Goal: Task Accomplishment & Management: Manage account settings

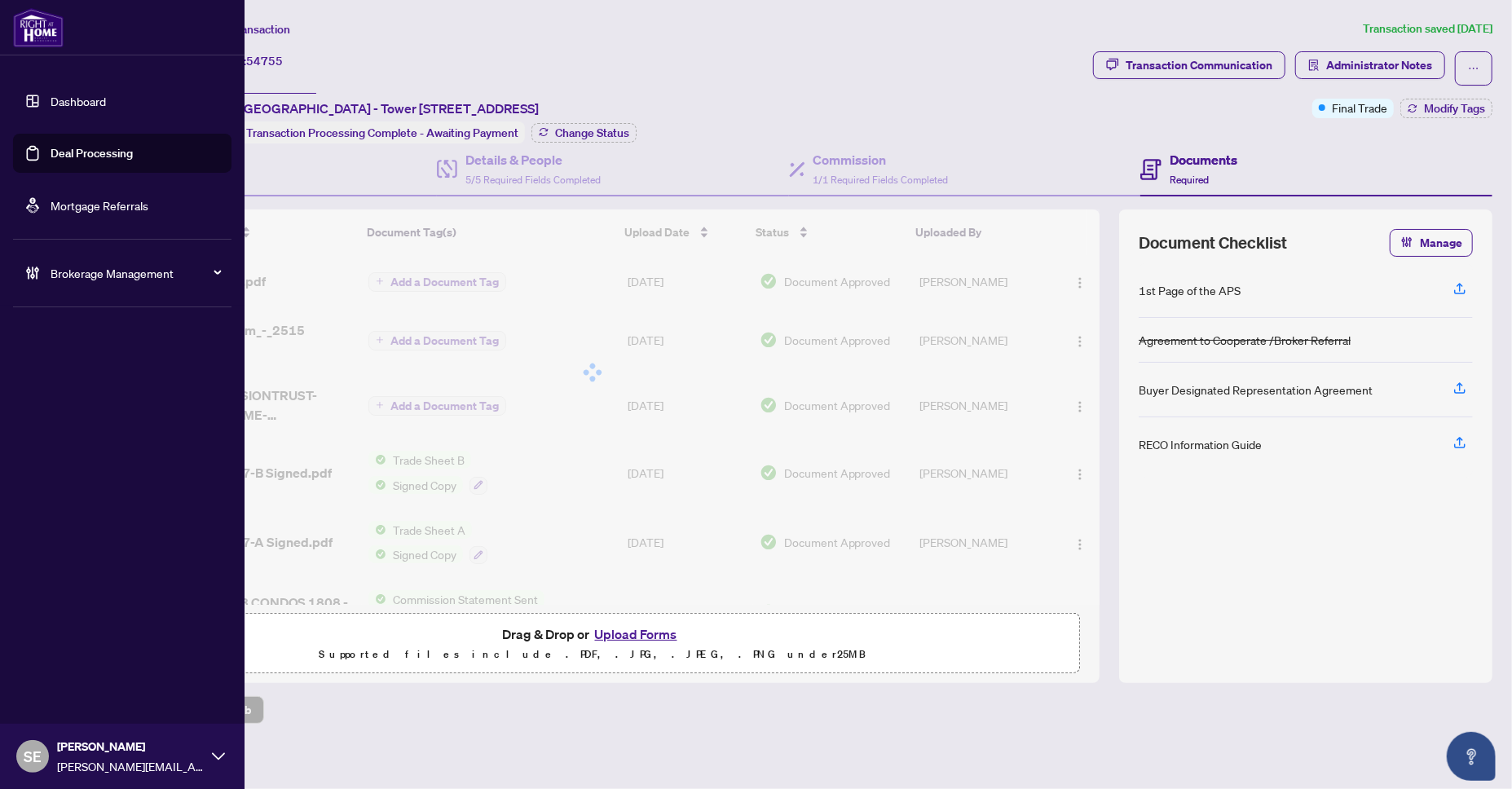
click at [51, 154] on link "Deal Processing" at bounding box center [92, 154] width 82 height 15
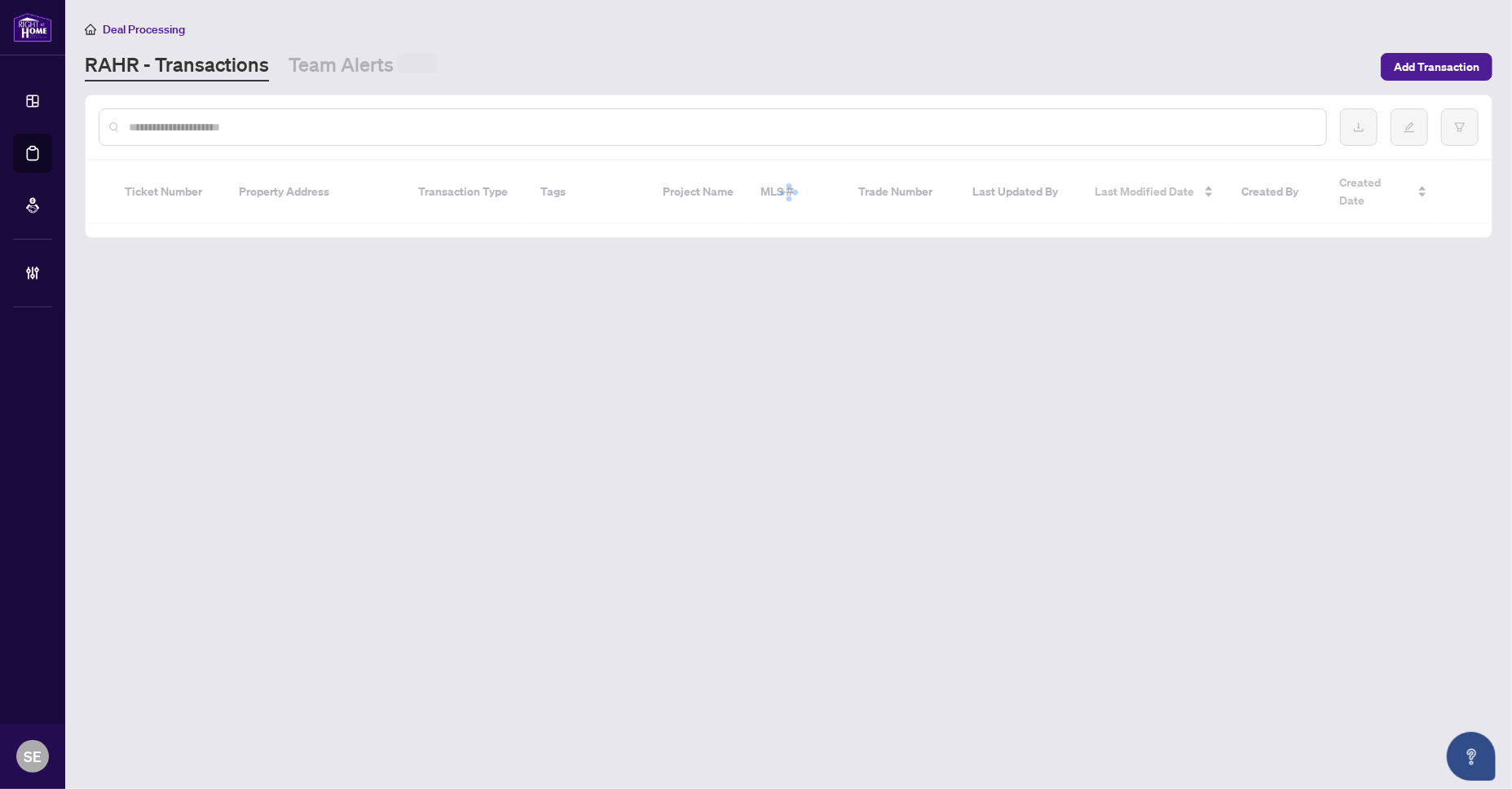
click at [571, 125] on input "text" at bounding box center [720, 126] width 1184 height 18
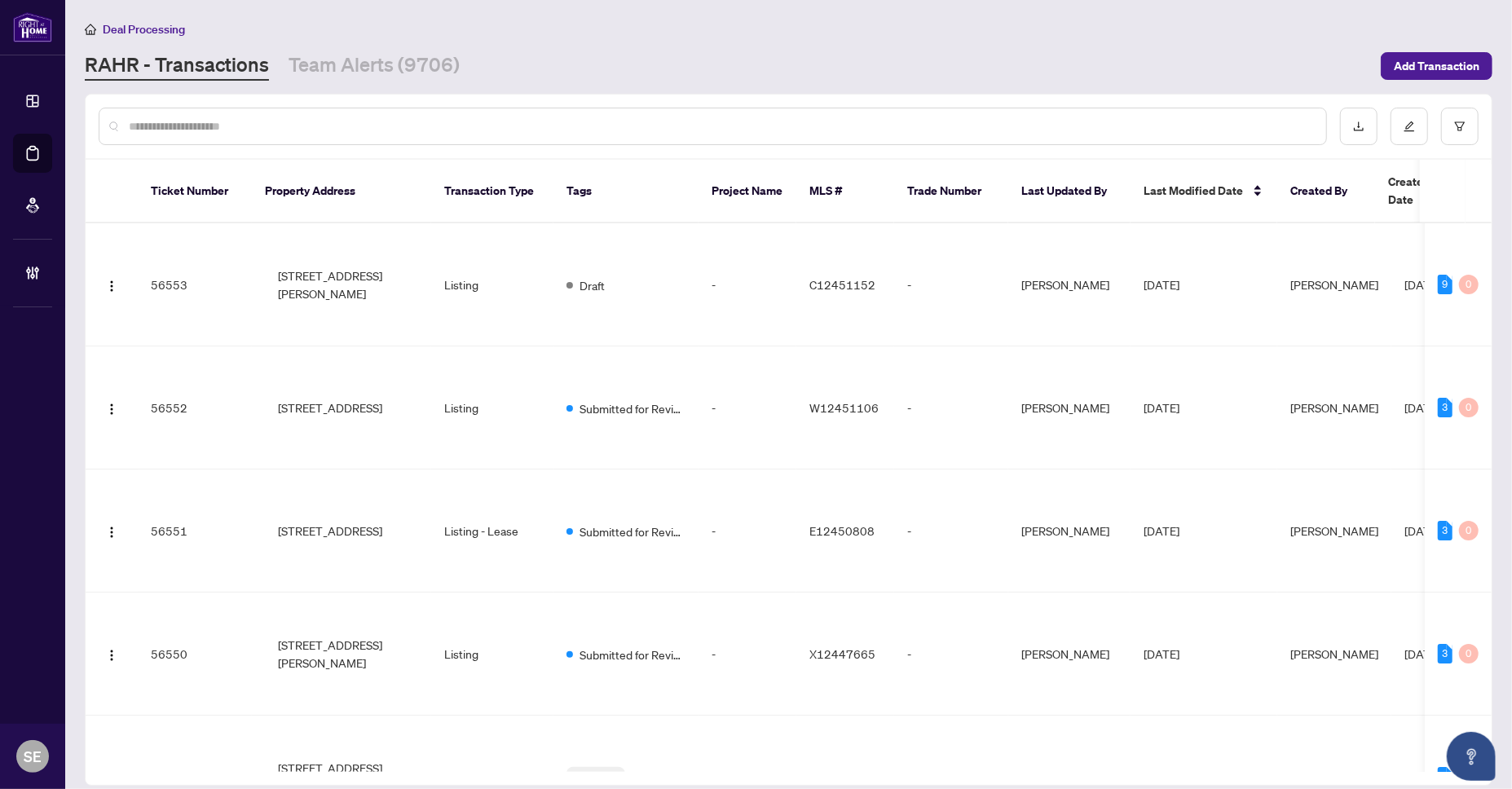
paste input "*******"
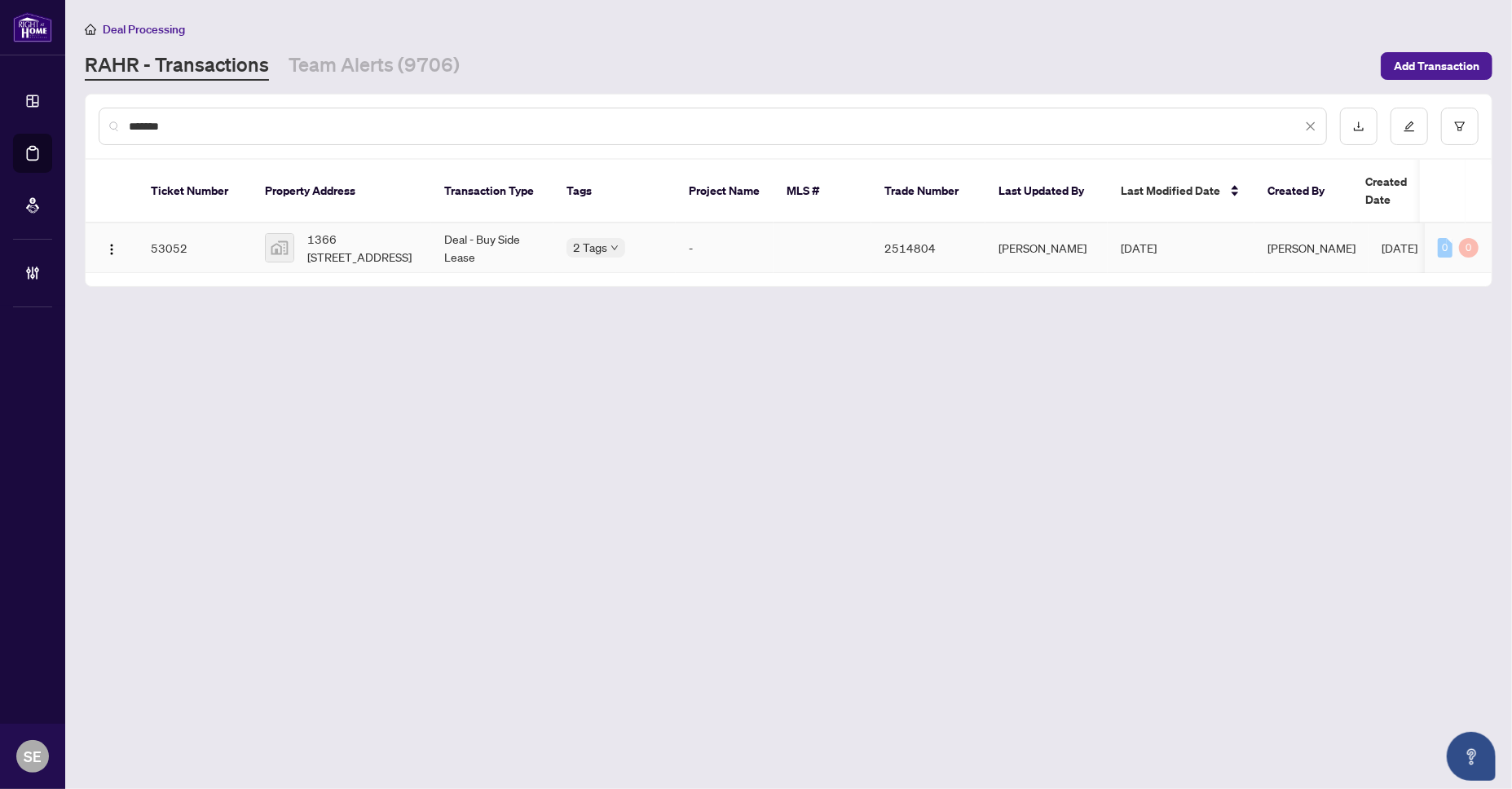
type input "*******"
drag, startPoint x: 424, startPoint y: 224, endPoint x: 9, endPoint y: 230, distance: 415.0
click at [421, 225] on td "1366 [STREET_ADDRESS]" at bounding box center [342, 248] width 179 height 50
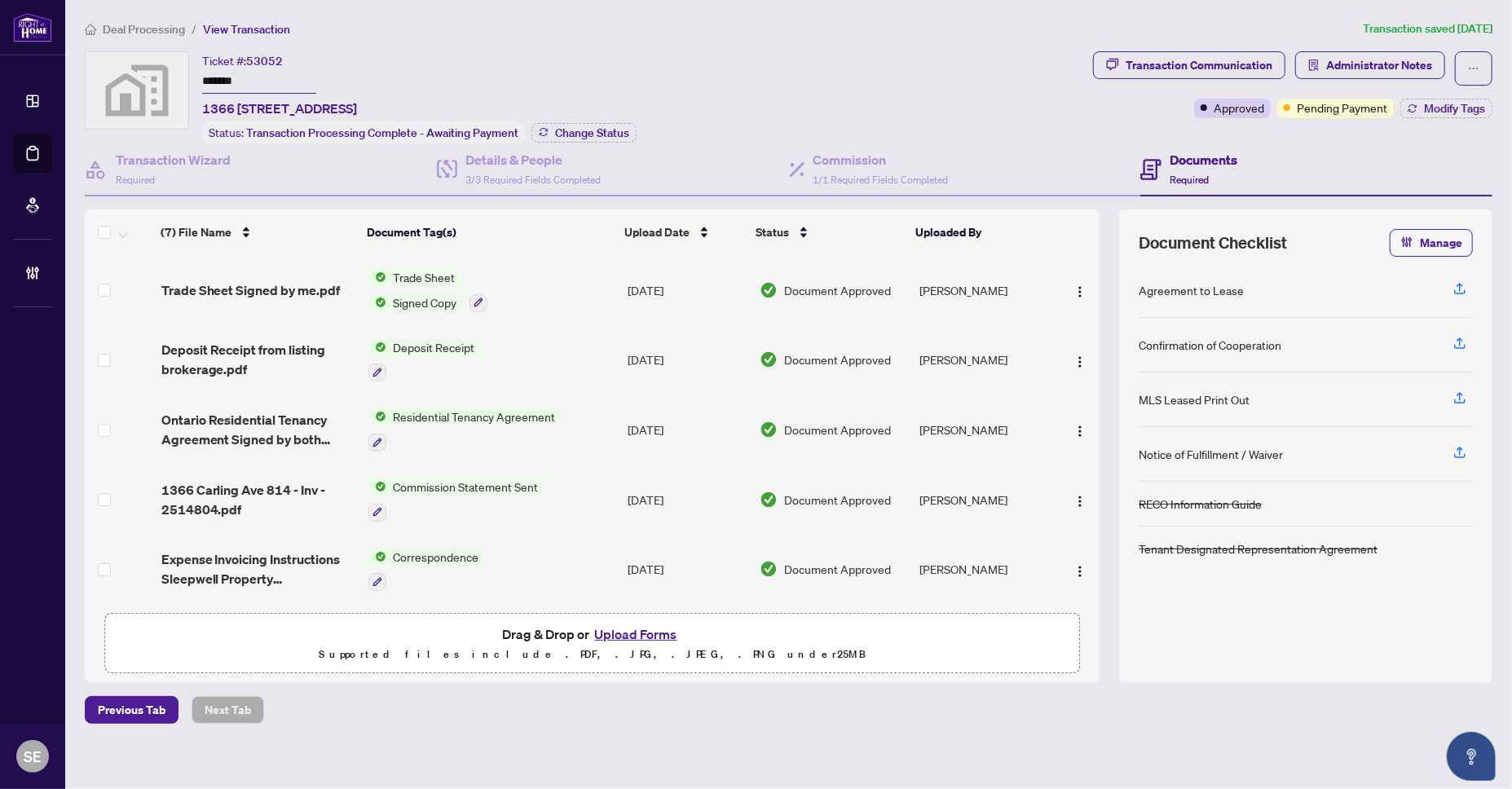
click at [1117, 134] on div "Transaction Communication Administrator Notes Approved Pending Payment Modify T…" at bounding box center [1293, 97] width 406 height 92
click at [776, 295] on td "Document Approved" at bounding box center [833, 290] width 160 height 70
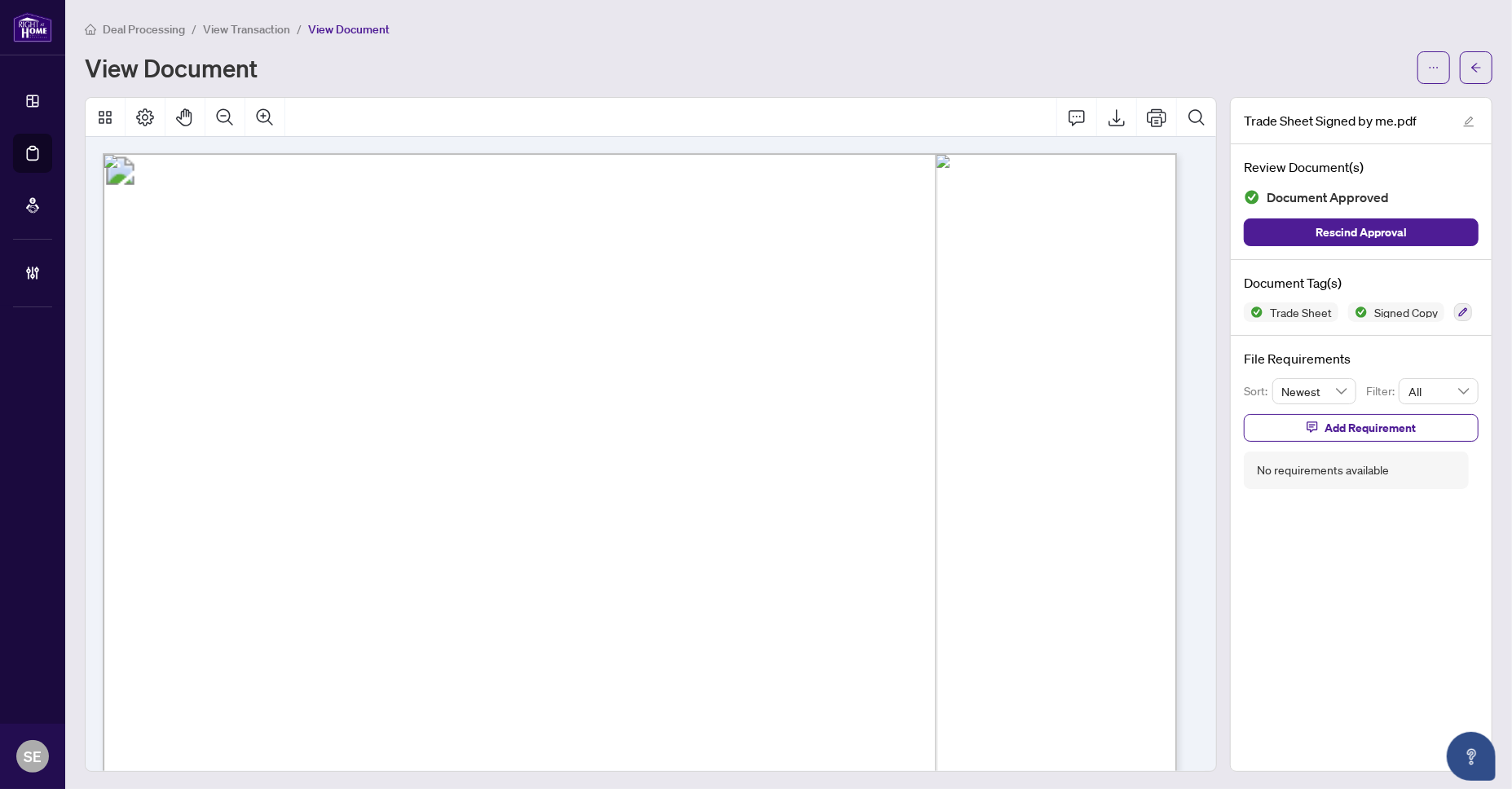
scroll to position [408, 0]
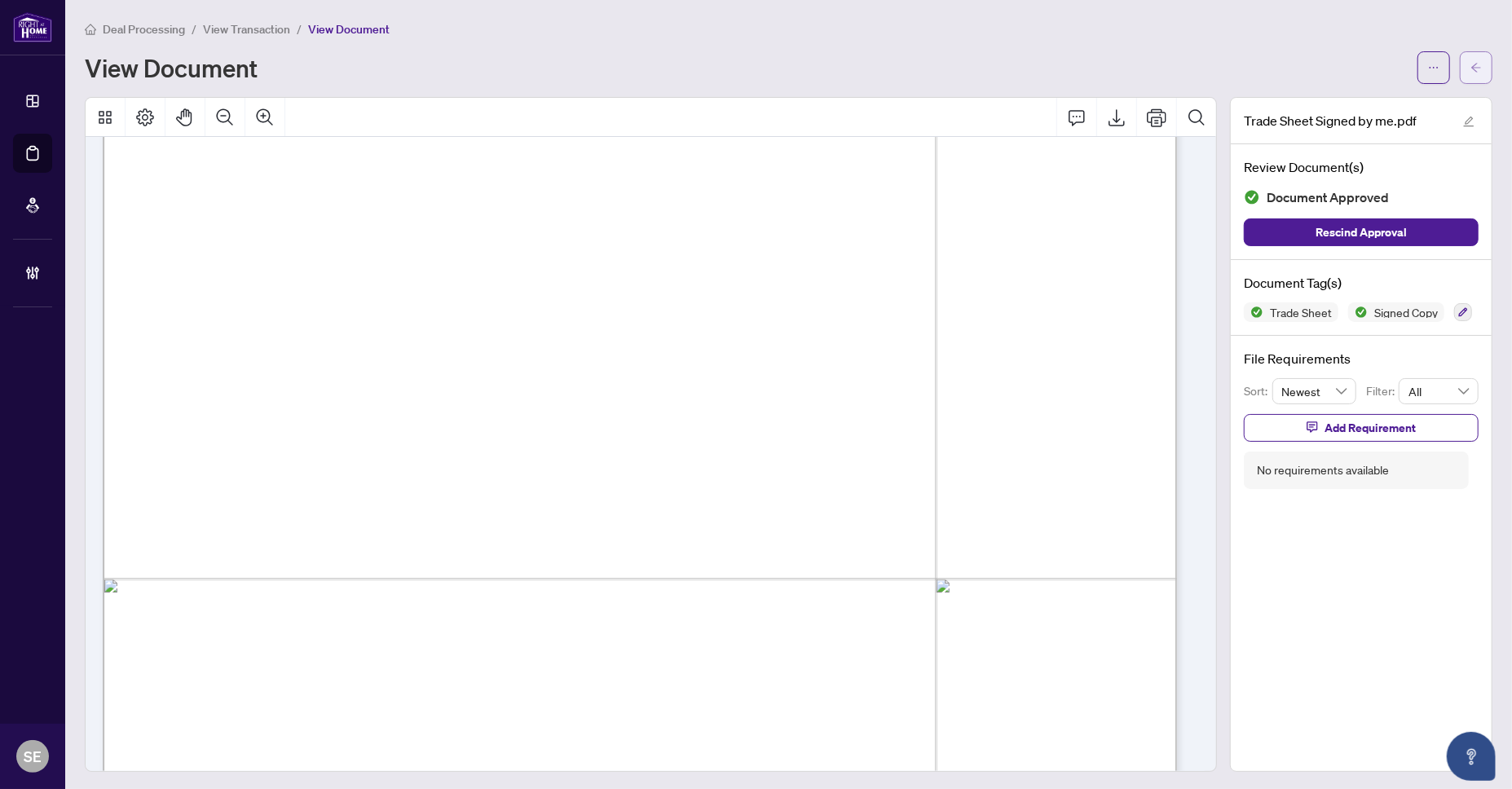
drag, startPoint x: 1457, startPoint y: 75, endPoint x: 916, endPoint y: 787, distance: 894.2
click at [1470, 75] on span "button" at bounding box center [1476, 68] width 11 height 26
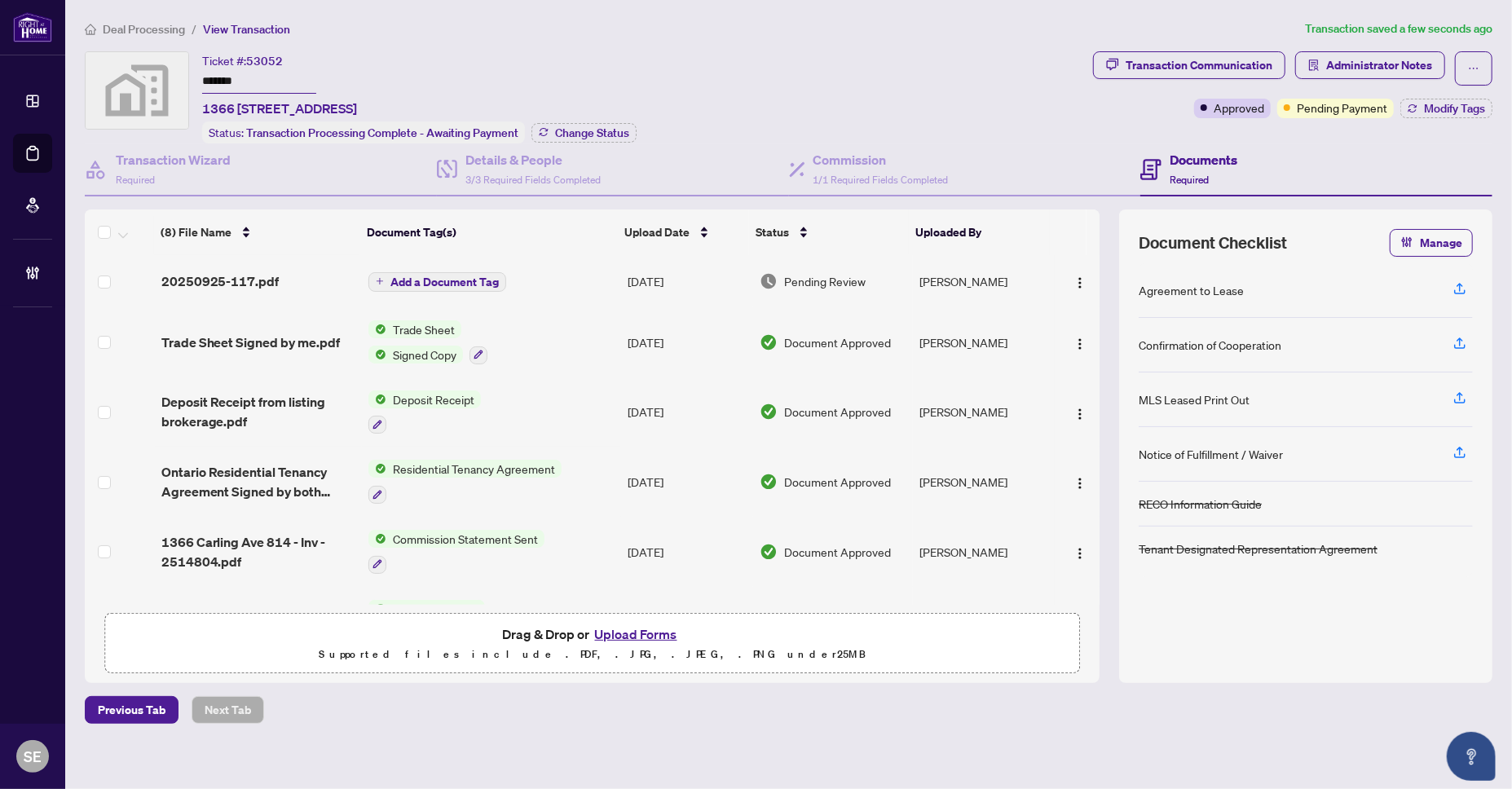
click at [1085, 104] on div "Ticket #: 53052 ******* [STREET_ADDRESS] Status: Transaction Processing Complet…" at bounding box center [585, 97] width 1001 height 92
click at [1019, 277] on td "[PERSON_NAME]" at bounding box center [983, 280] width 141 height 52
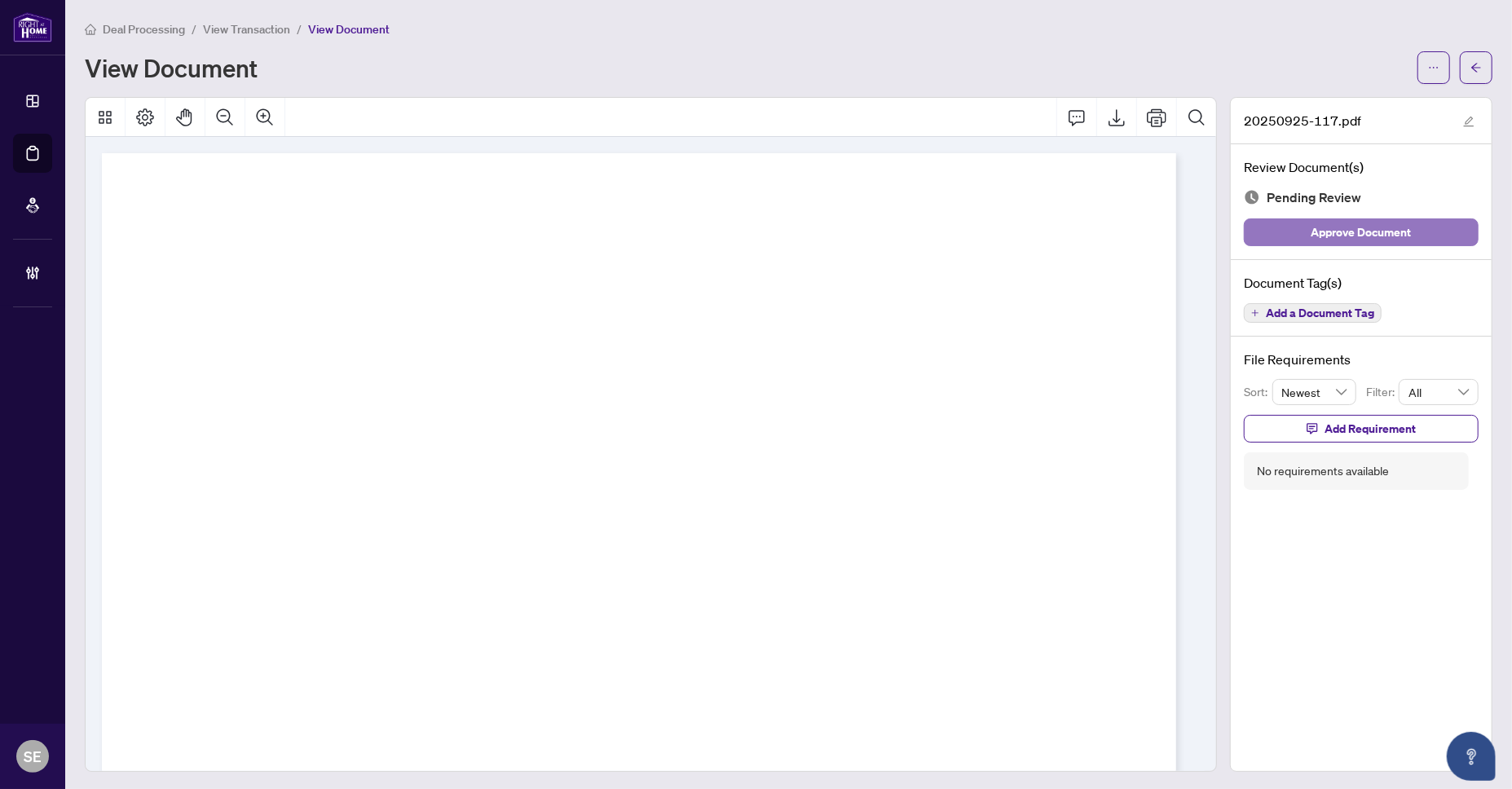
click at [1374, 224] on span "Approve Document" at bounding box center [1362, 232] width 100 height 26
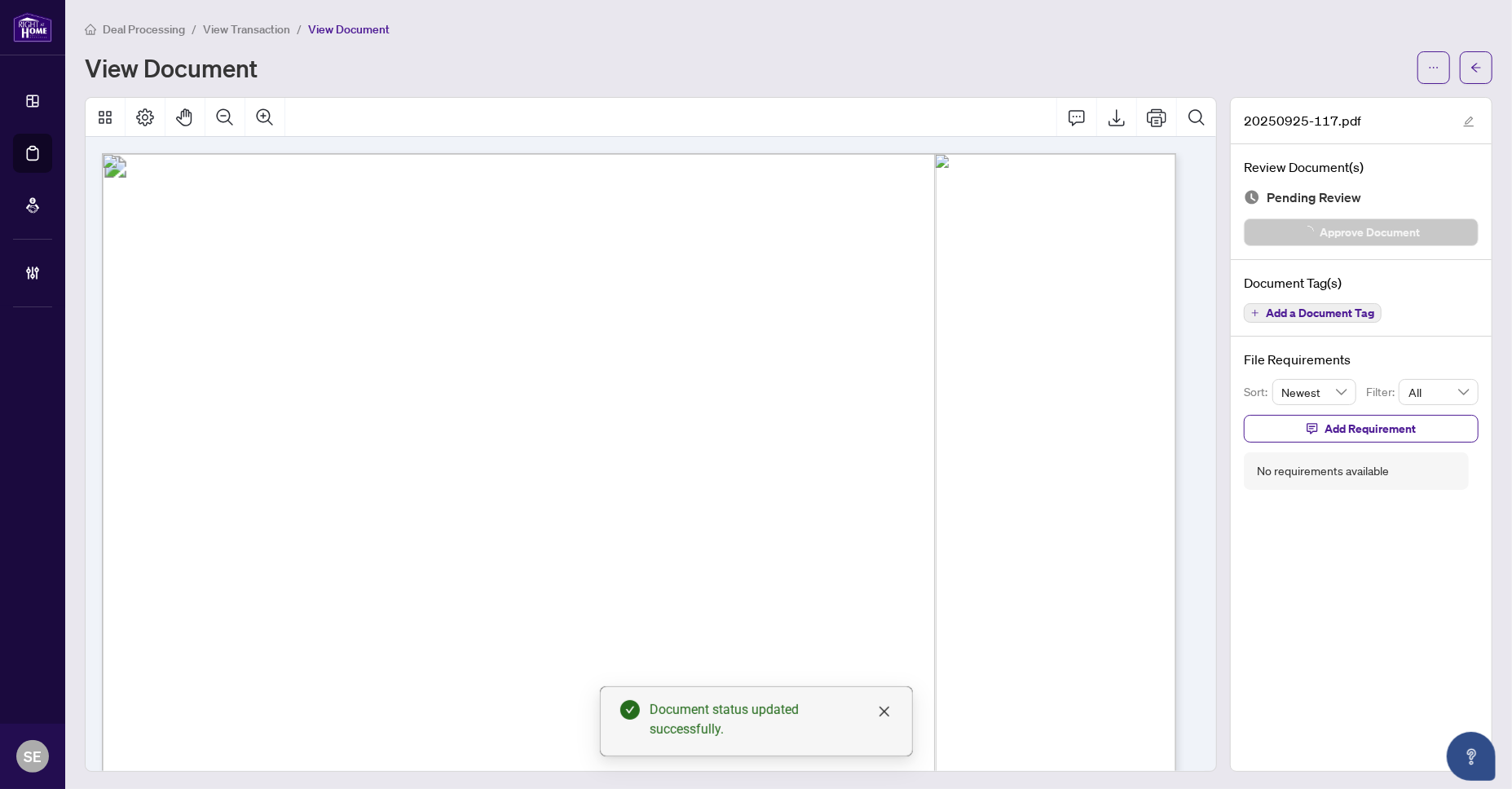
click at [1470, 66] on icon "arrow-left" at bounding box center [1476, 68] width 11 height 11
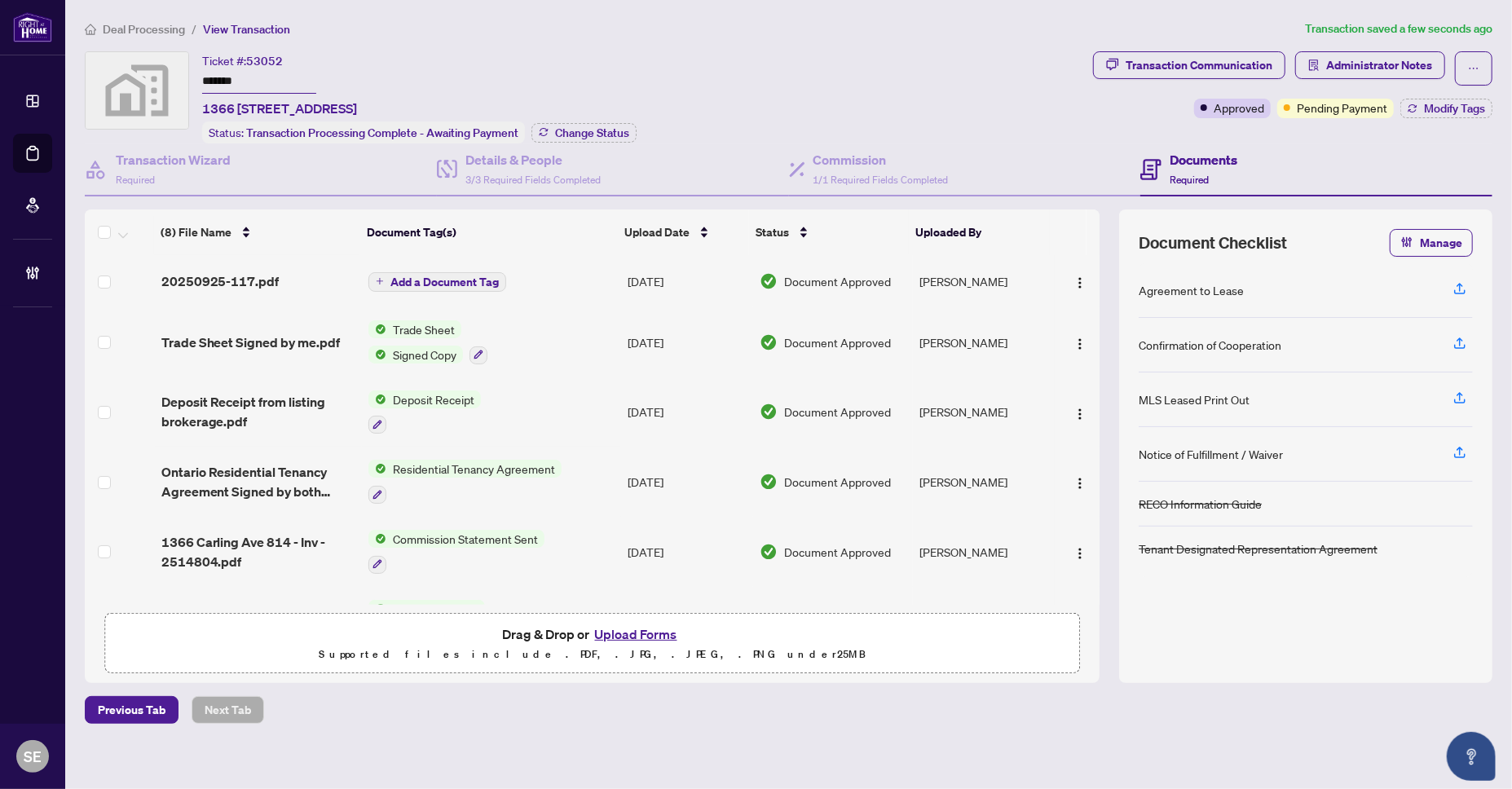
click at [1037, 126] on div "Ticket #: 53052 ******* [STREET_ADDRESS] Status: Transaction Processing Complet…" at bounding box center [585, 97] width 1001 height 92
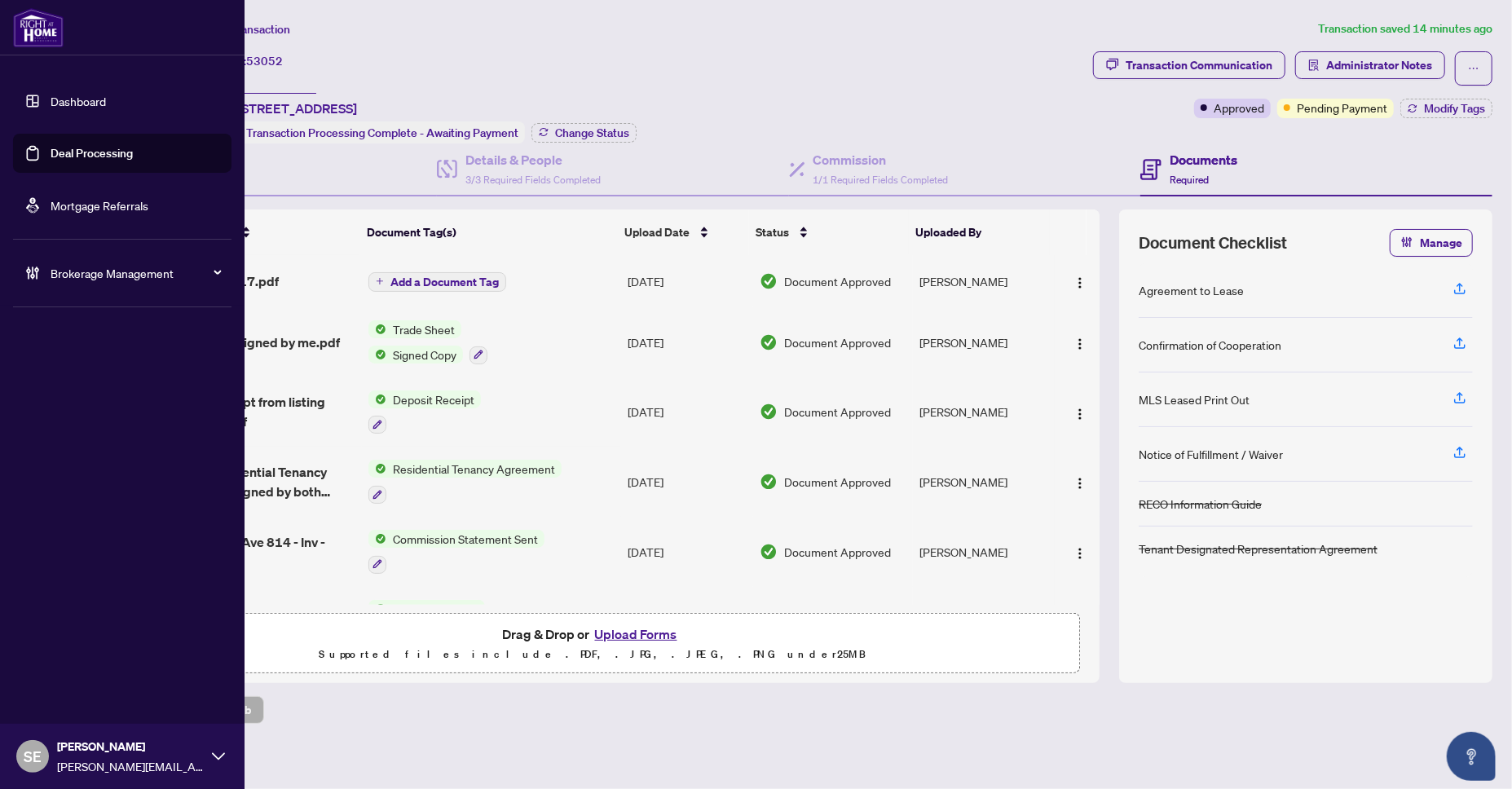
click at [51, 148] on link "Deal Processing" at bounding box center [92, 154] width 82 height 15
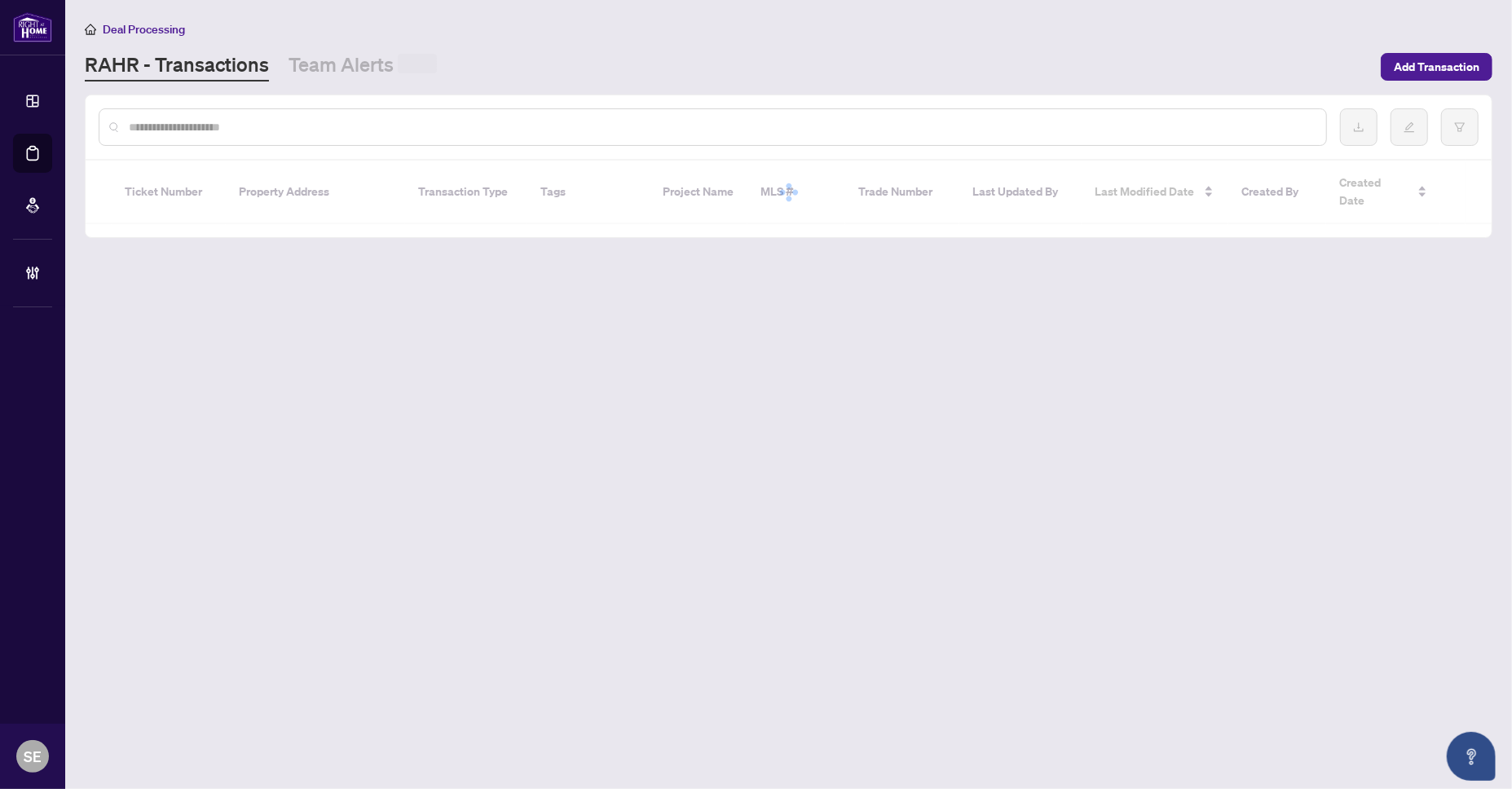
click at [442, 129] on input "text" at bounding box center [720, 126] width 1184 height 18
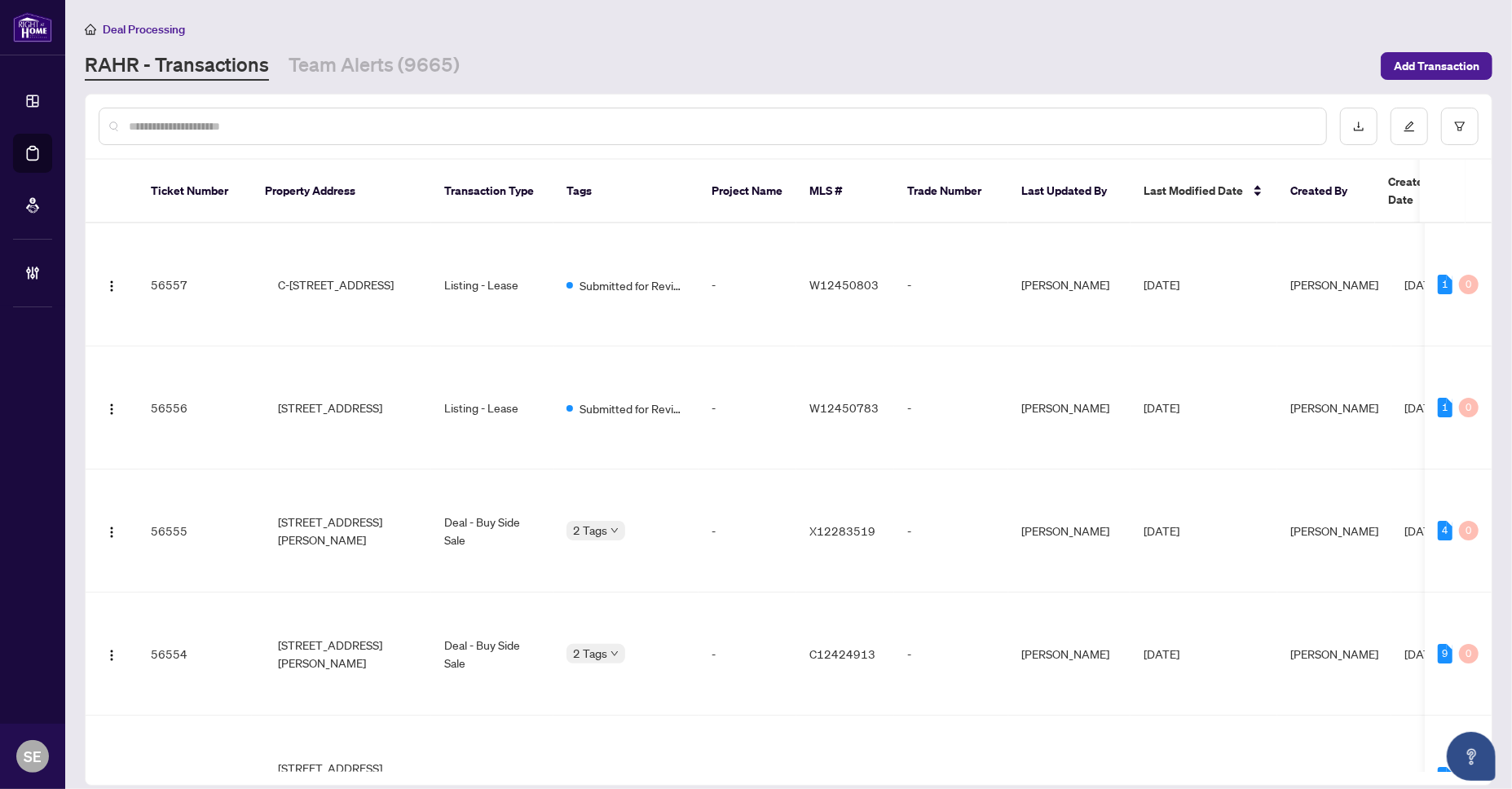
paste input "*******"
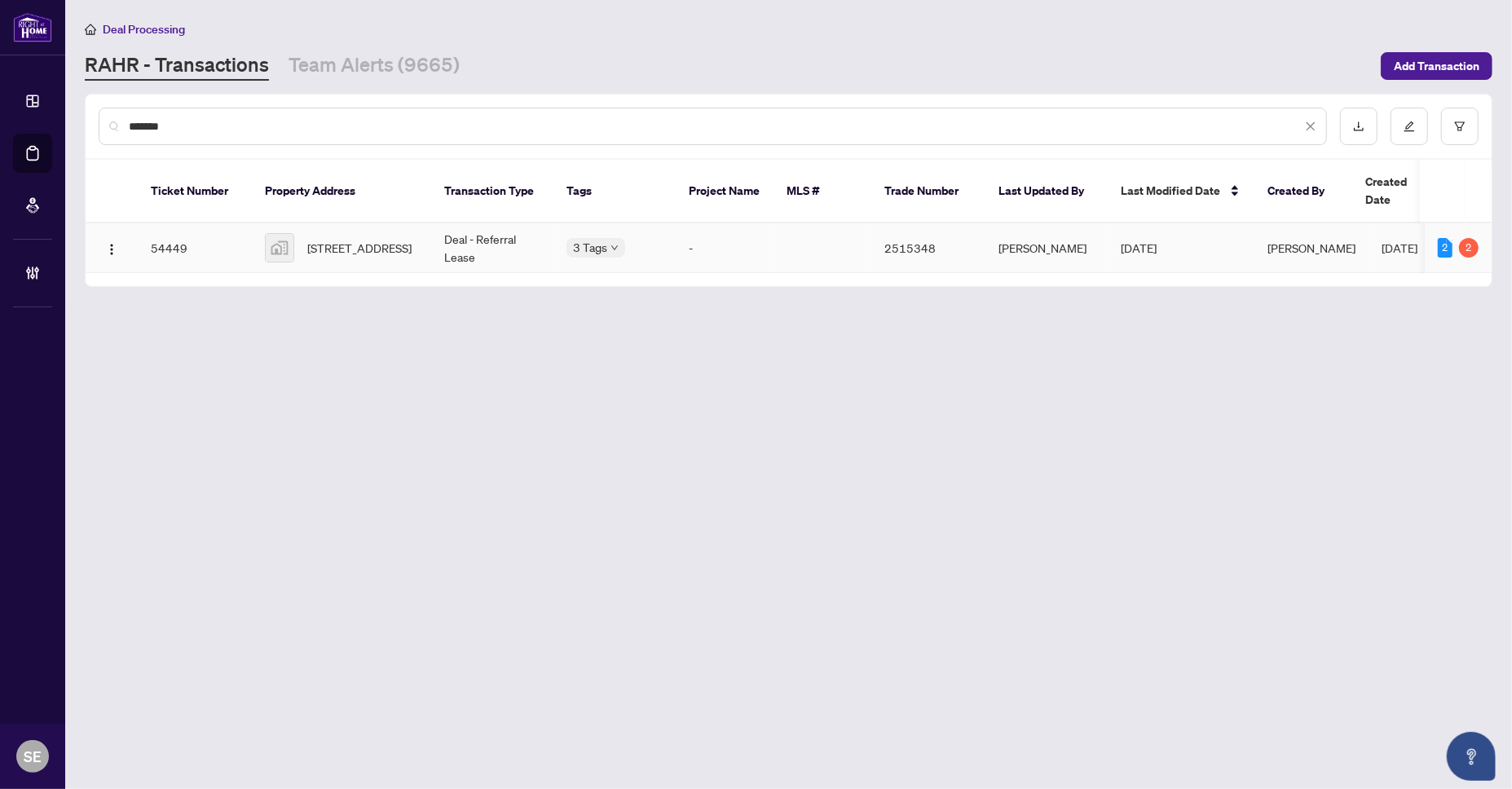
type input "*******"
click at [629, 238] on div "3 Tags" at bounding box center [614, 247] width 96 height 19
click at [778, 226] on td at bounding box center [823, 248] width 98 height 50
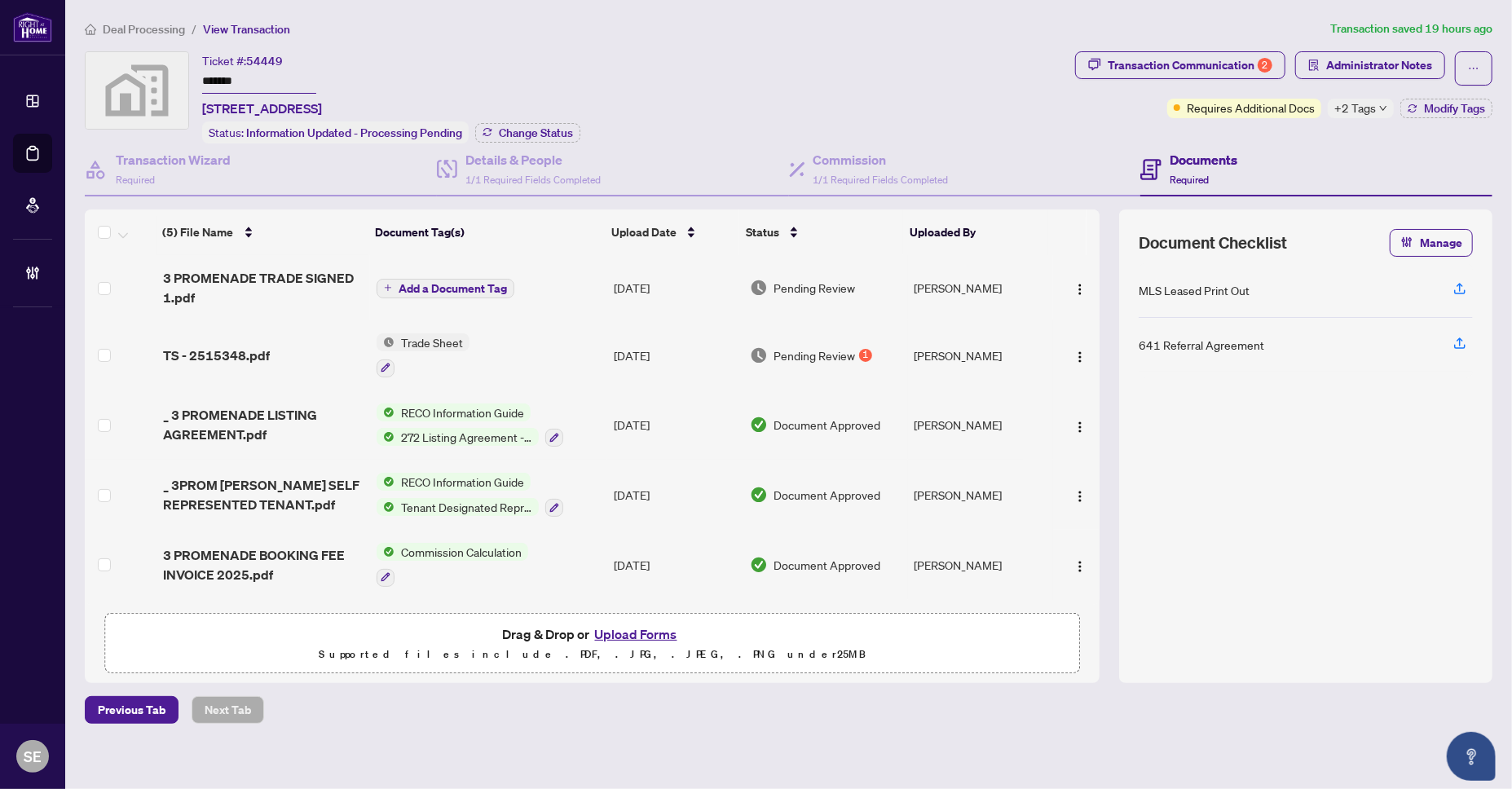
click at [949, 298] on td "[PERSON_NAME]" at bounding box center [981, 287] width 145 height 65
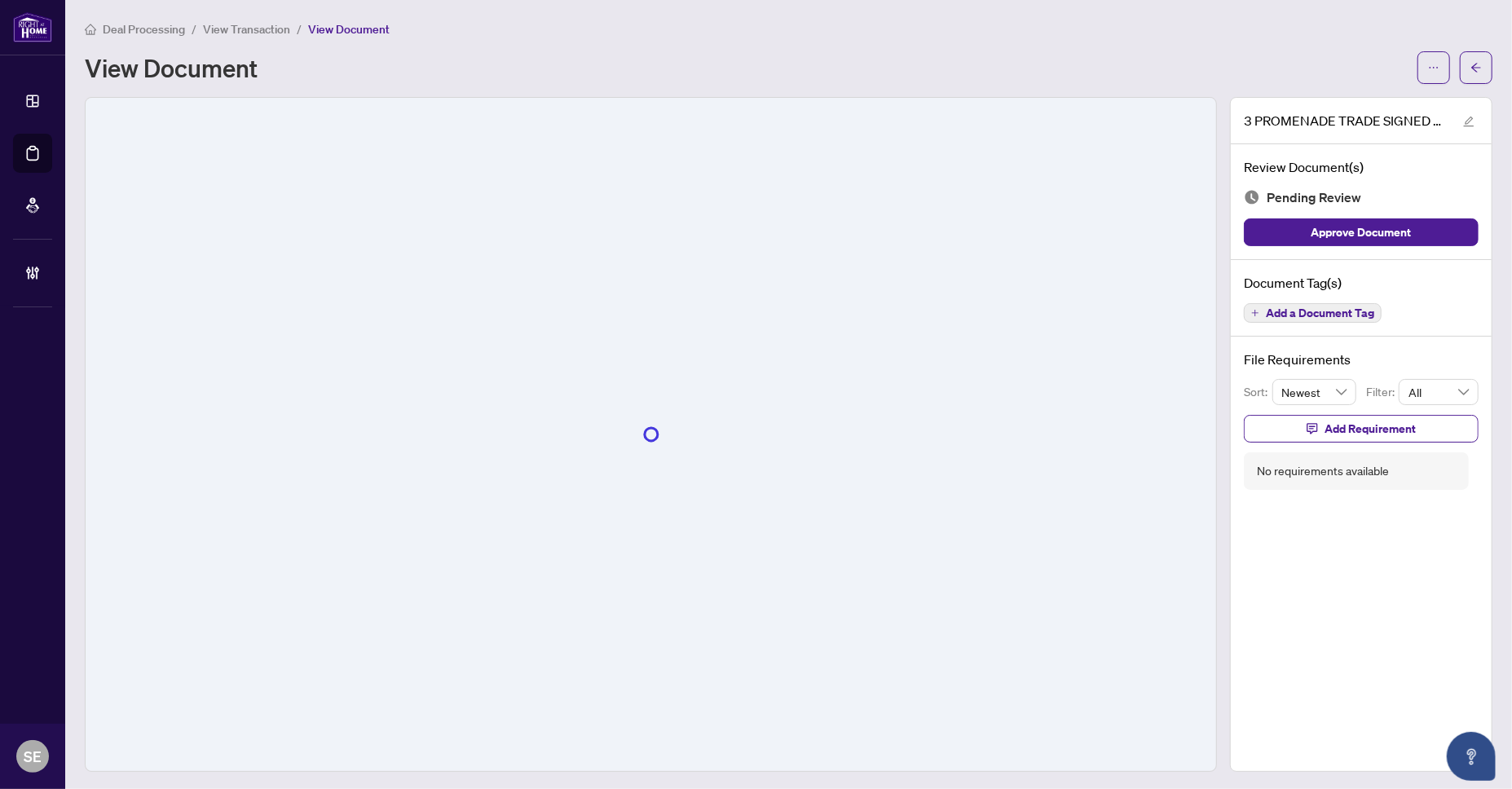
click at [1368, 233] on span "Approve Document" at bounding box center [1362, 232] width 100 height 26
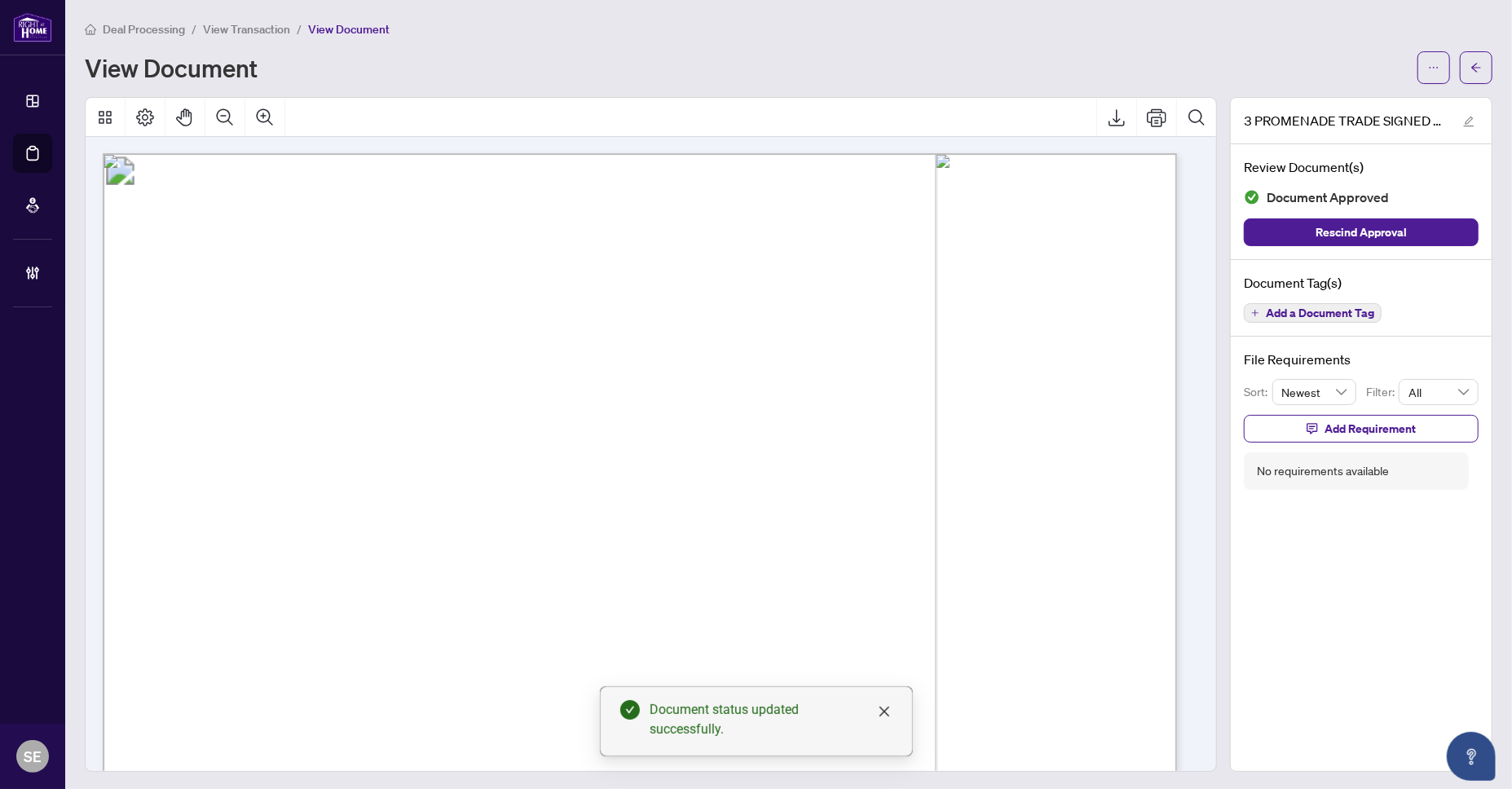
scroll to position [489, 0]
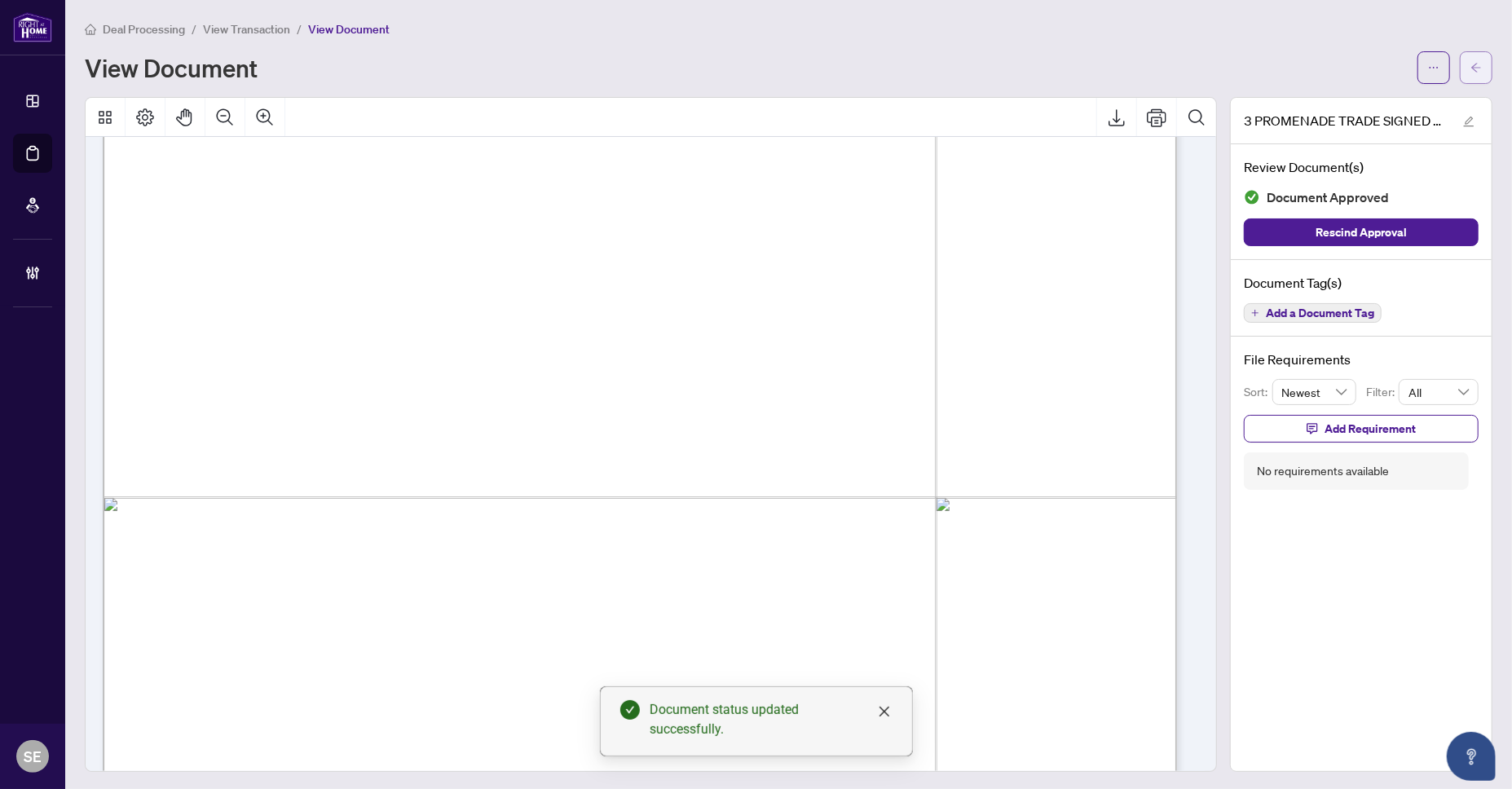
click at [1470, 62] on icon "arrow-left" at bounding box center [1476, 68] width 11 height 11
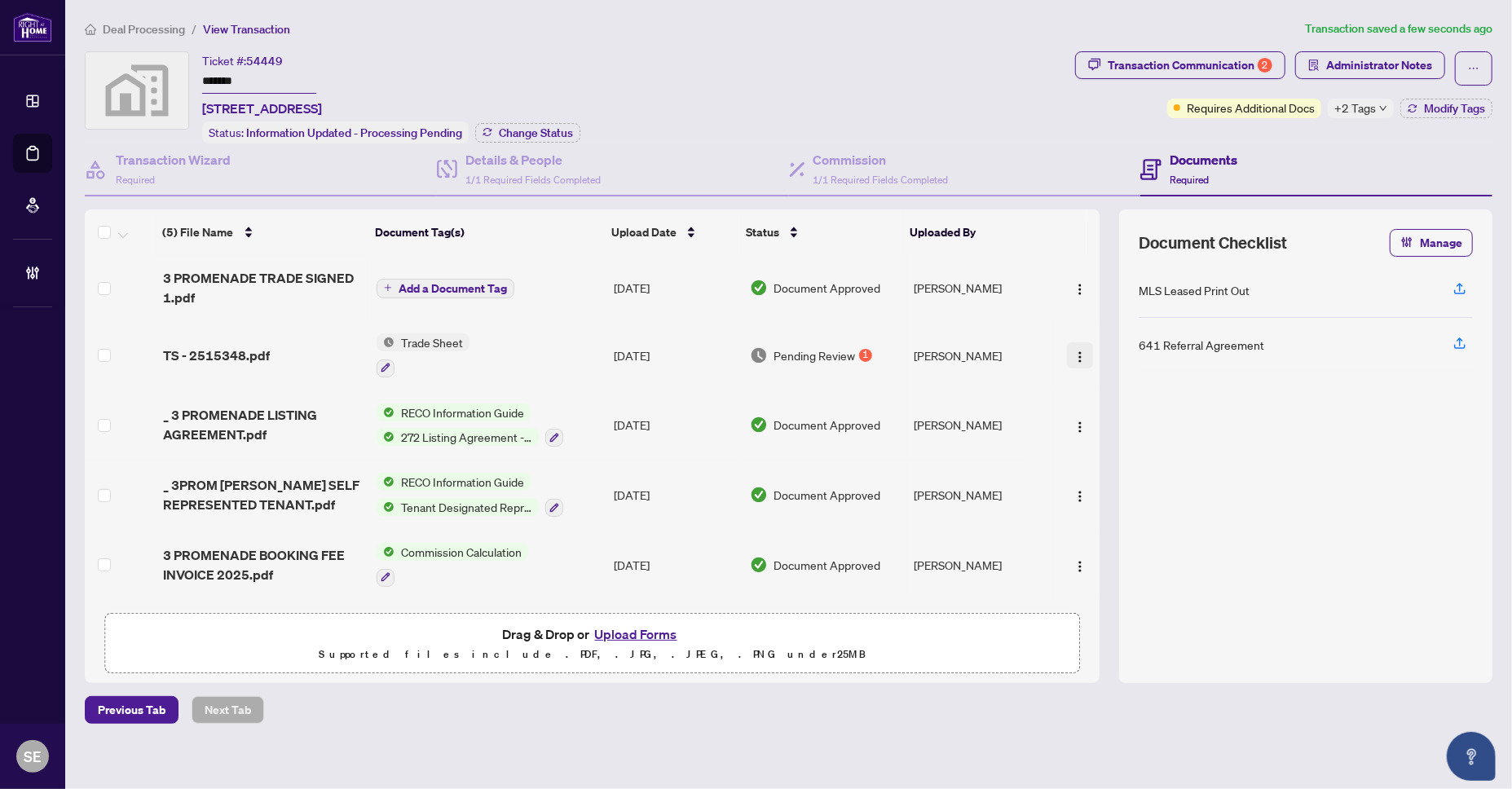
click at [1067, 354] on button "button" at bounding box center [1080, 356] width 26 height 26
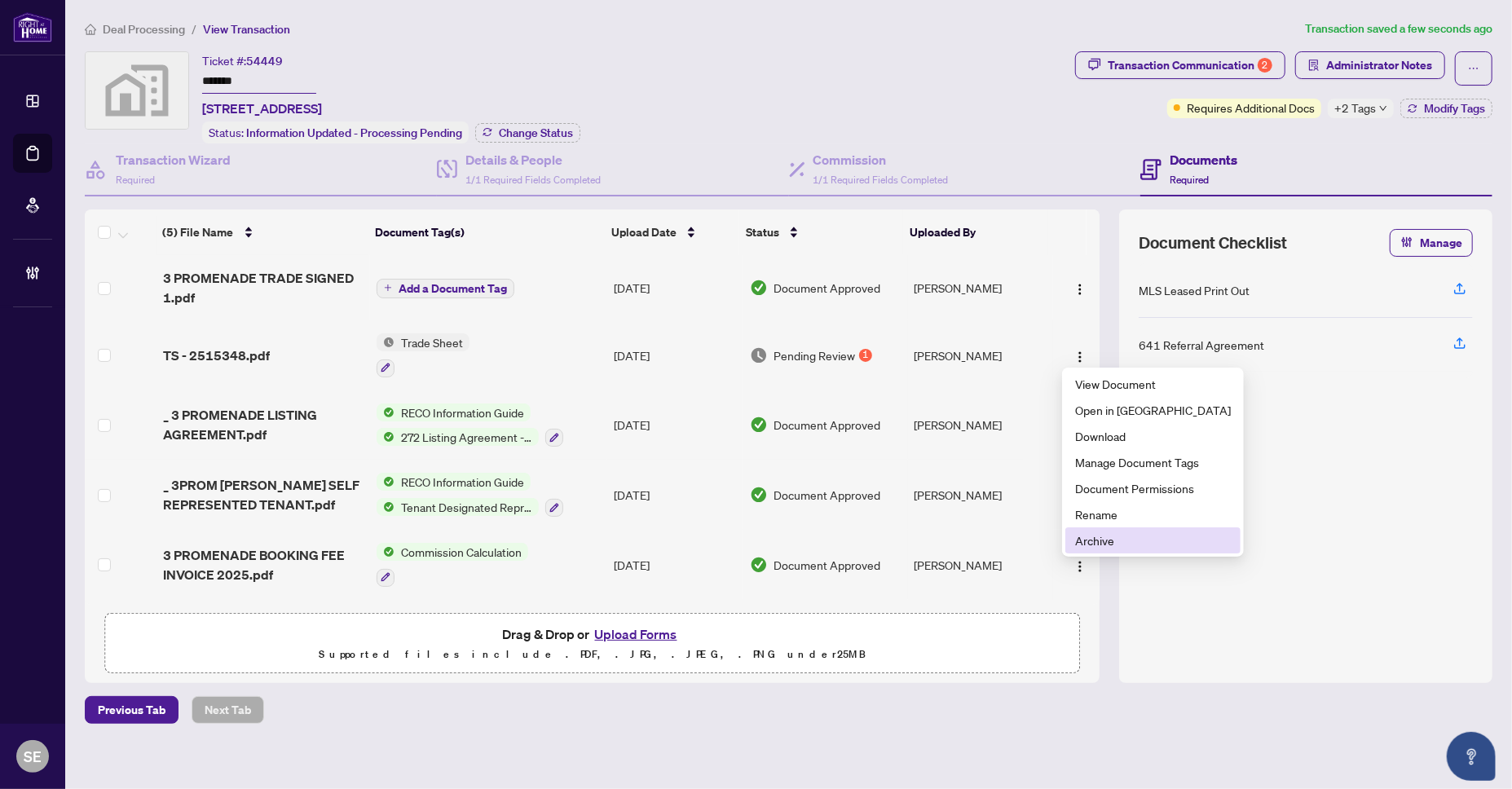
click at [1094, 546] on span "Archive" at bounding box center [1152, 540] width 156 height 18
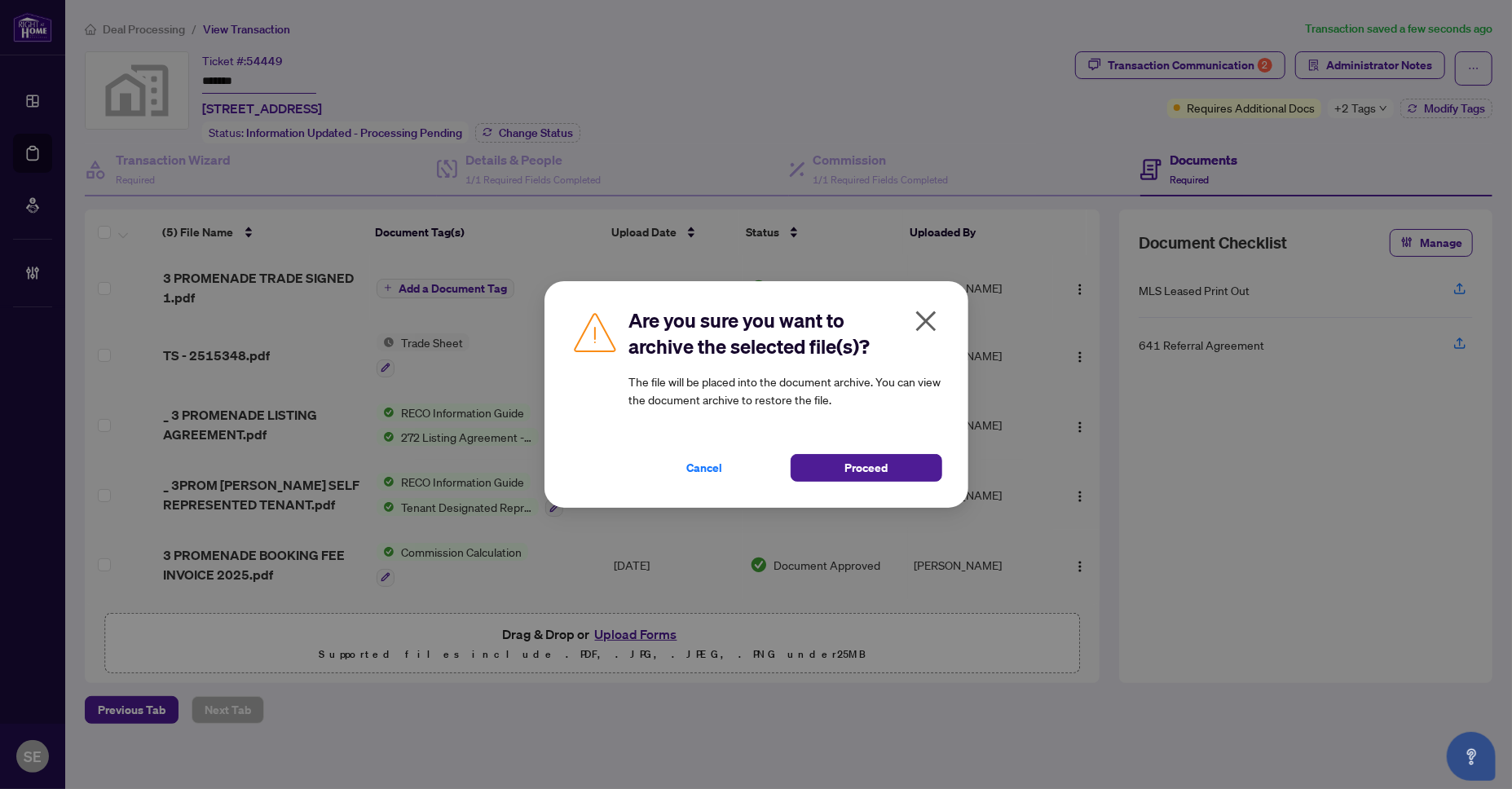
drag, startPoint x: 839, startPoint y: 473, endPoint x: 744, endPoint y: 411, distance: 113.4
click at [838, 472] on button "Proceed" at bounding box center [866, 467] width 152 height 27
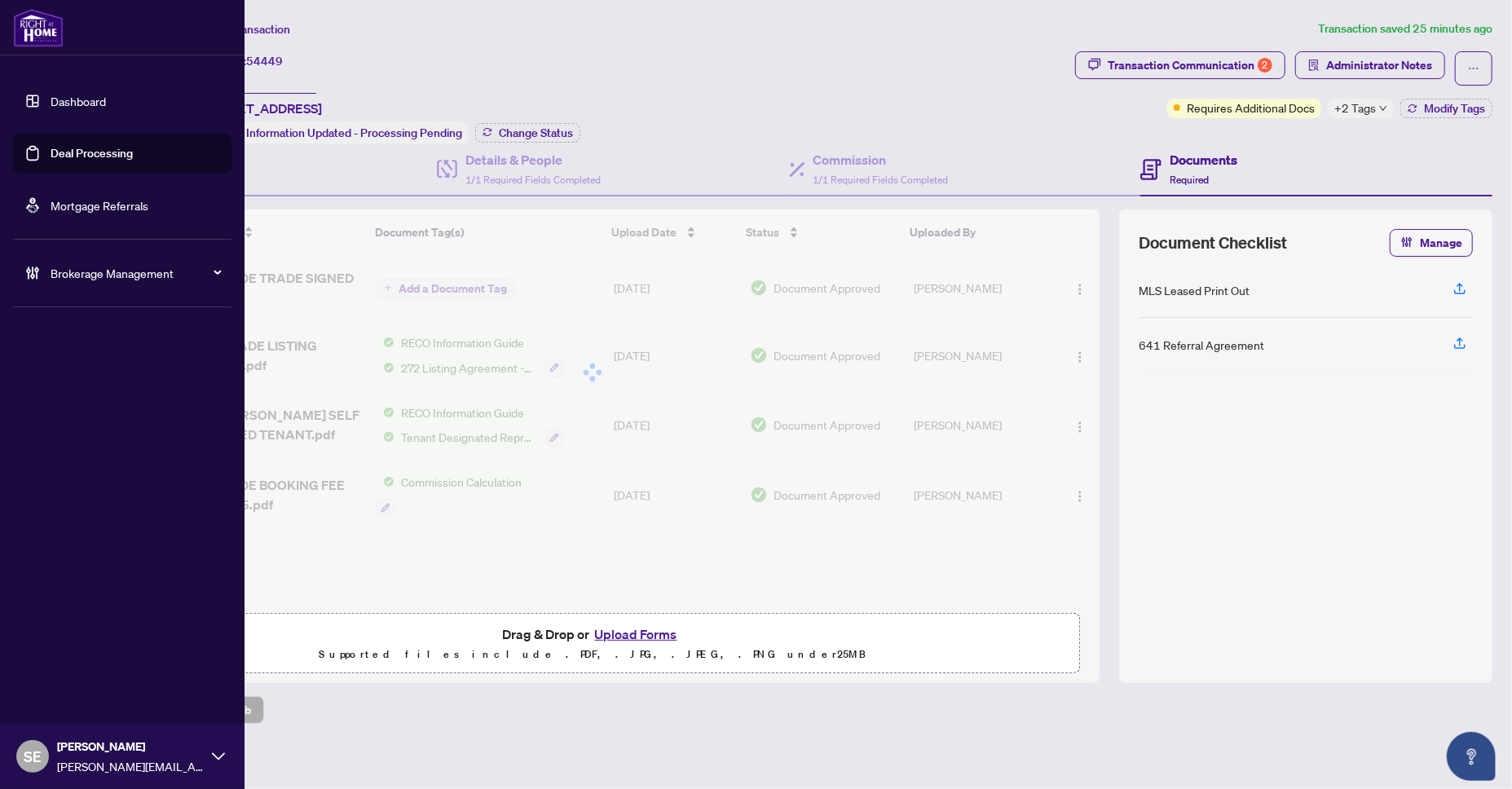
drag, startPoint x: 47, startPoint y: 151, endPoint x: 189, endPoint y: 150, distance: 142.0
click at [51, 151] on link "Deal Processing" at bounding box center [92, 154] width 82 height 15
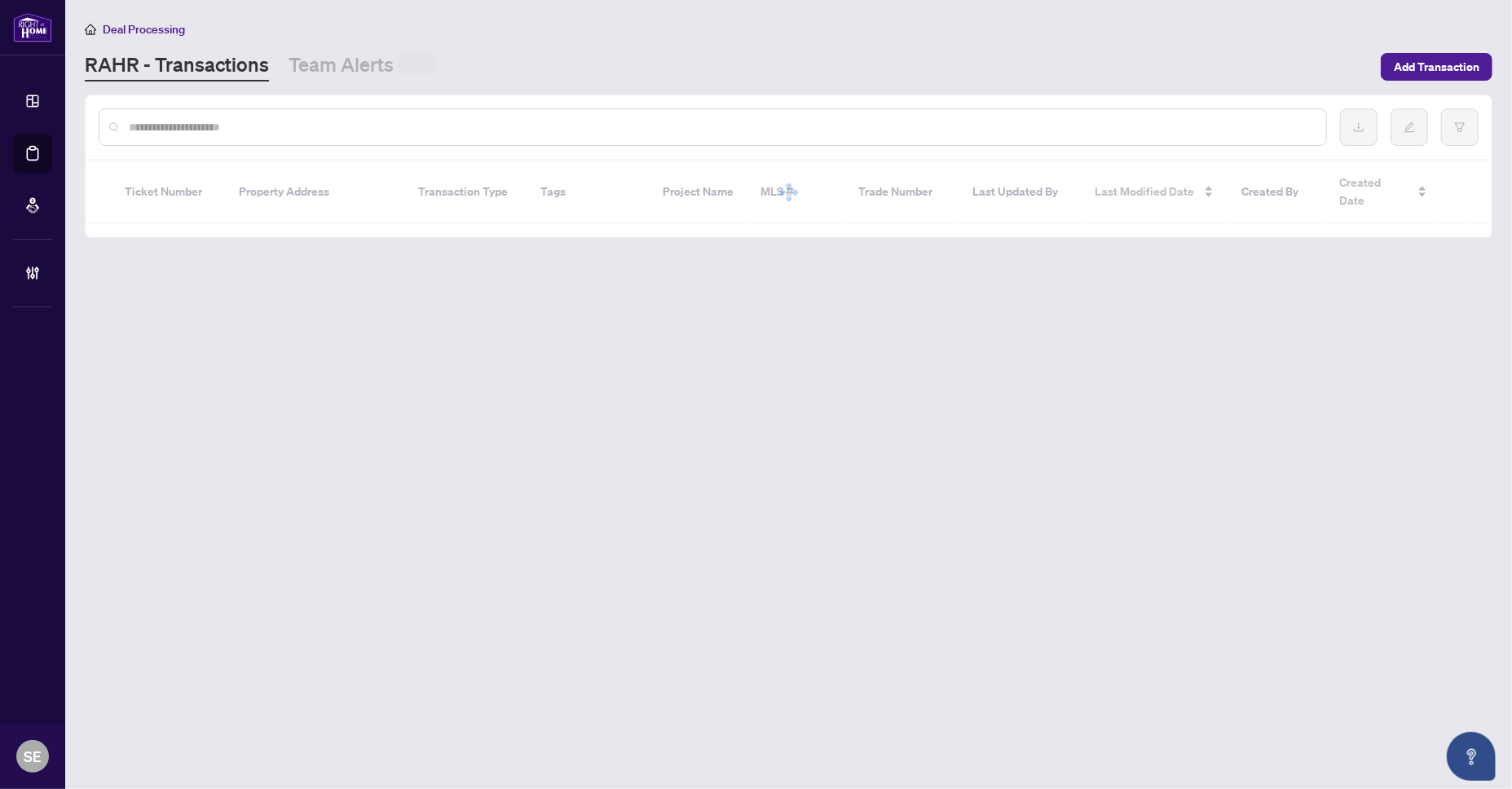
click at [428, 110] on div at bounding box center [712, 127] width 1228 height 38
click at [432, 127] on input "text" at bounding box center [720, 126] width 1184 height 18
paste input "*******"
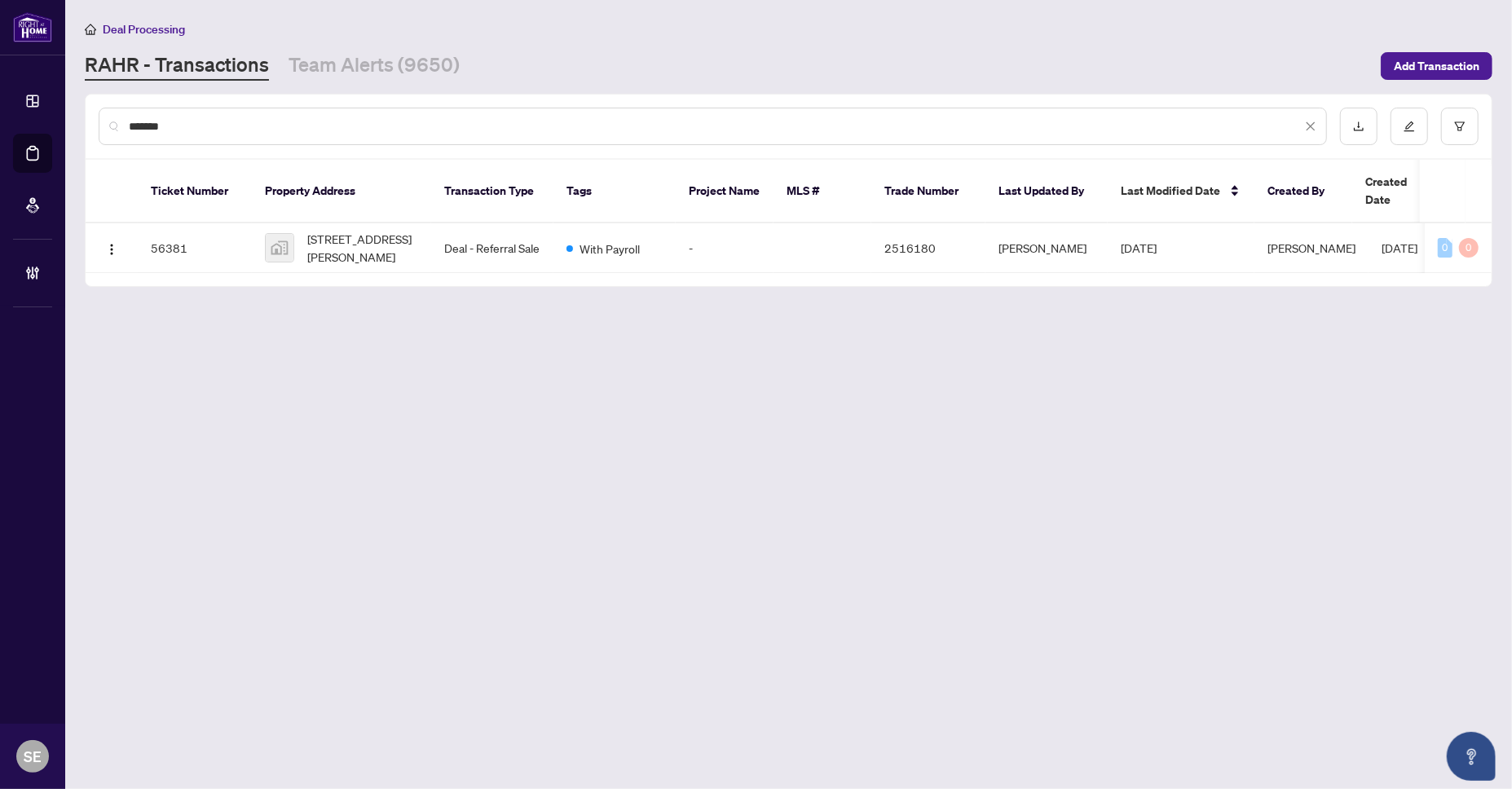
type input "*******"
click at [523, 243] on td "Deal - Referral Sale" at bounding box center [493, 248] width 123 height 50
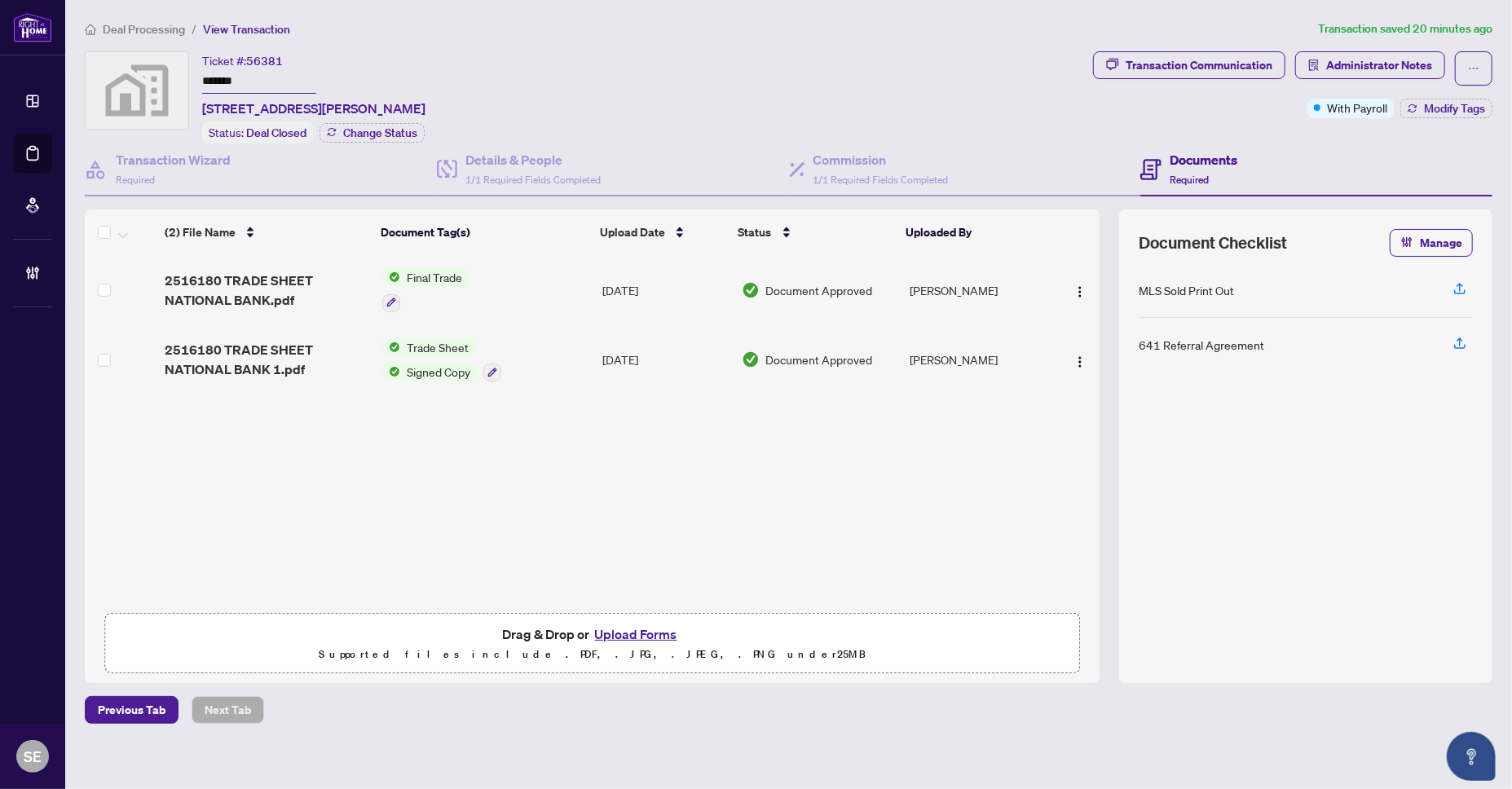
drag, startPoint x: 1285, startPoint y: 469, endPoint x: 1312, endPoint y: 217, distance: 253.4
click at [1288, 459] on div "MLS Sold Print Out 641 Referral Agreement" at bounding box center [1305, 463] width 334 height 400
click at [1463, 103] on span "Modify Tags" at bounding box center [1454, 109] width 61 height 11
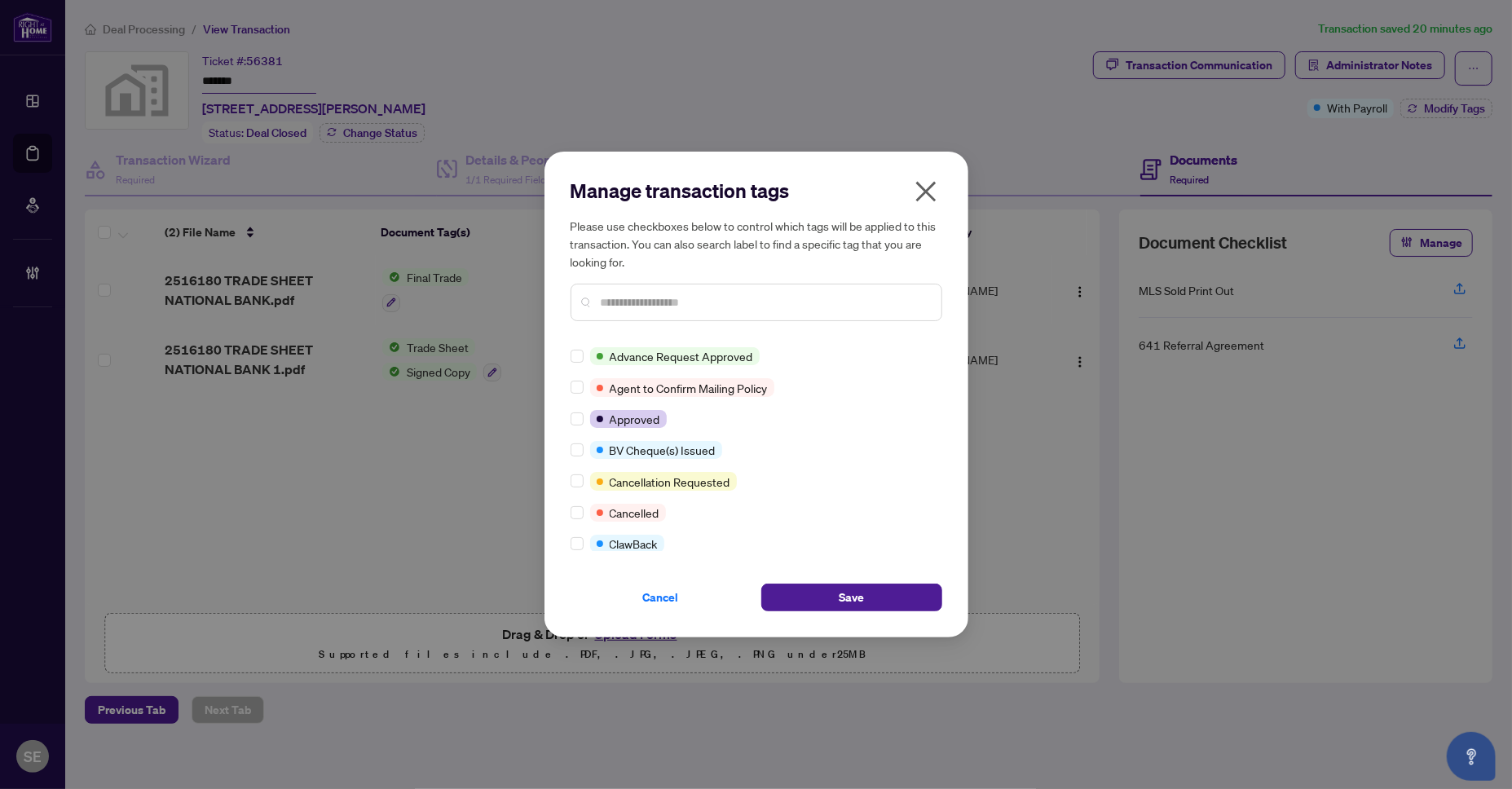
click at [652, 289] on div at bounding box center [757, 303] width 372 height 38
click at [654, 311] on input "text" at bounding box center [764, 302] width 328 height 18
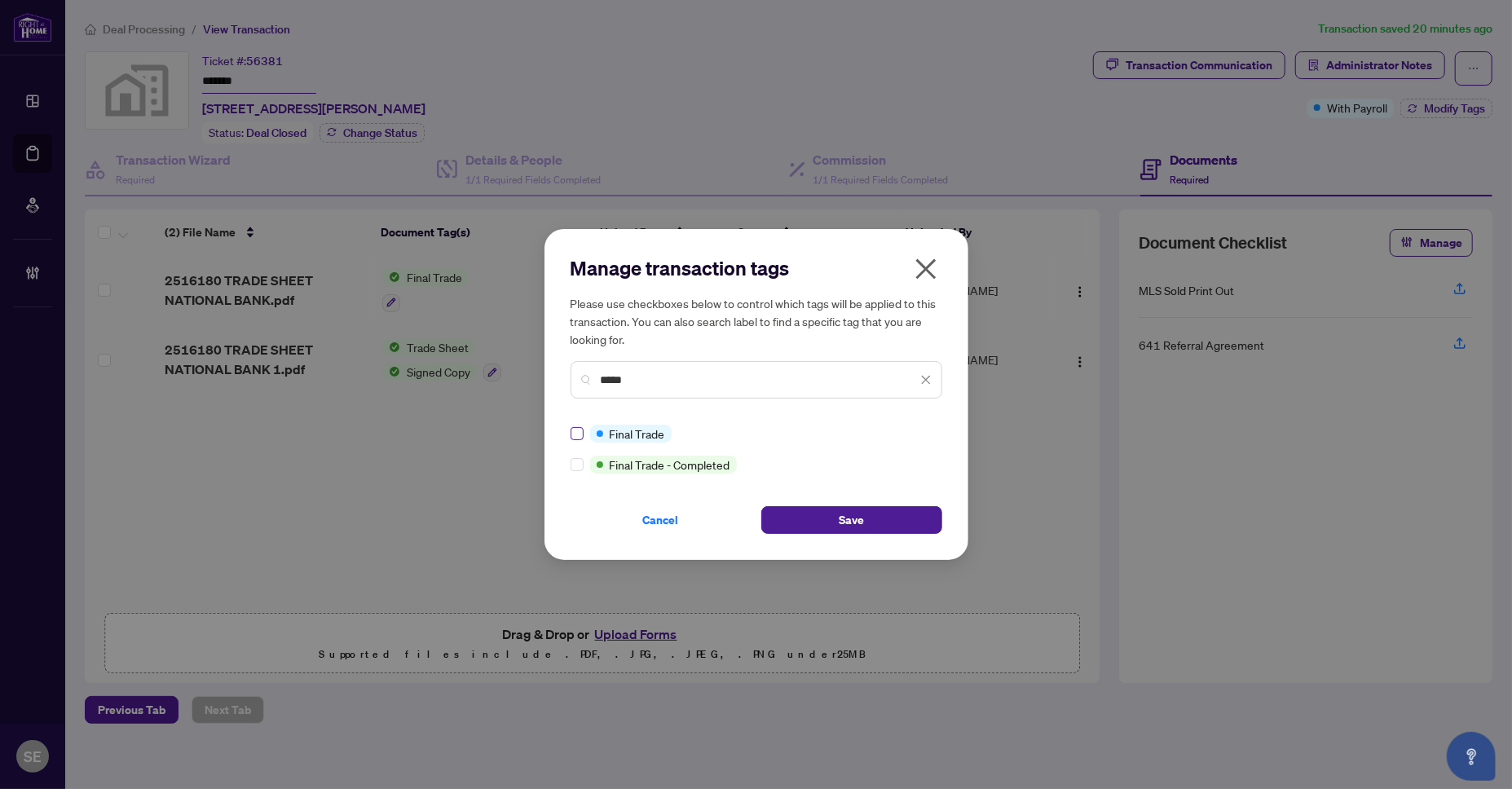
type input "*****"
click at [798, 513] on button "Save" at bounding box center [852, 519] width 181 height 27
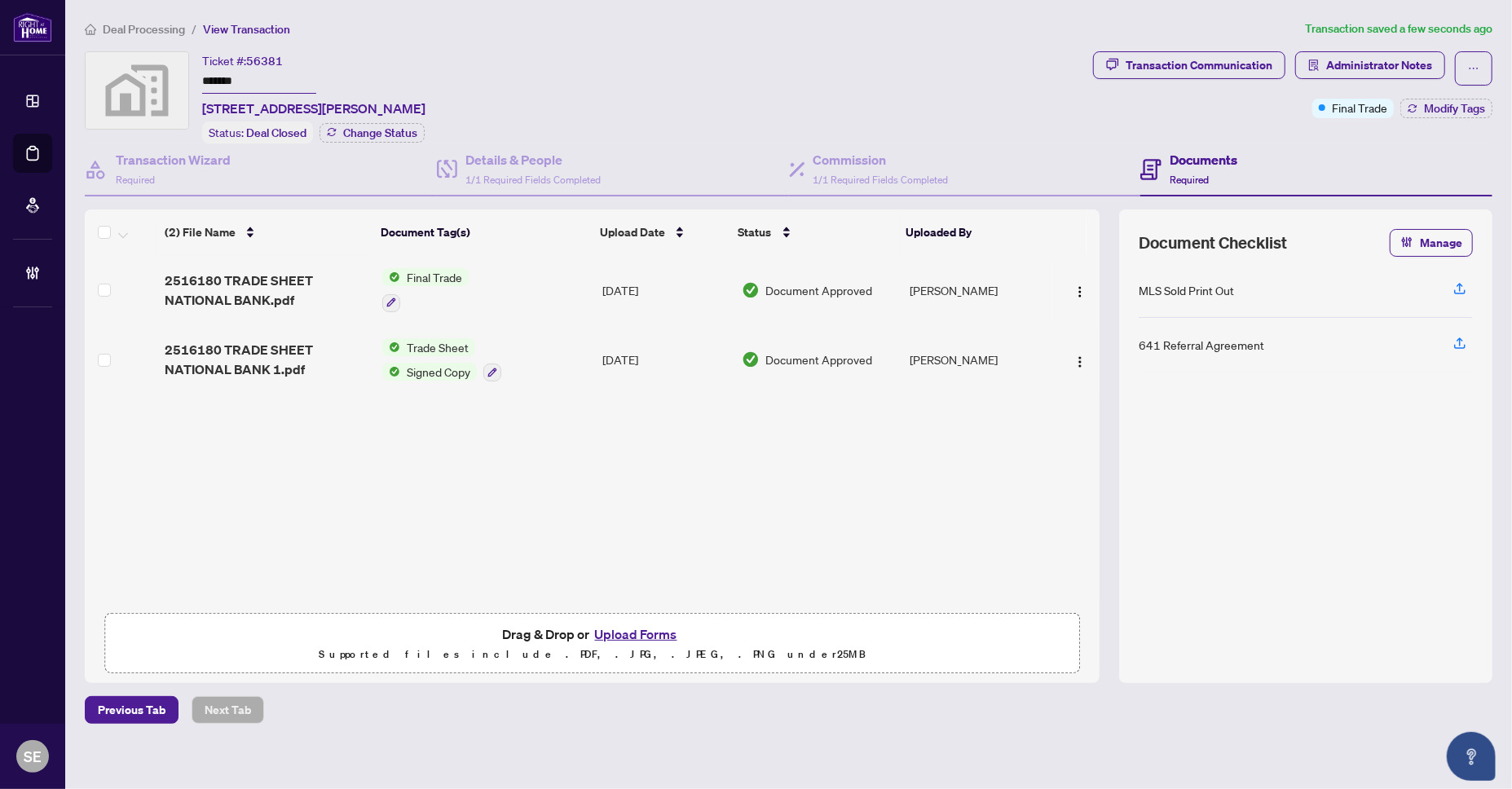
drag, startPoint x: 1457, startPoint y: 523, endPoint x: 1043, endPoint y: 764, distance: 479.0
click at [1457, 523] on div "MLS Sold Print Out 641 Referral Agreement" at bounding box center [1305, 463] width 334 height 400
drag, startPoint x: 1327, startPoint y: 441, endPoint x: 1314, endPoint y: 456, distance: 19.8
click at [1327, 441] on div "MLS Sold Print Out 641 Referral Agreement" at bounding box center [1305, 463] width 334 height 400
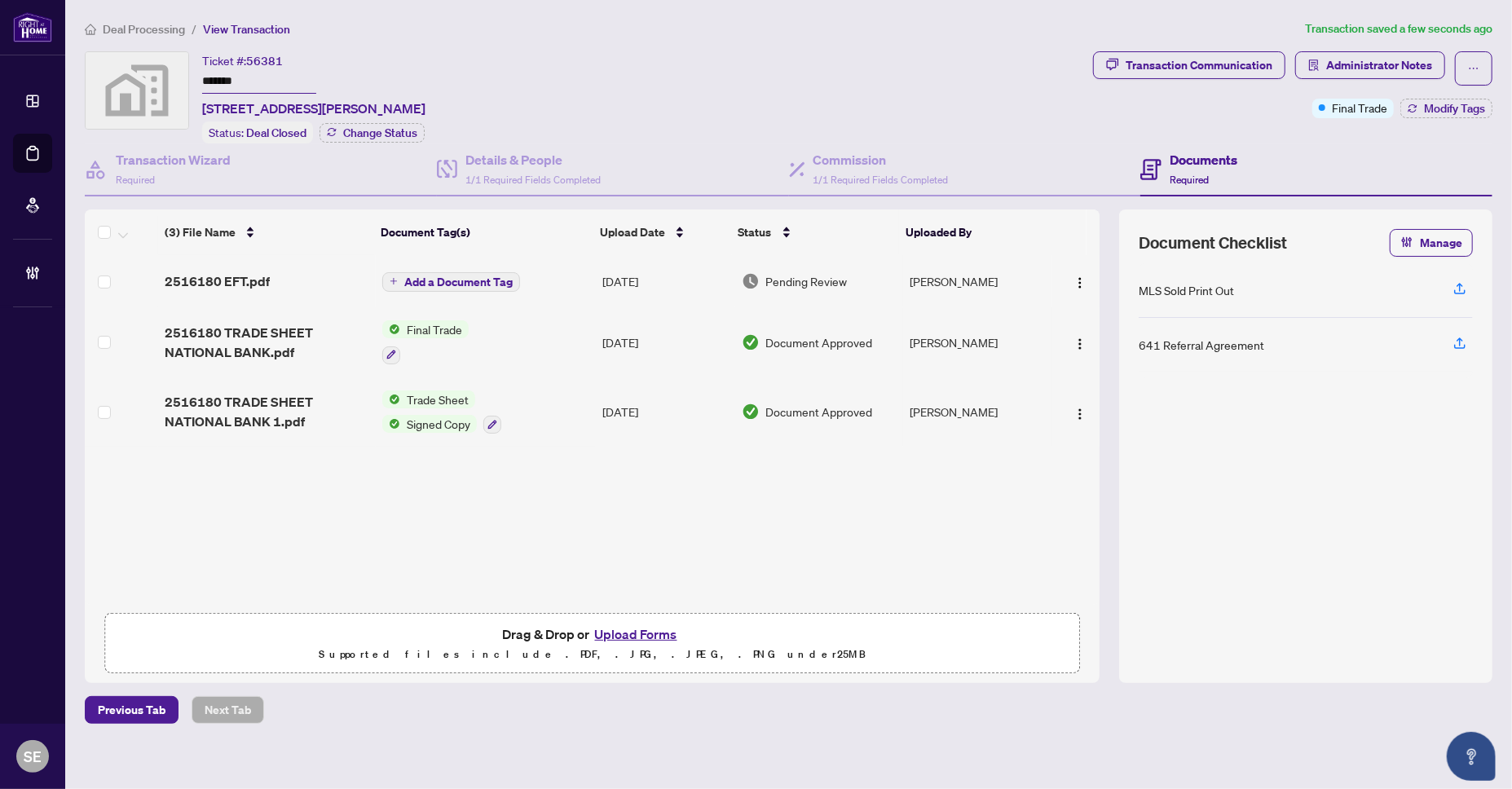
click at [1075, 277] on img "button" at bounding box center [1080, 283] width 13 height 13
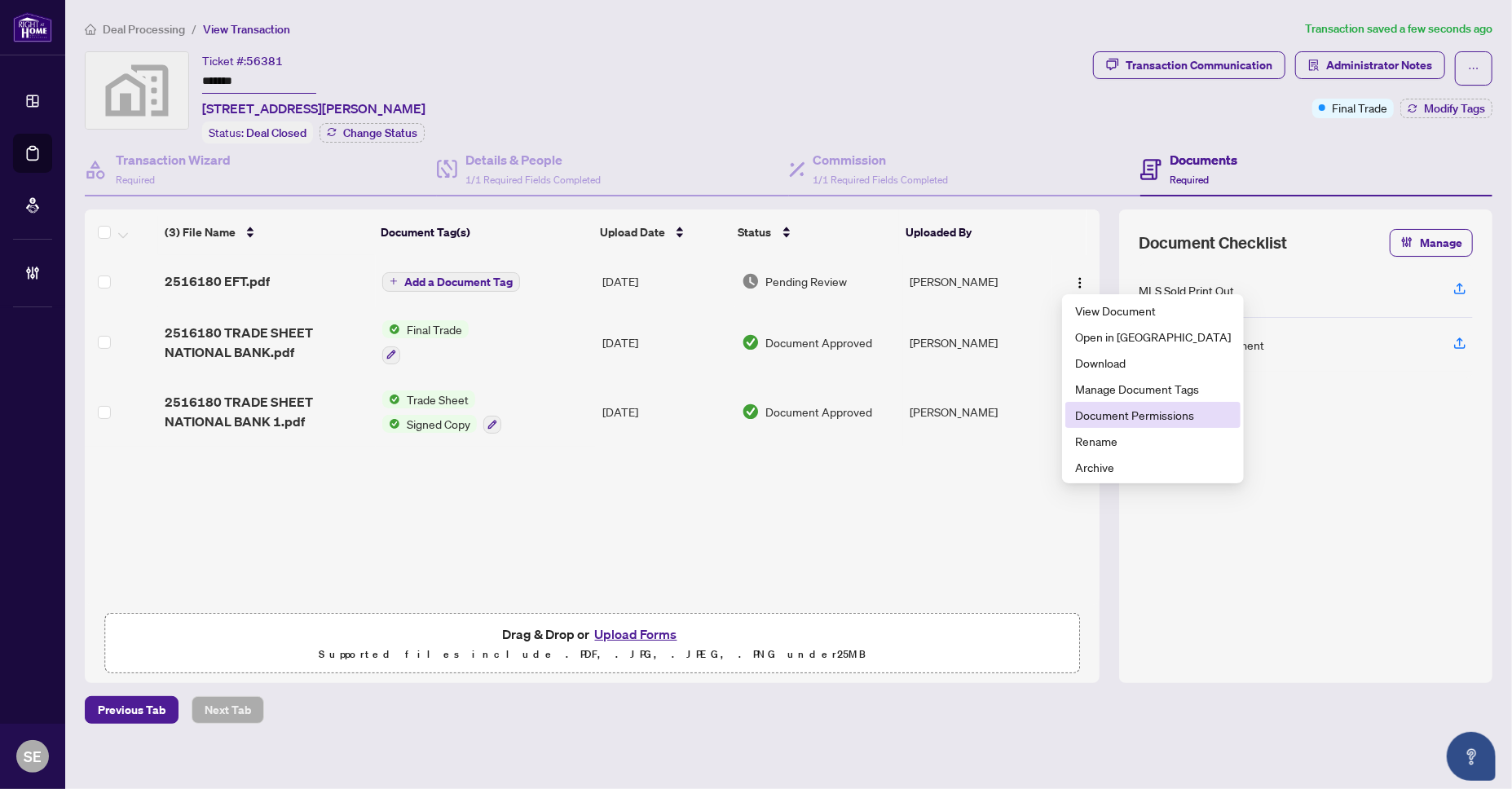
click at [1190, 415] on span "Document Permissions" at bounding box center [1152, 414] width 156 height 18
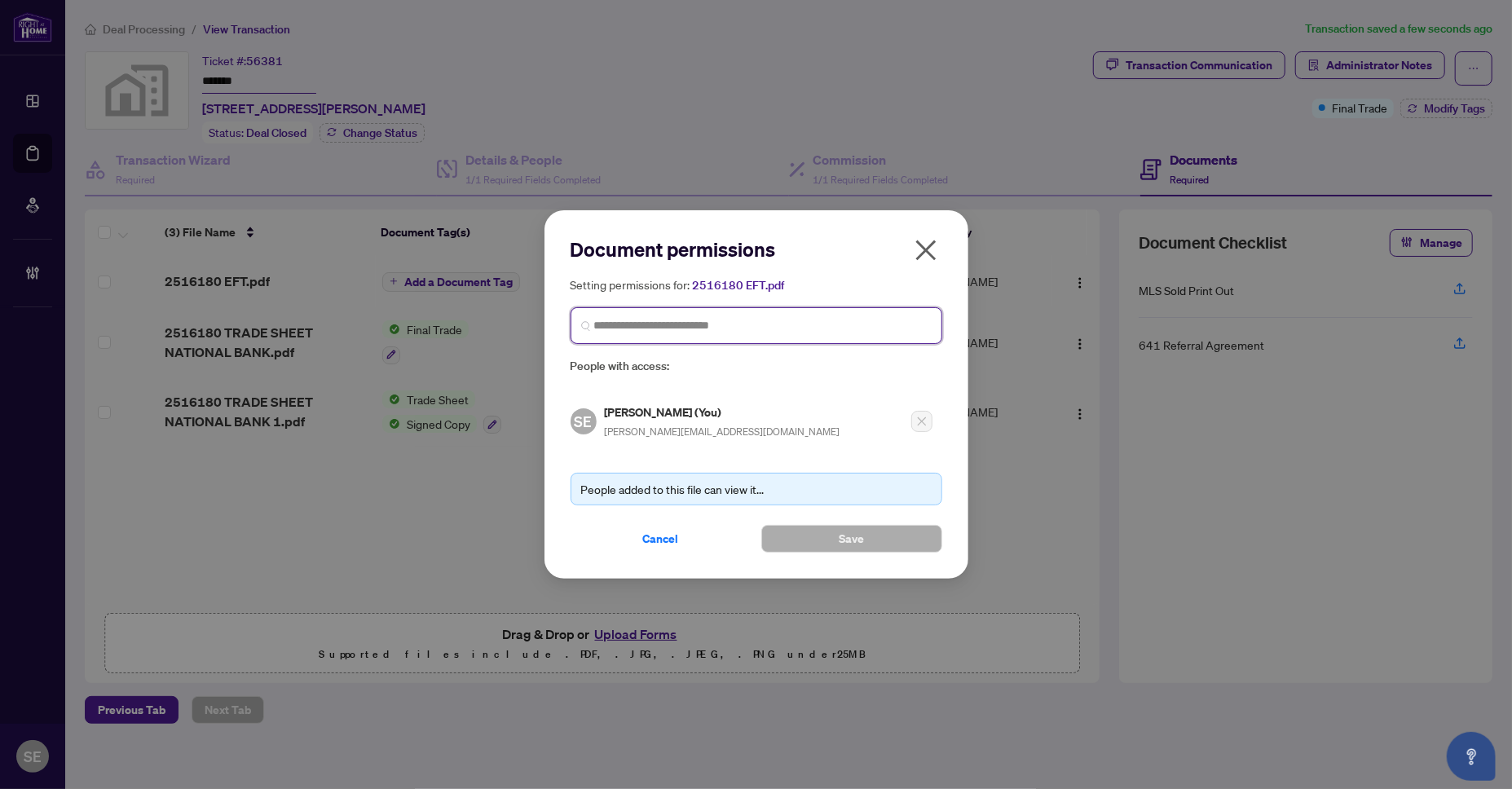
click at [774, 320] on input "search" at bounding box center [764, 326] width 338 height 17
type input "*****"
click at [670, 334] on span "*****" at bounding box center [757, 326] width 372 height 37
click at [664, 327] on input "*****" at bounding box center [764, 326] width 338 height 17
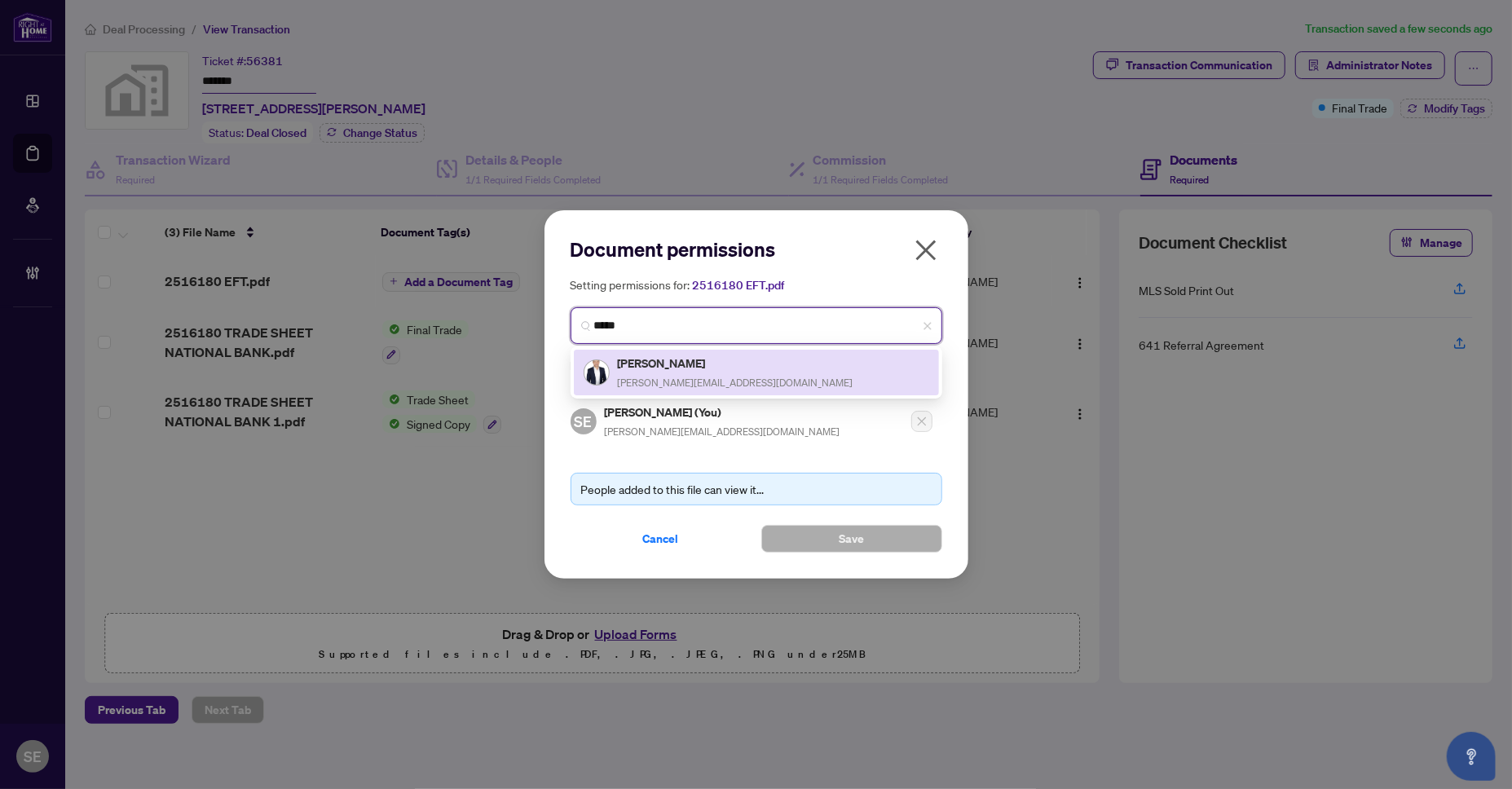
drag, startPoint x: 697, startPoint y: 374, endPoint x: 762, endPoint y: 451, distance: 100.8
click at [697, 374] on div "Vasko Nedanovski [EMAIL_ADDRESS][DOMAIN_NAME]" at bounding box center [736, 373] width 236 height 38
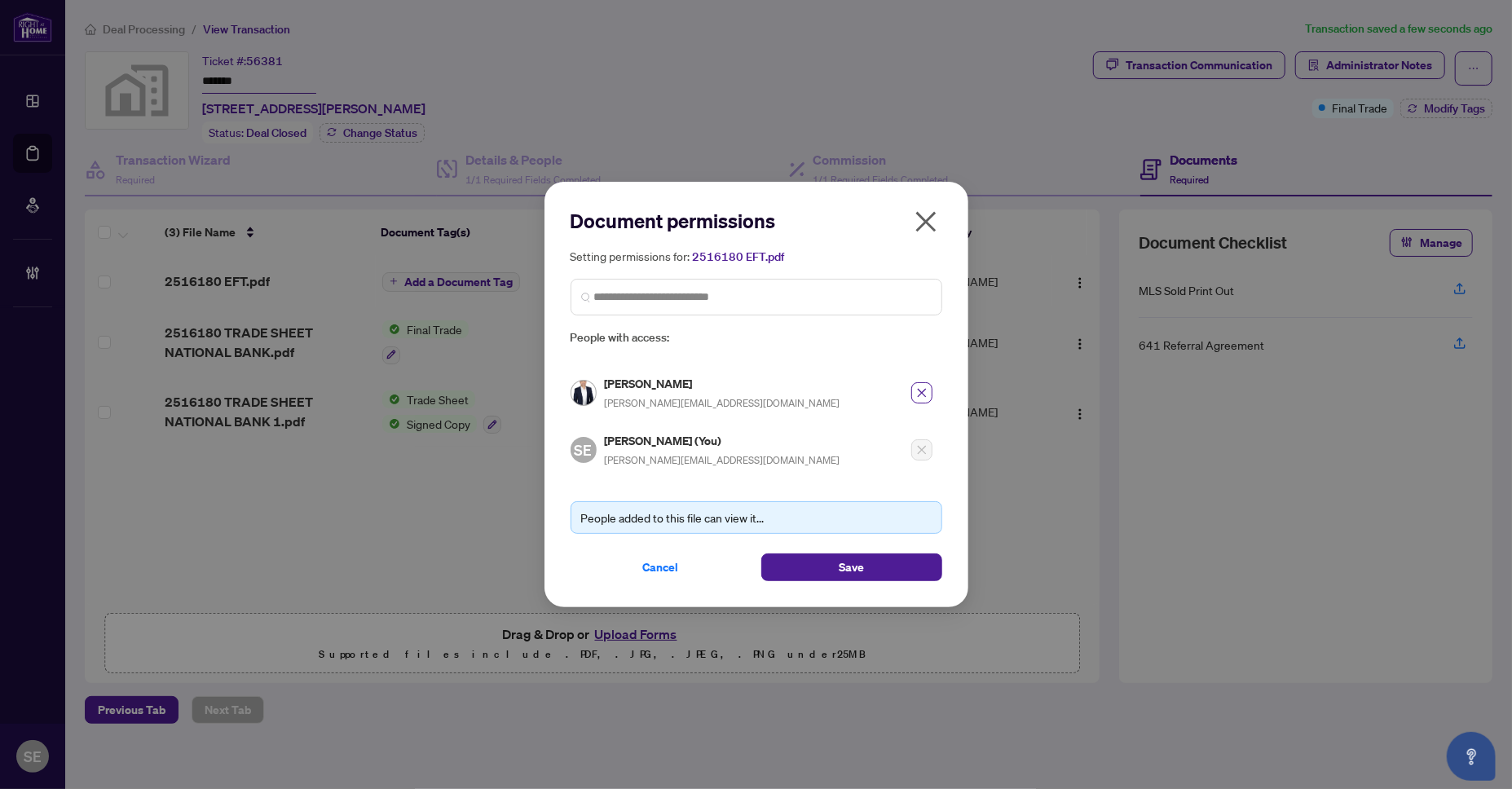
click at [864, 546] on div "People added to this file can view it... Cancel Save" at bounding box center [757, 530] width 372 height 99
click at [899, 567] on button "Save" at bounding box center [852, 566] width 181 height 27
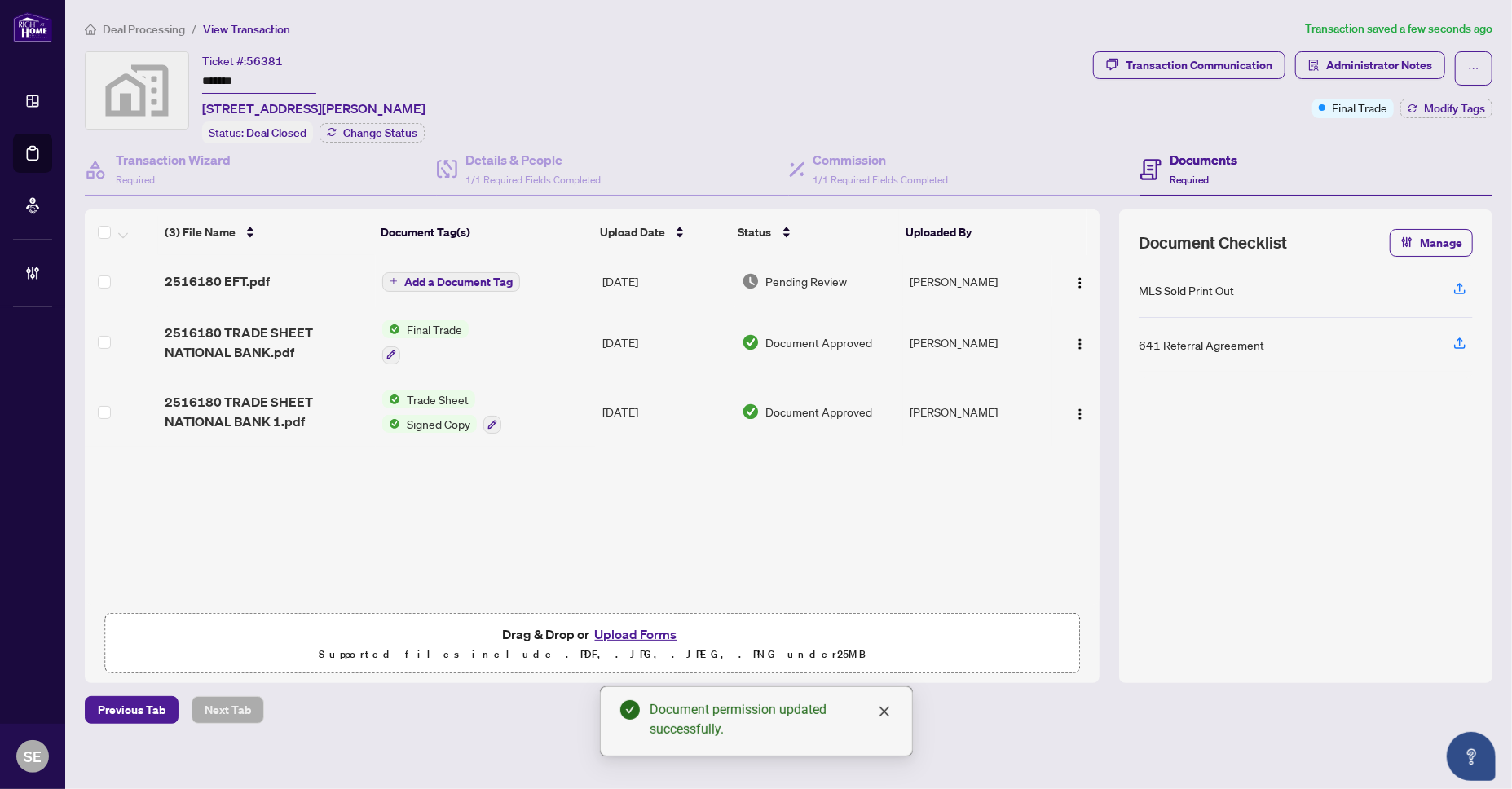
click at [928, 273] on td "[PERSON_NAME]" at bounding box center [977, 280] width 148 height 52
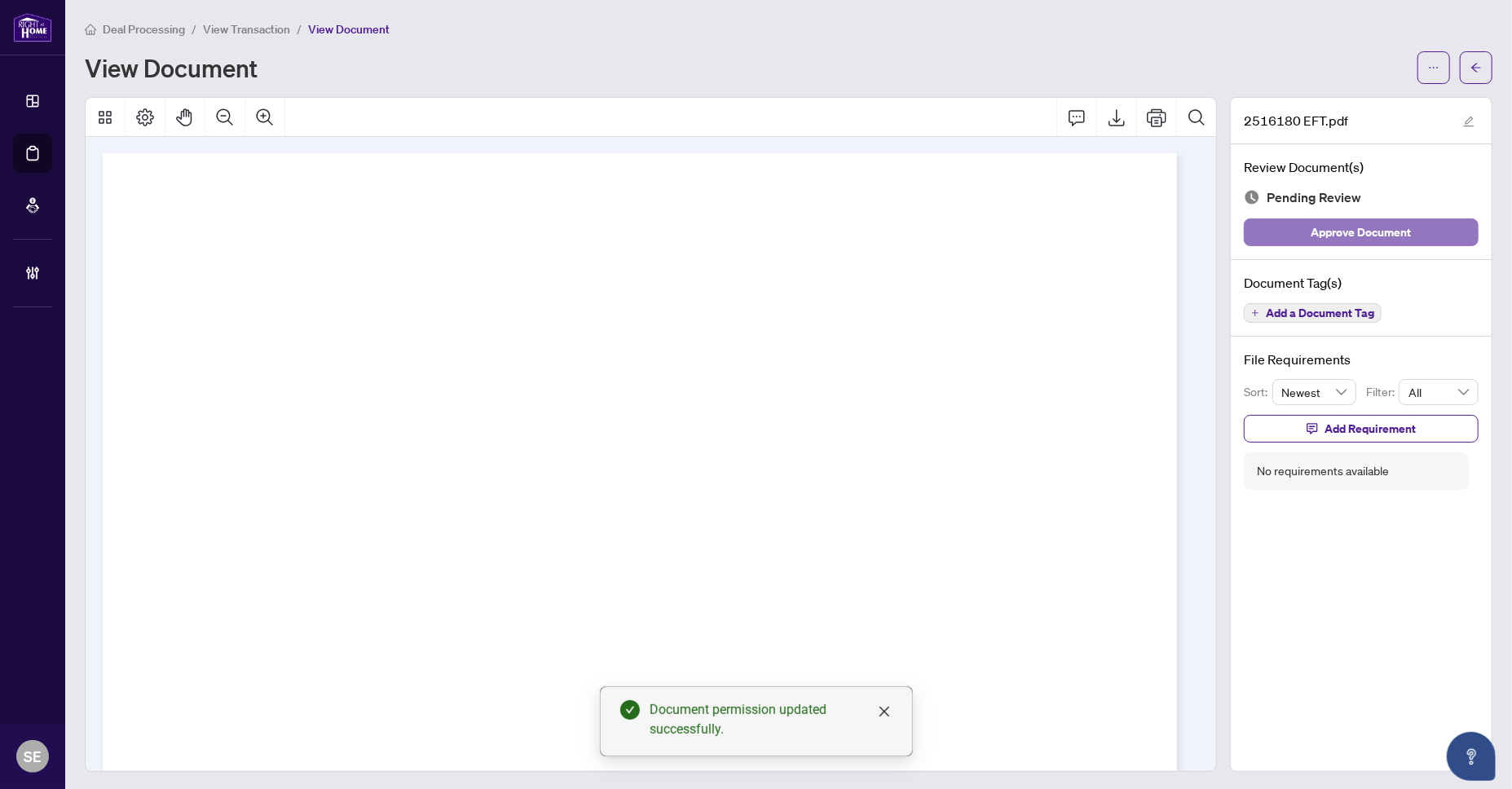
click at [1417, 227] on button "Approve Document" at bounding box center [1361, 231] width 235 height 27
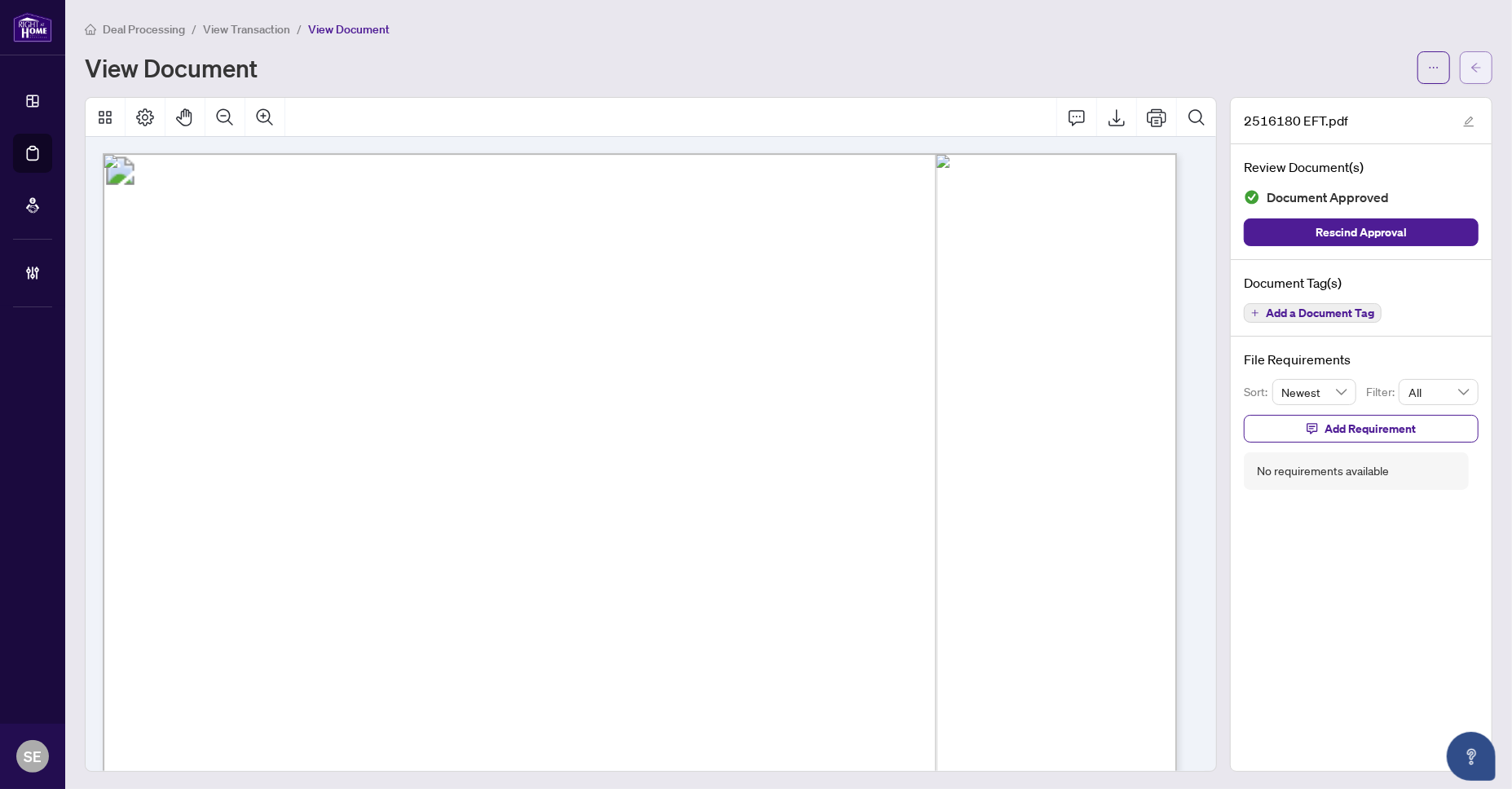
click at [1478, 75] on button "button" at bounding box center [1476, 67] width 33 height 33
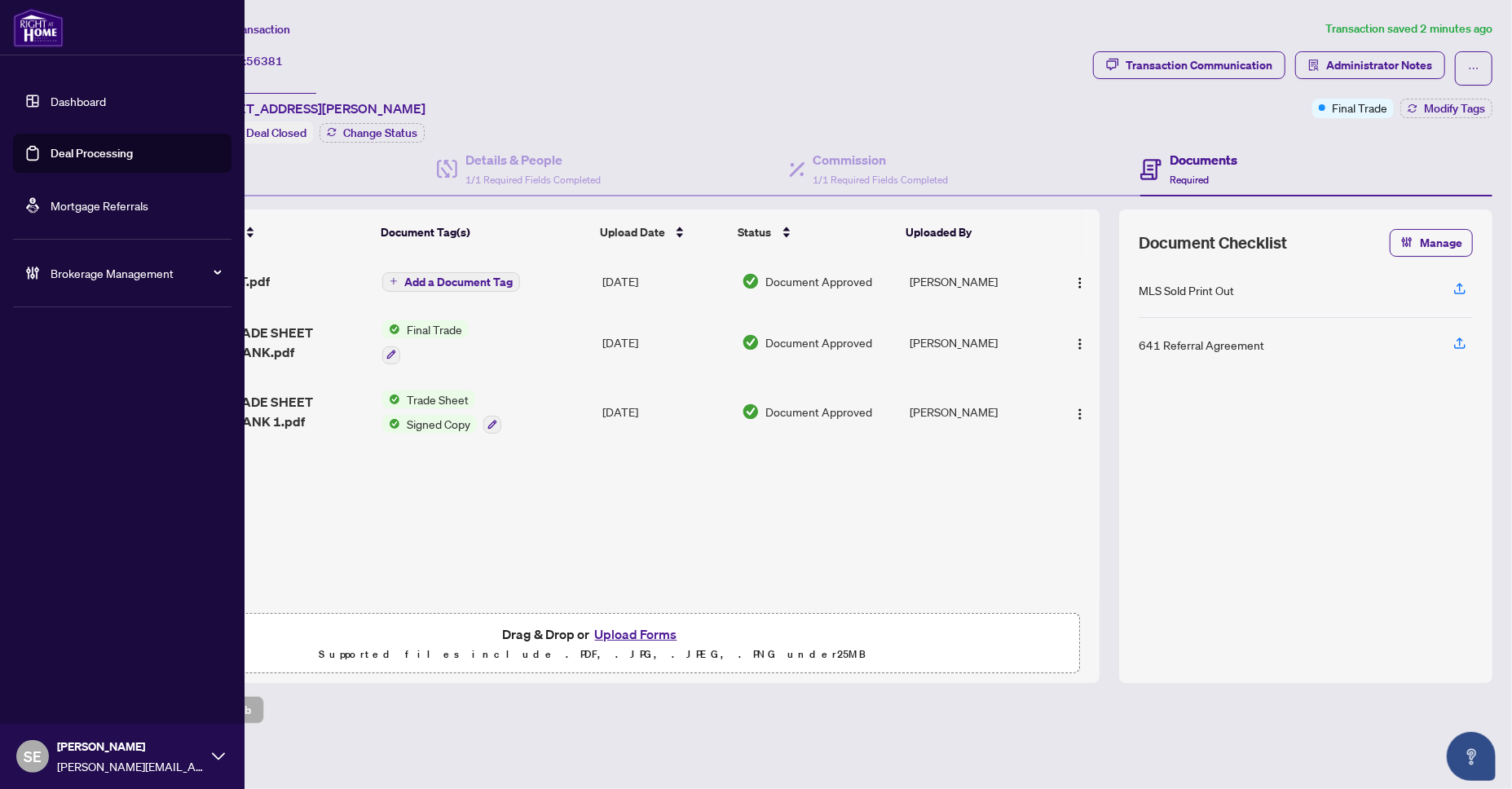
drag, startPoint x: 25, startPoint y: 153, endPoint x: 72, endPoint y: 160, distance: 47.5
click at [51, 153] on link "Deal Processing" at bounding box center [92, 154] width 82 height 15
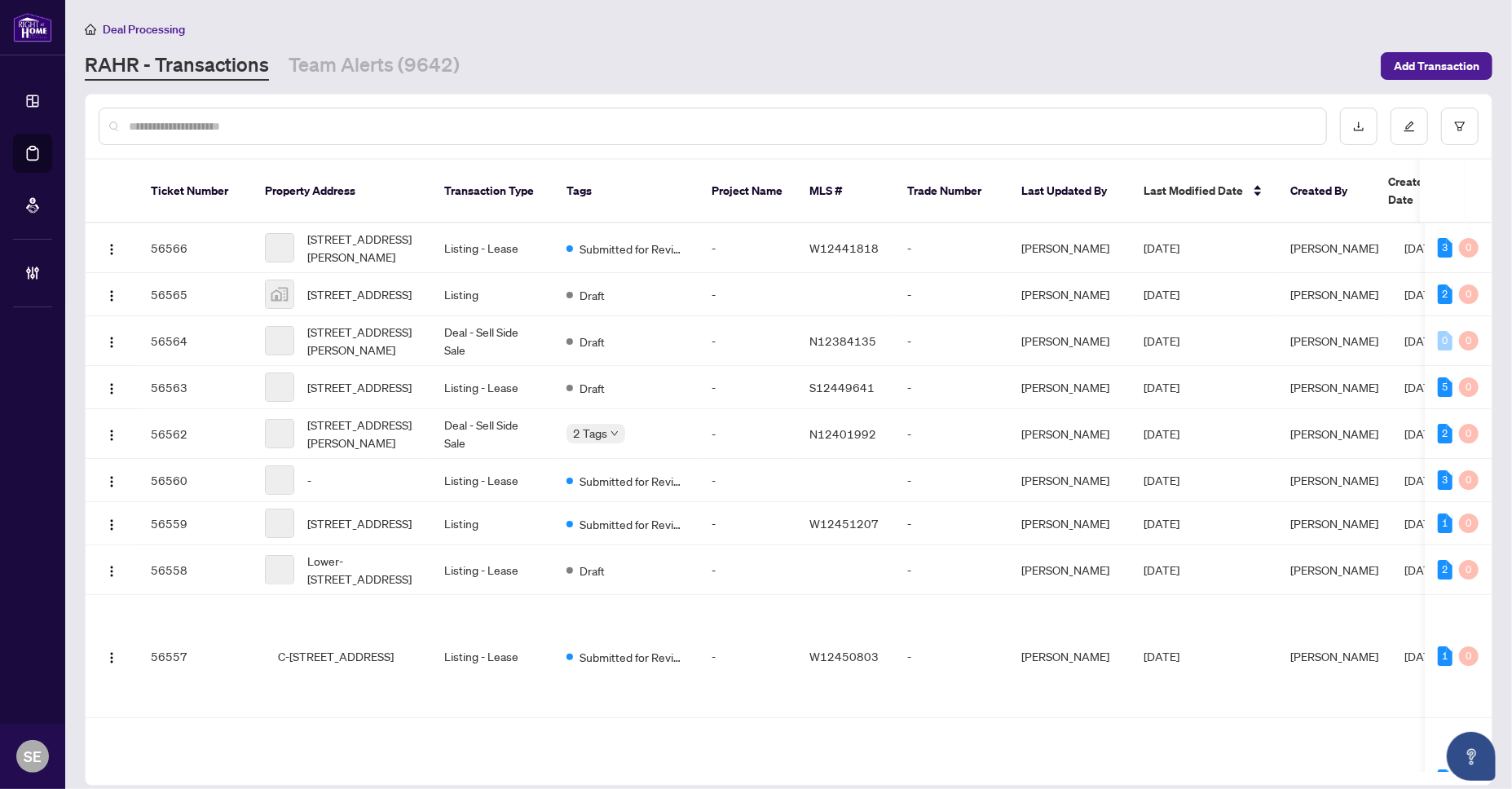
click at [395, 120] on input "text" at bounding box center [720, 126] width 1184 height 18
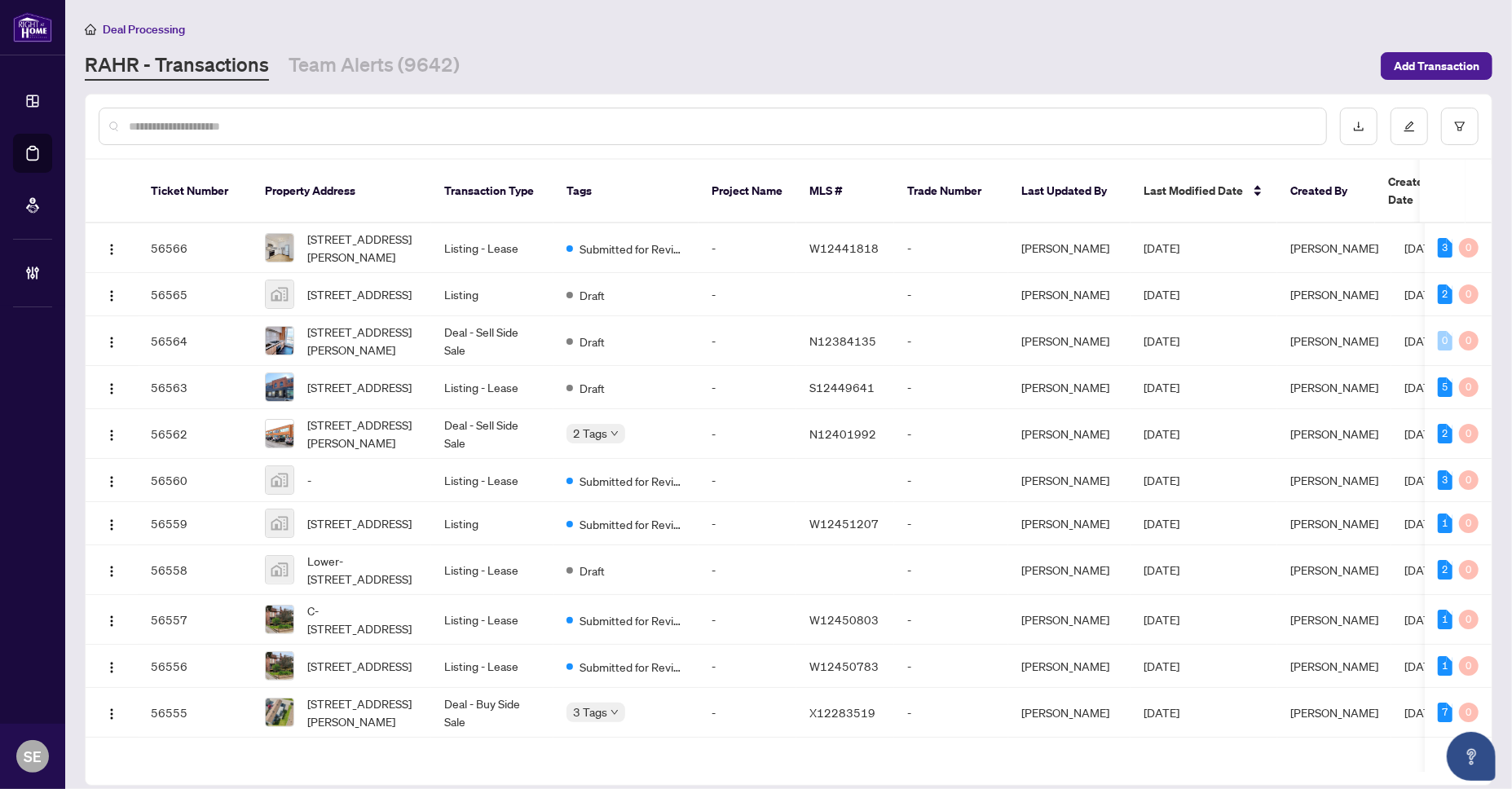
paste input "*******"
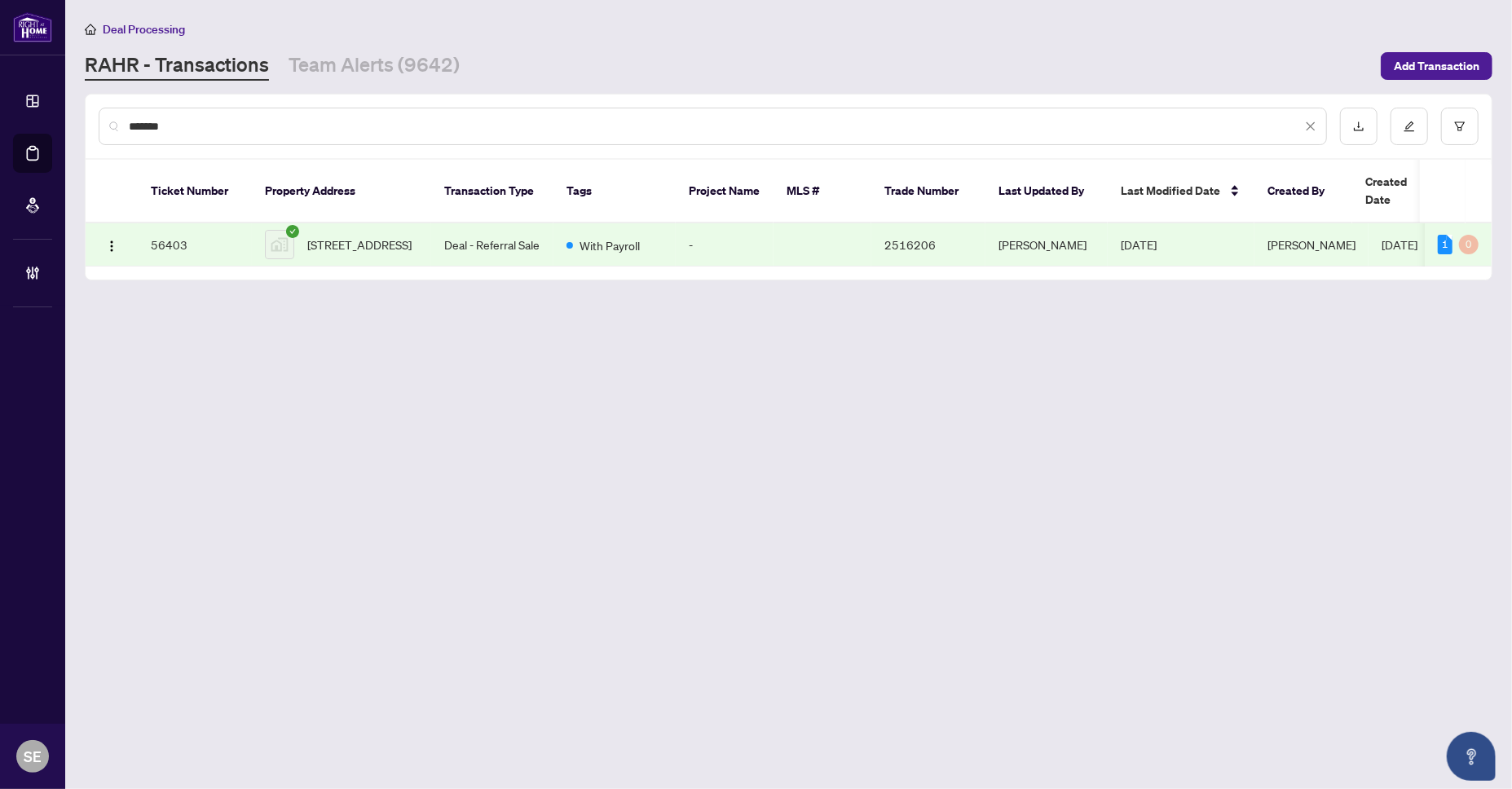
type input "*******"
click at [622, 236] on span "With Payroll" at bounding box center [610, 244] width 60 height 18
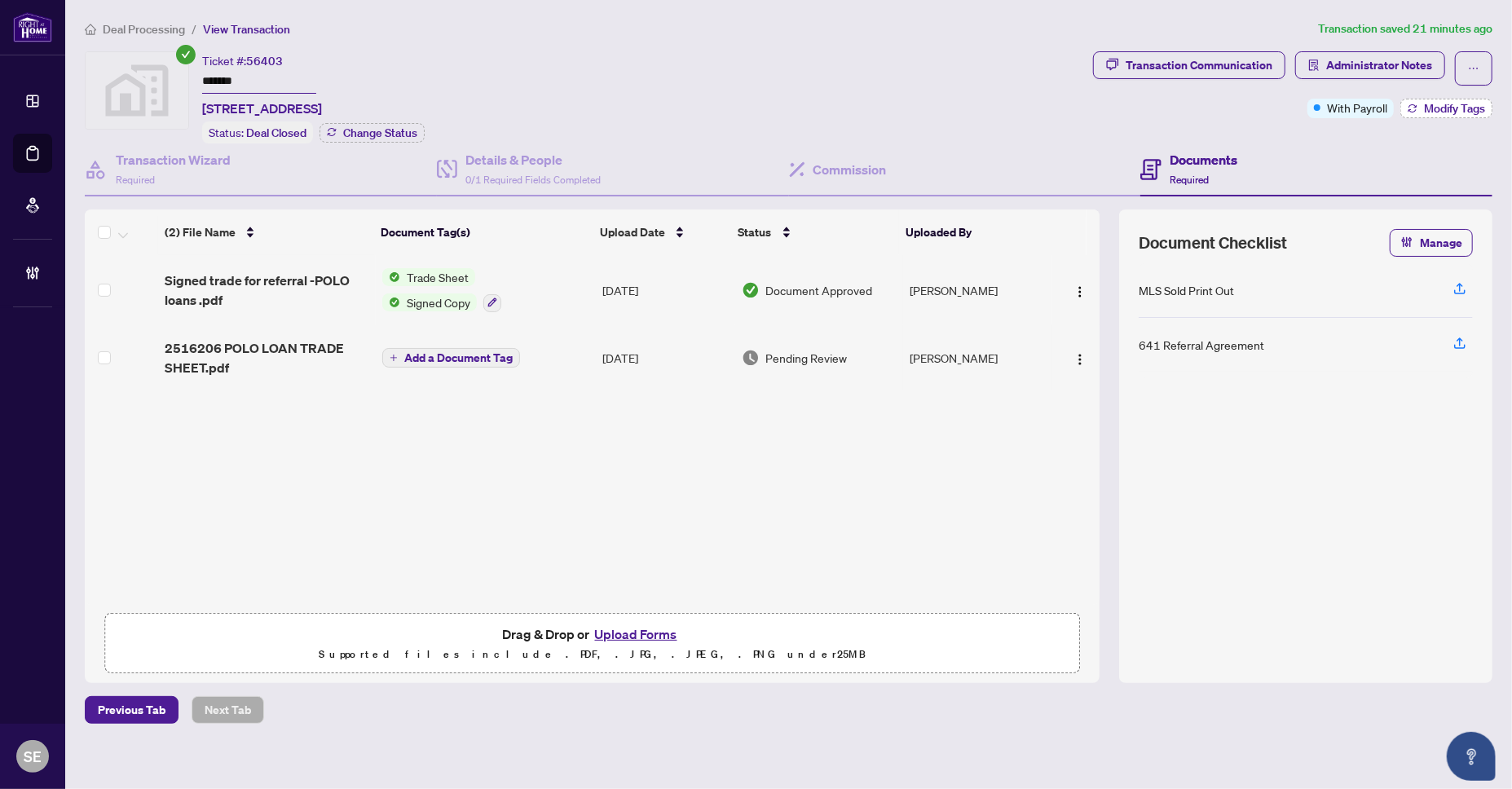
click at [1443, 110] on span "Modify Tags" at bounding box center [1454, 109] width 61 height 11
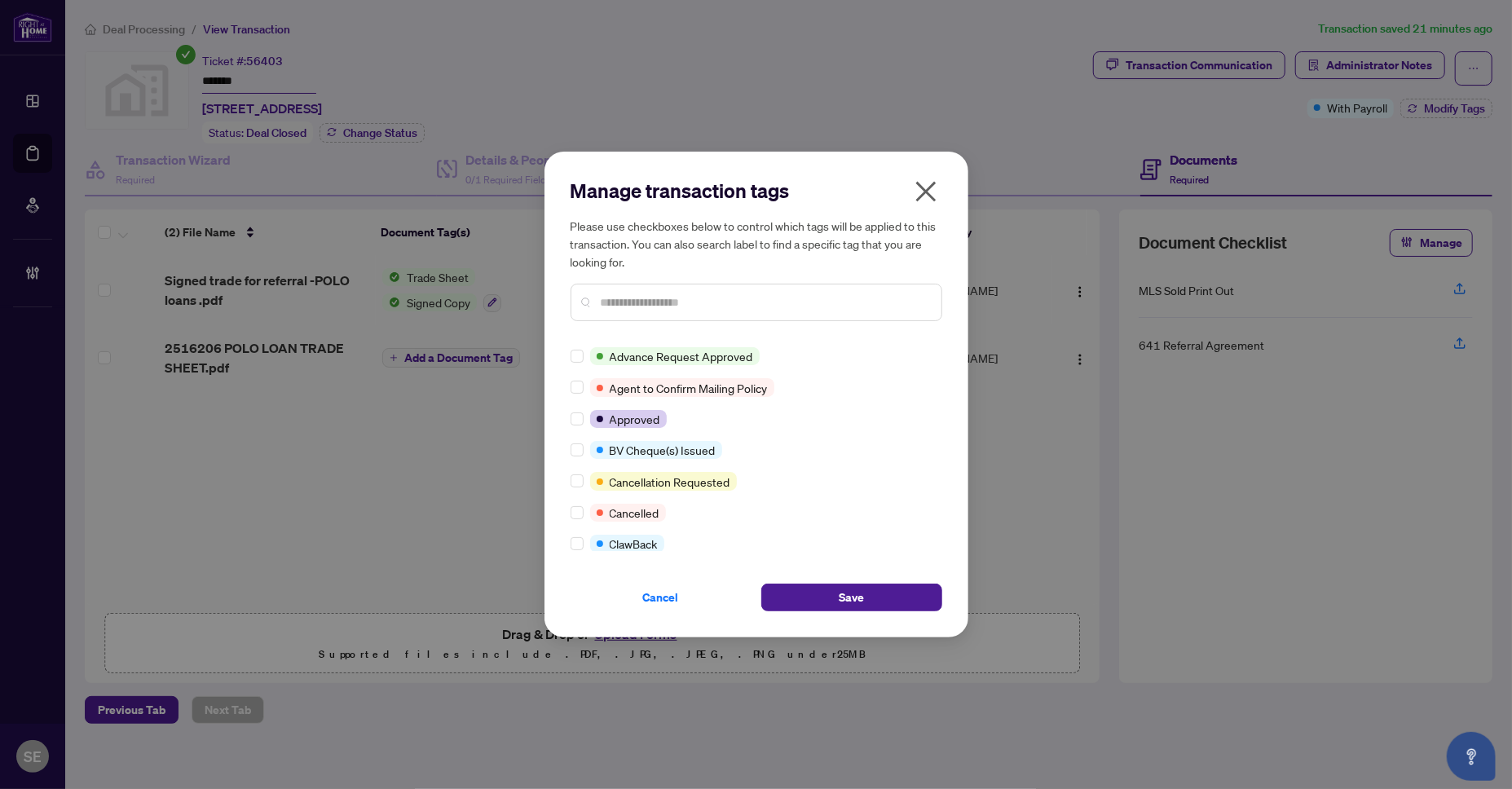
click at [643, 306] on input "text" at bounding box center [764, 302] width 328 height 18
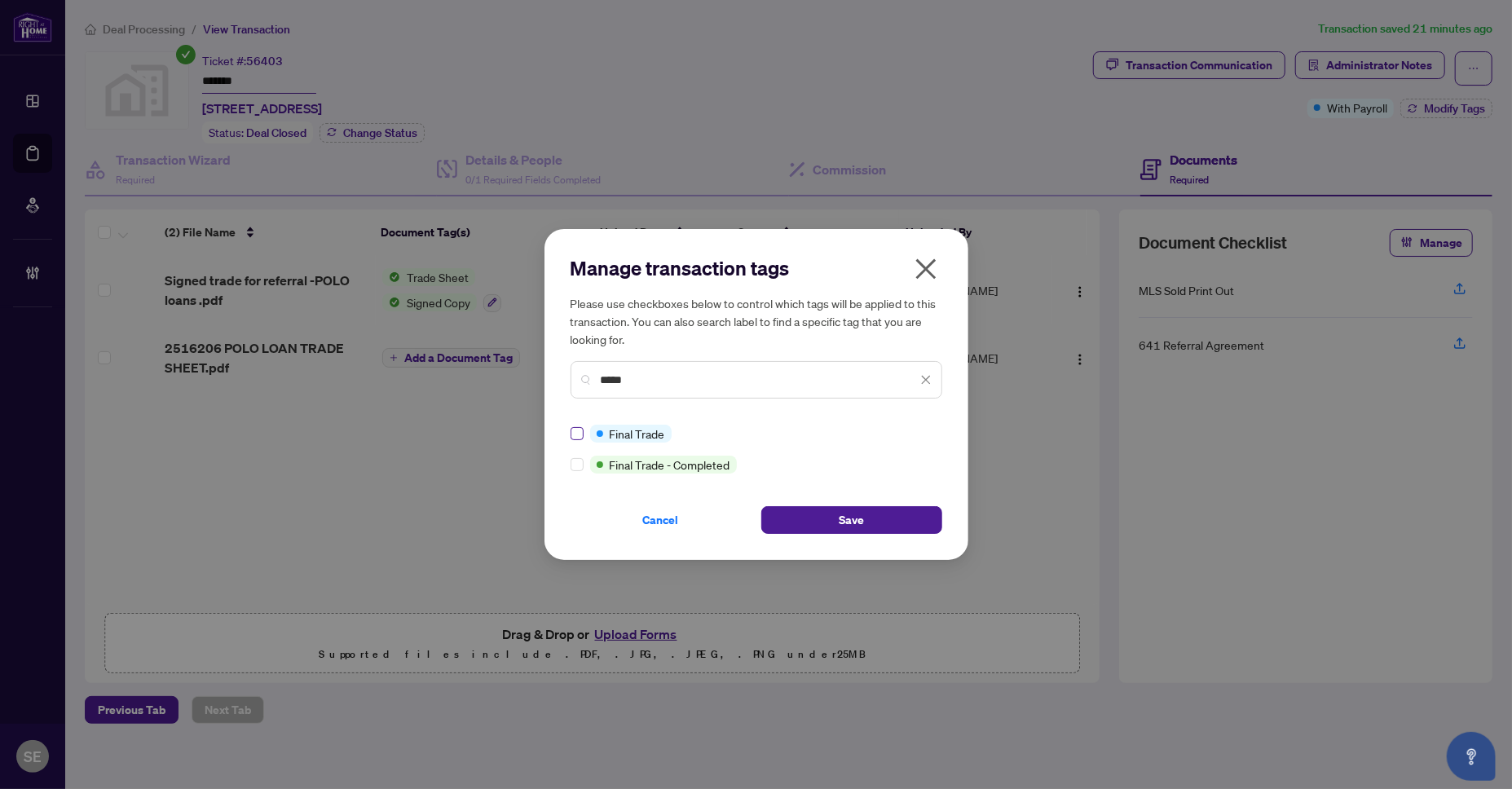
type input "*****"
drag, startPoint x: 572, startPoint y: 441, endPoint x: 598, endPoint y: 449, distance: 27.2
click at [575, 441] on label at bounding box center [578, 433] width 13 height 18
click at [921, 528] on button "Save" at bounding box center [852, 519] width 181 height 27
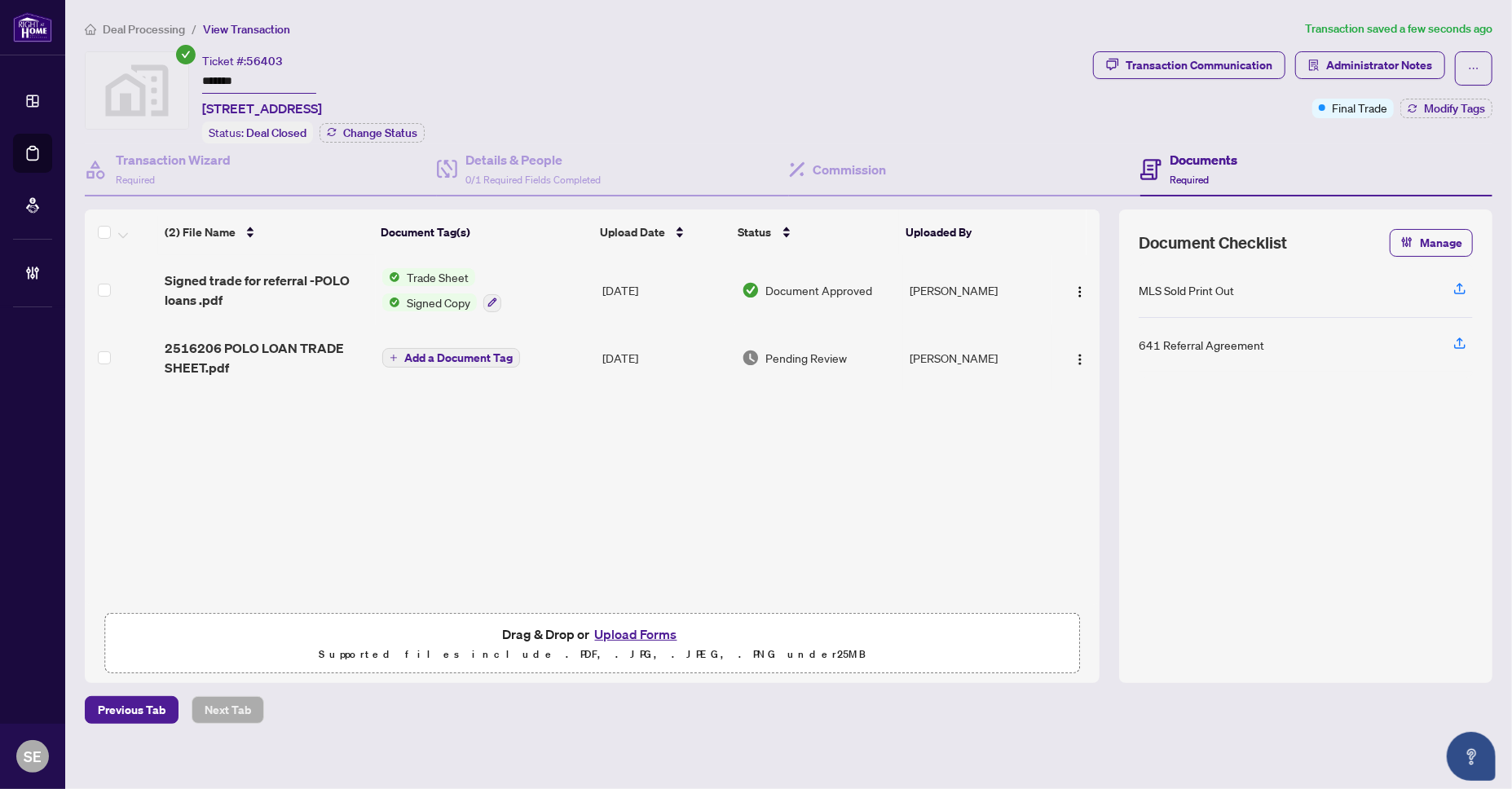
click at [1363, 488] on div "MLS Sold Print Out 641 Referral Agreement" at bounding box center [1305, 463] width 334 height 400
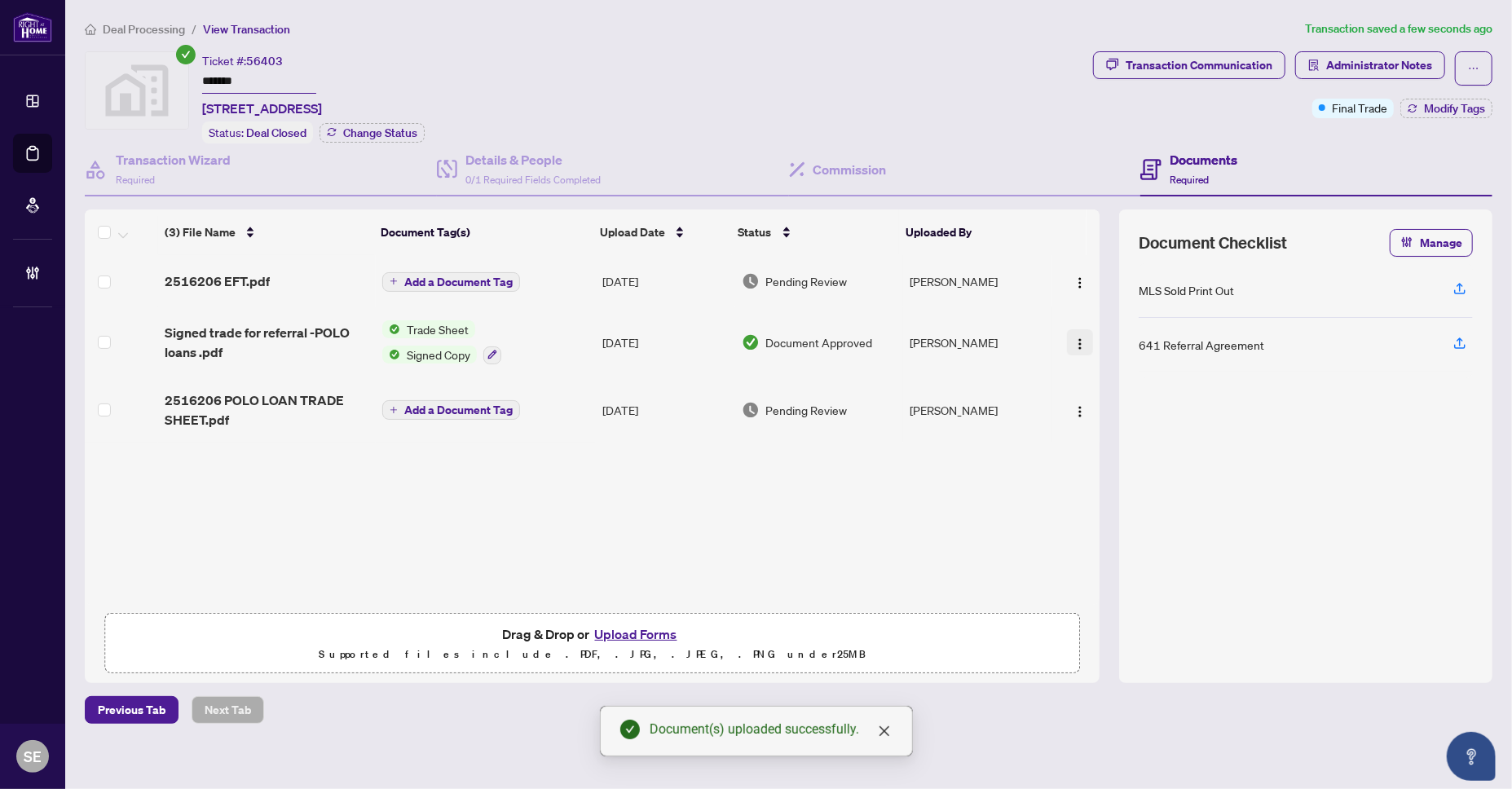
drag, startPoint x: 1078, startPoint y: 277, endPoint x: 1088, endPoint y: 337, distance: 60.8
click at [1078, 277] on img "button" at bounding box center [1080, 283] width 13 height 13
click at [1130, 469] on span "Archive" at bounding box center [1152, 466] width 156 height 18
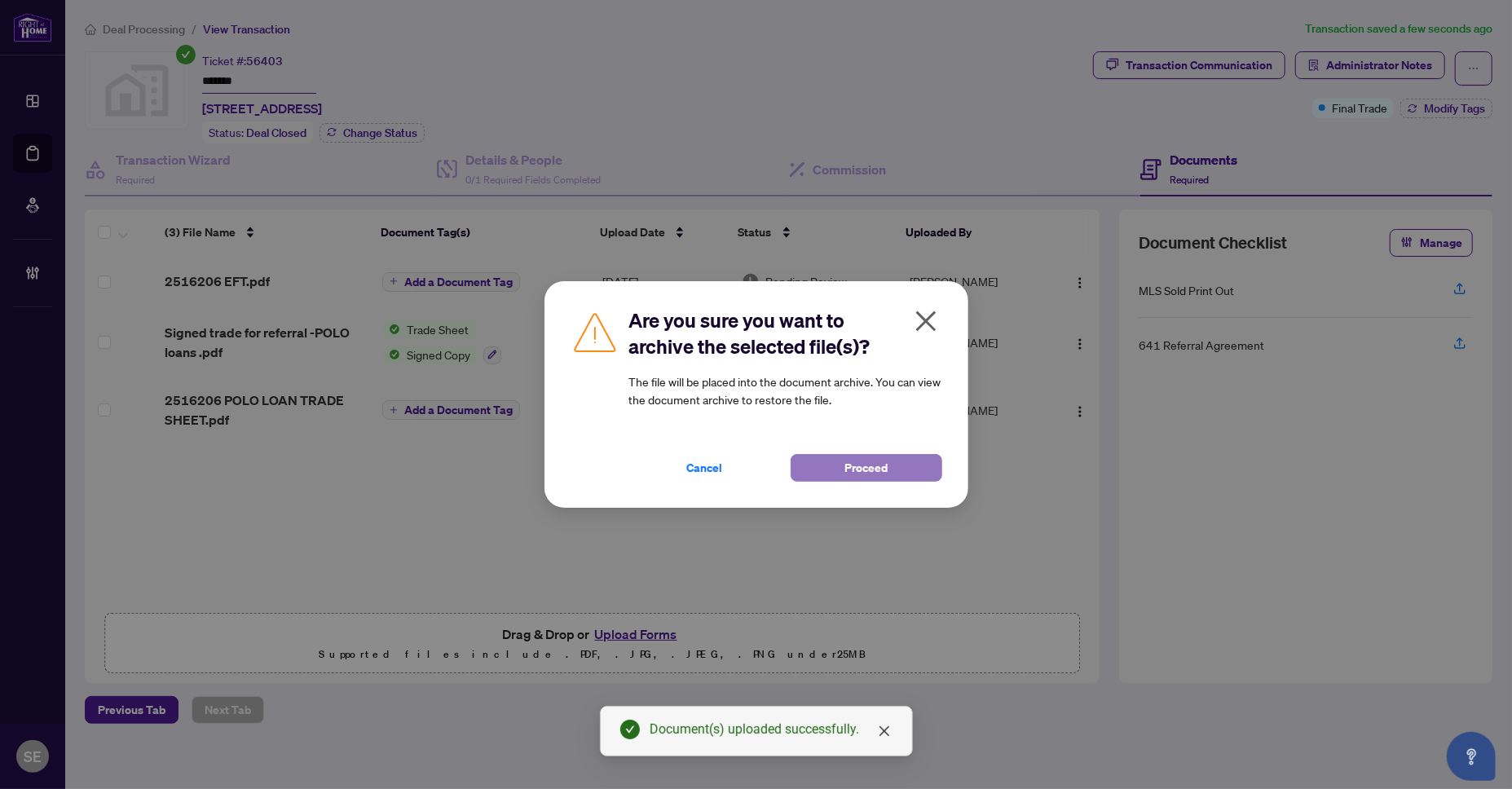
click at [854, 462] on span "Proceed" at bounding box center [866, 468] width 43 height 26
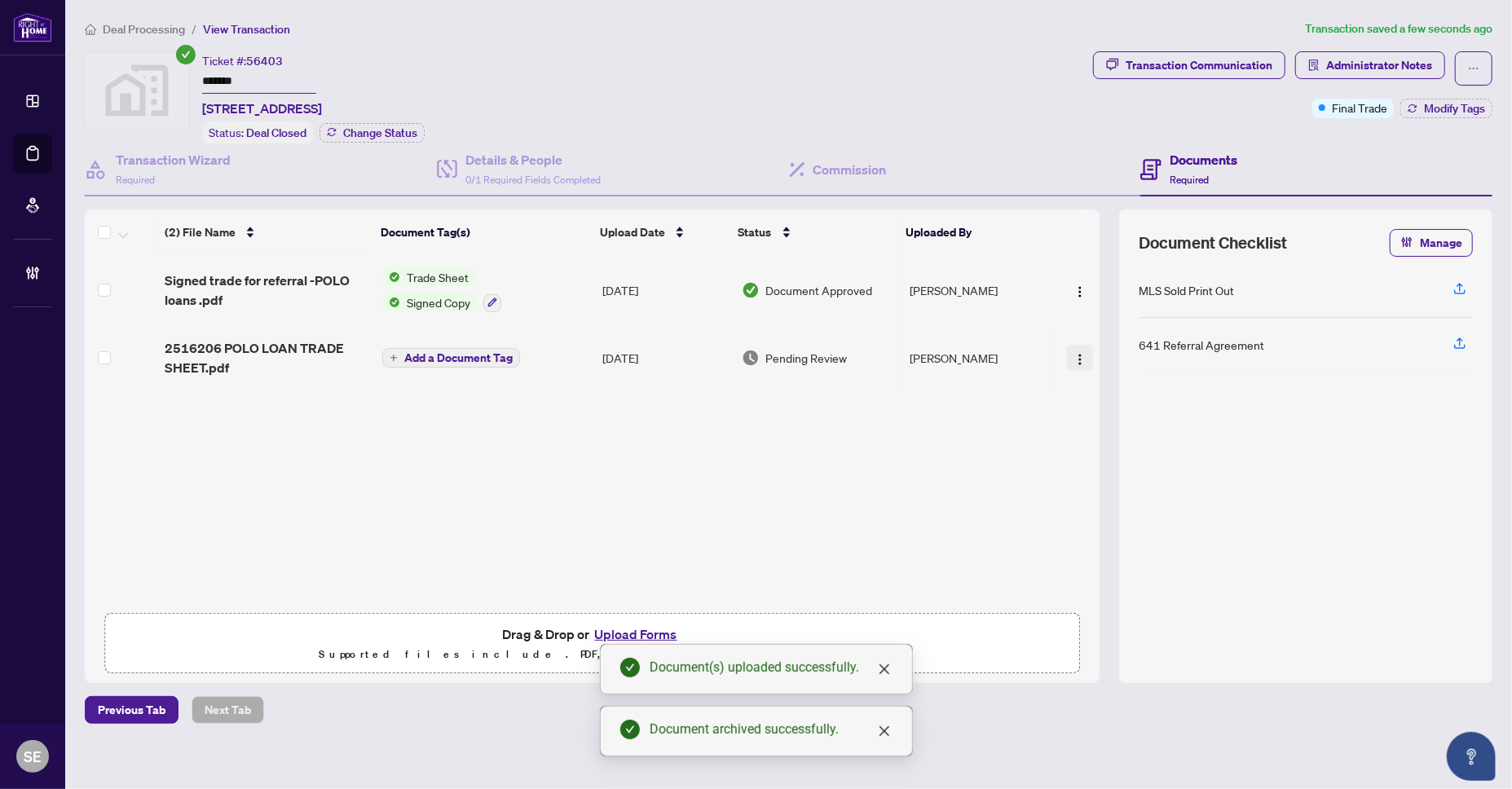
click at [1079, 353] on img "button" at bounding box center [1080, 360] width 13 height 13
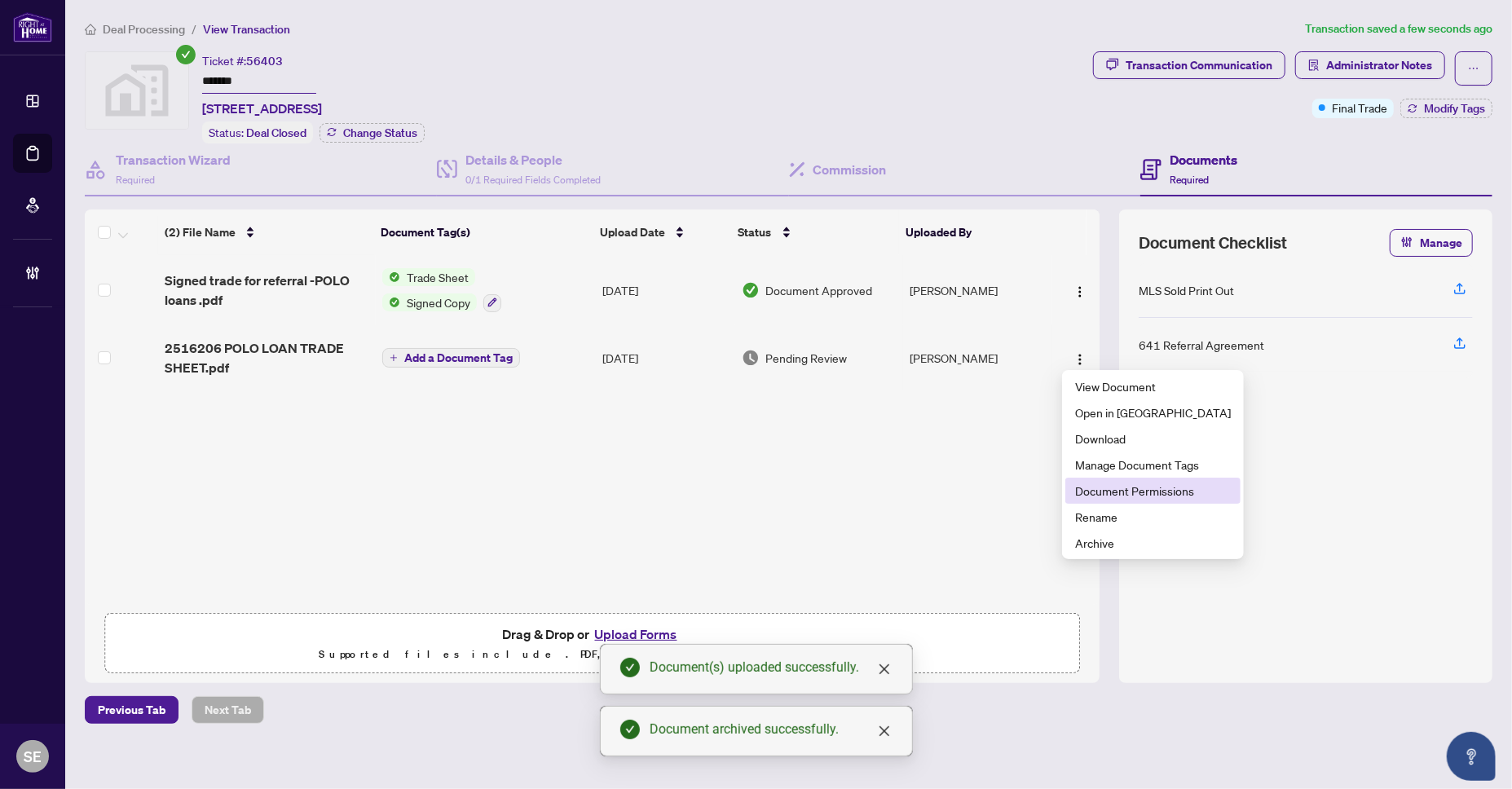
click at [1125, 493] on span "Document Permissions" at bounding box center [1152, 490] width 156 height 18
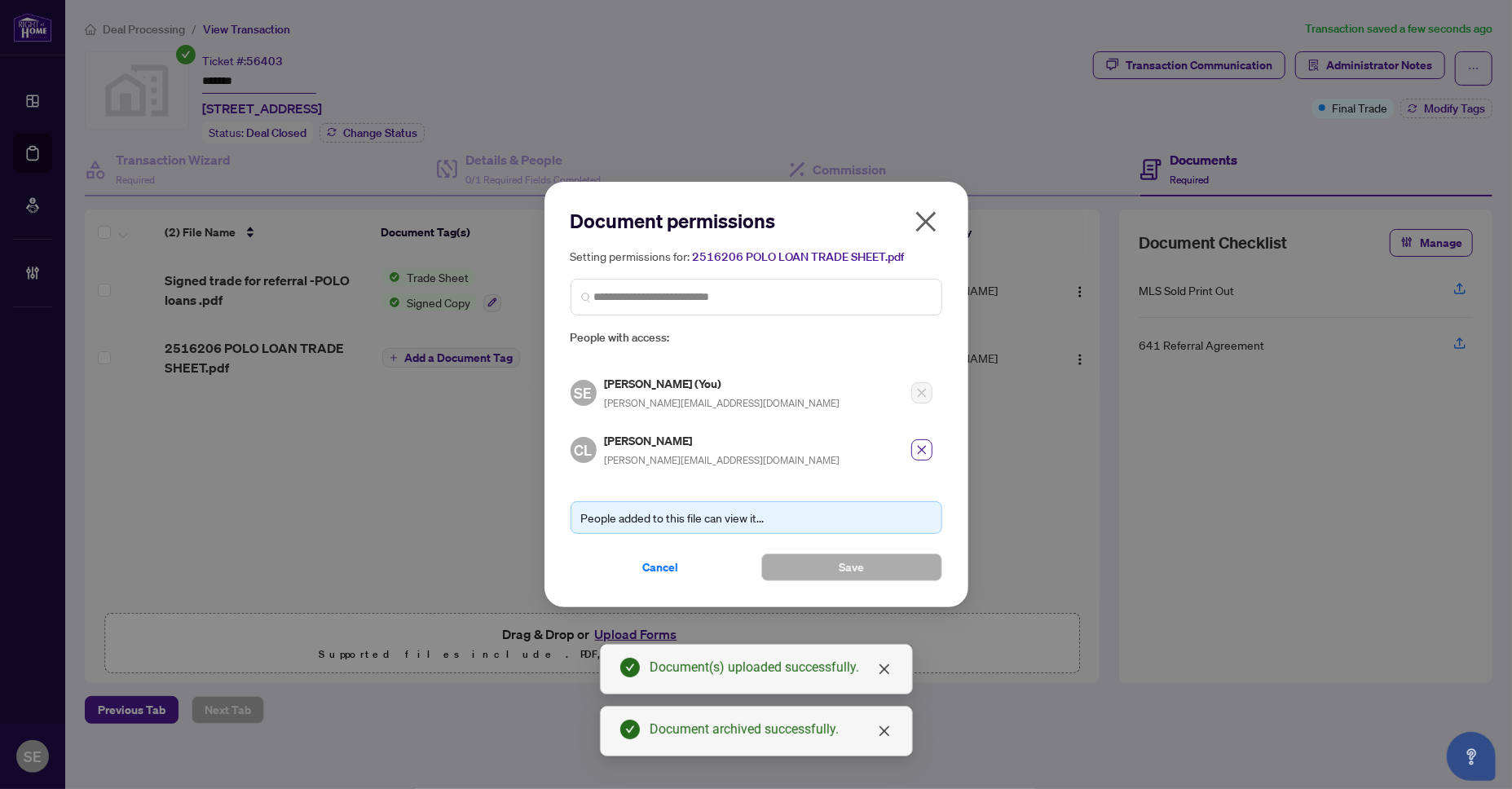
click at [658, 563] on span "Cancel" at bounding box center [661, 567] width 36 height 26
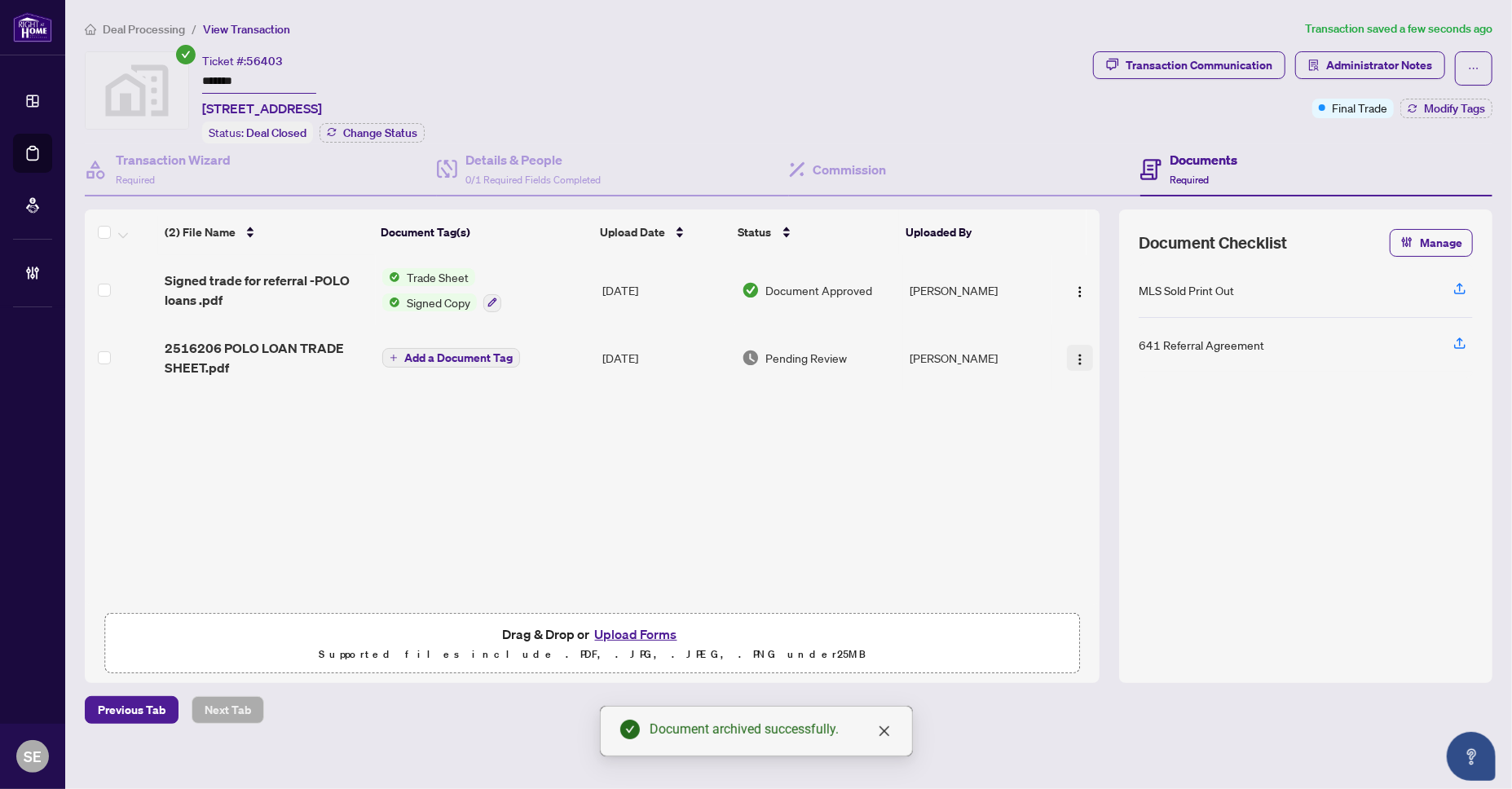
click at [1073, 354] on img "button" at bounding box center [1080, 360] width 13 height 13
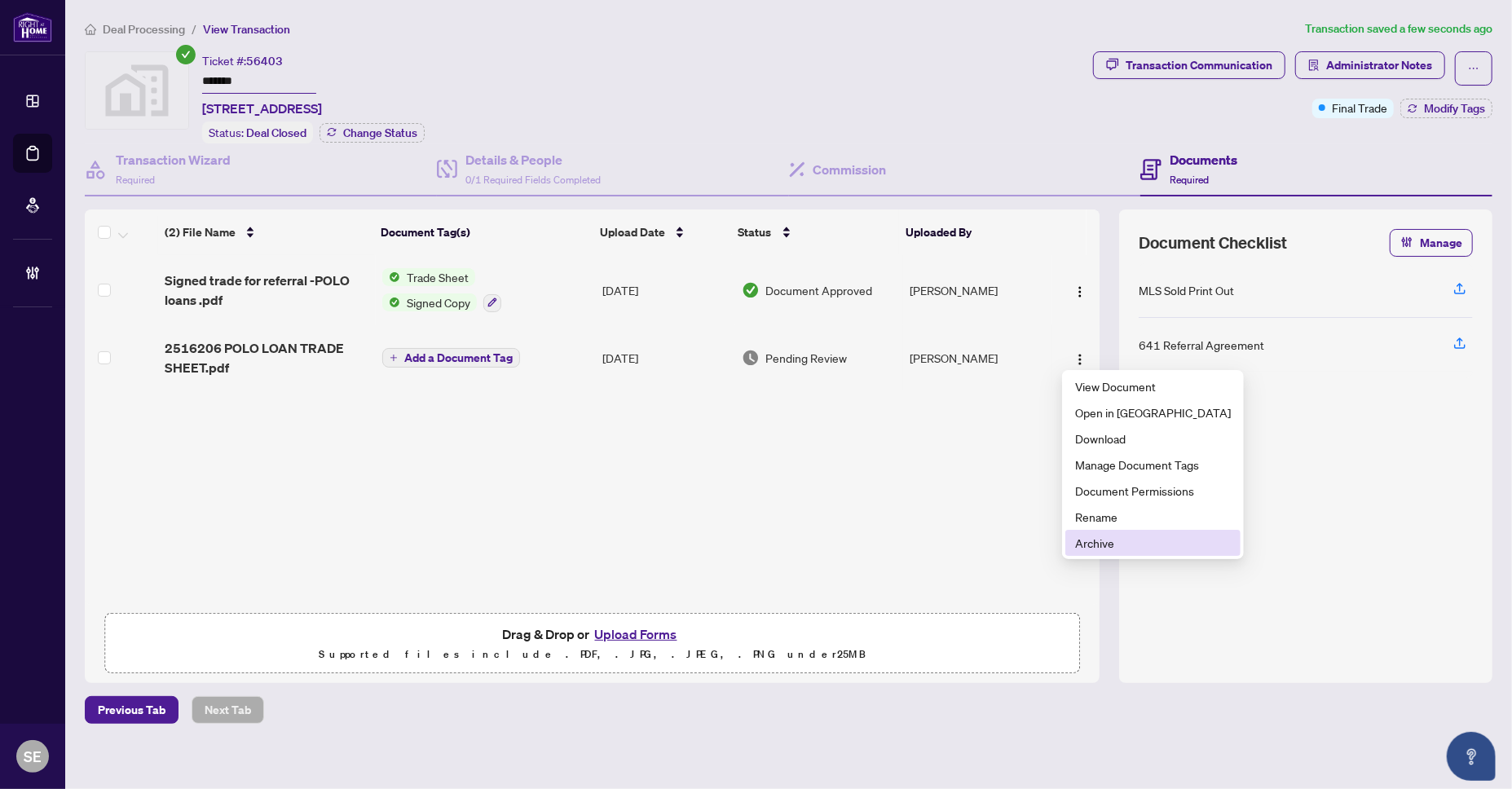
click at [1115, 540] on span "Archive" at bounding box center [1152, 543] width 156 height 18
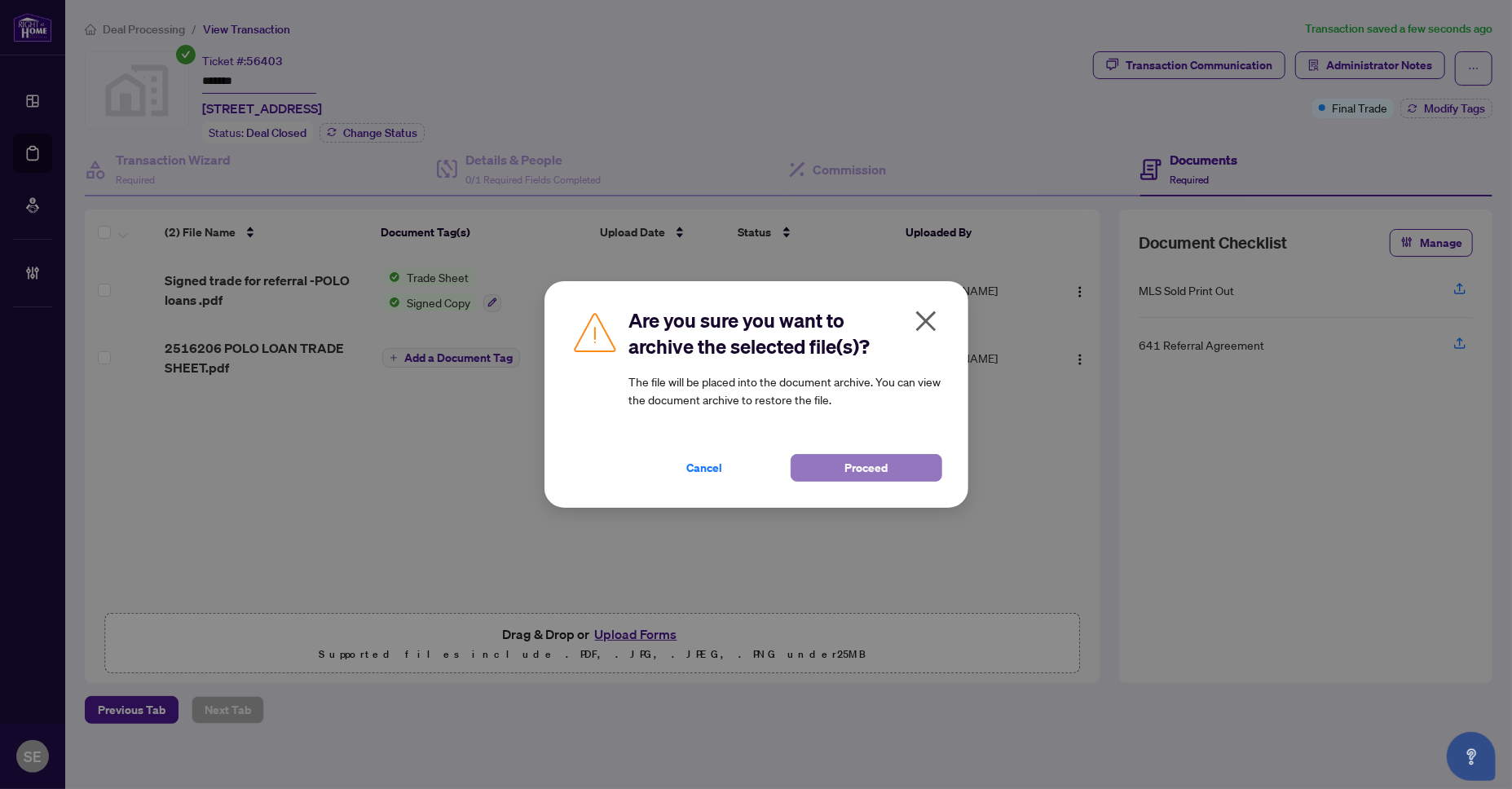
click at [843, 469] on button "Proceed" at bounding box center [866, 467] width 152 height 27
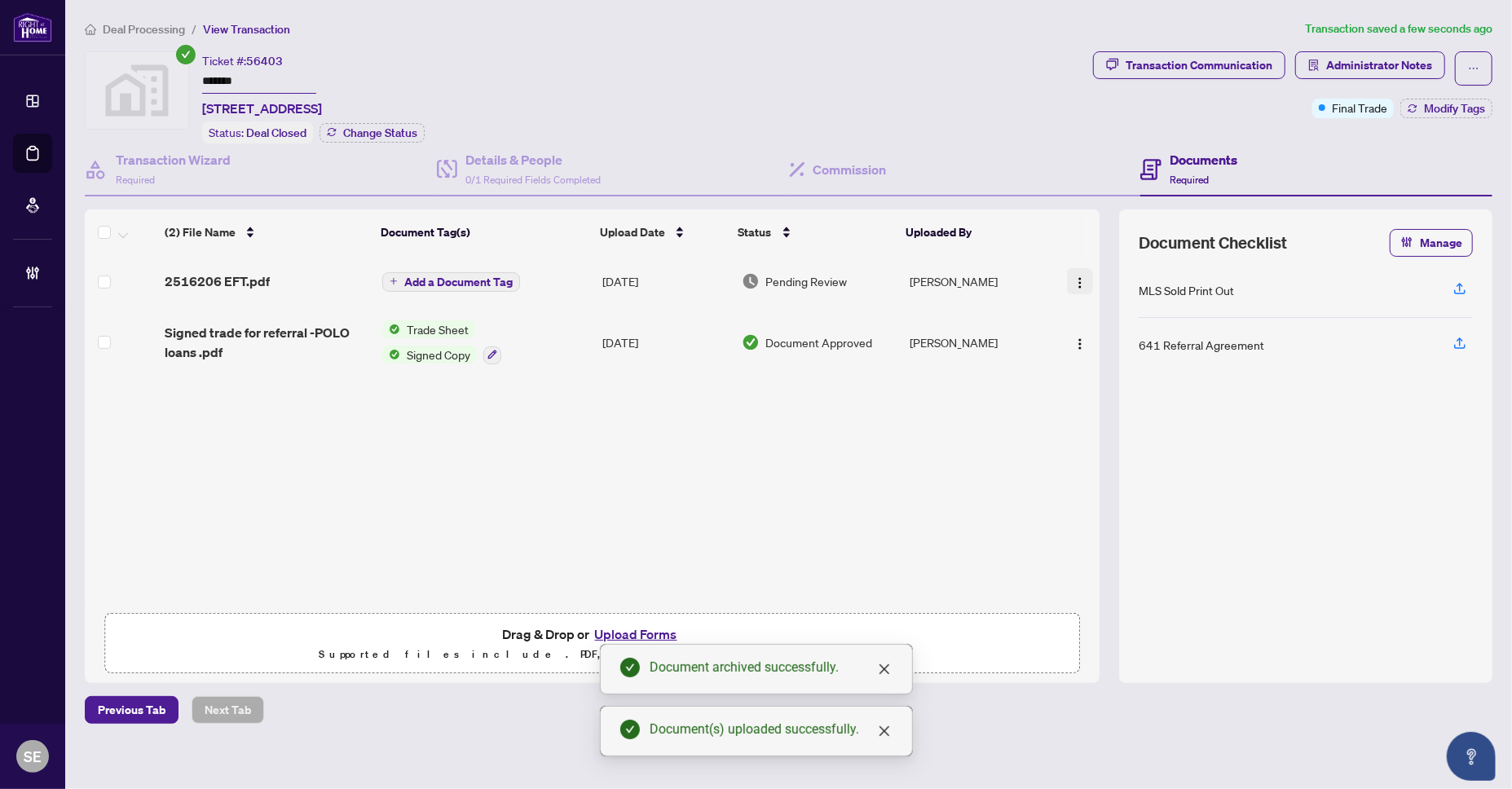
click at [1073, 277] on img "button" at bounding box center [1080, 283] width 13 height 13
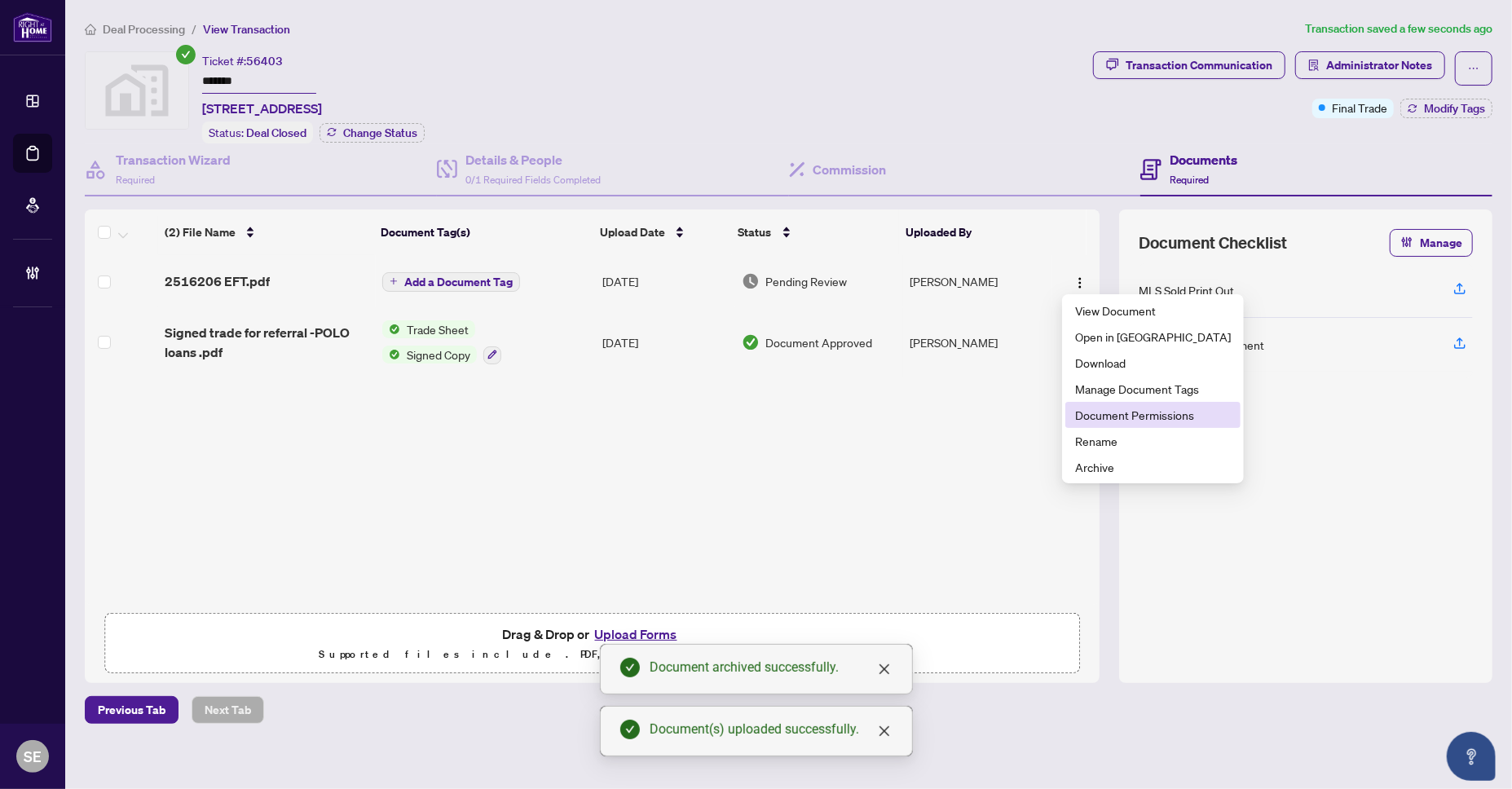
click at [1099, 410] on span "Document Permissions" at bounding box center [1152, 414] width 156 height 18
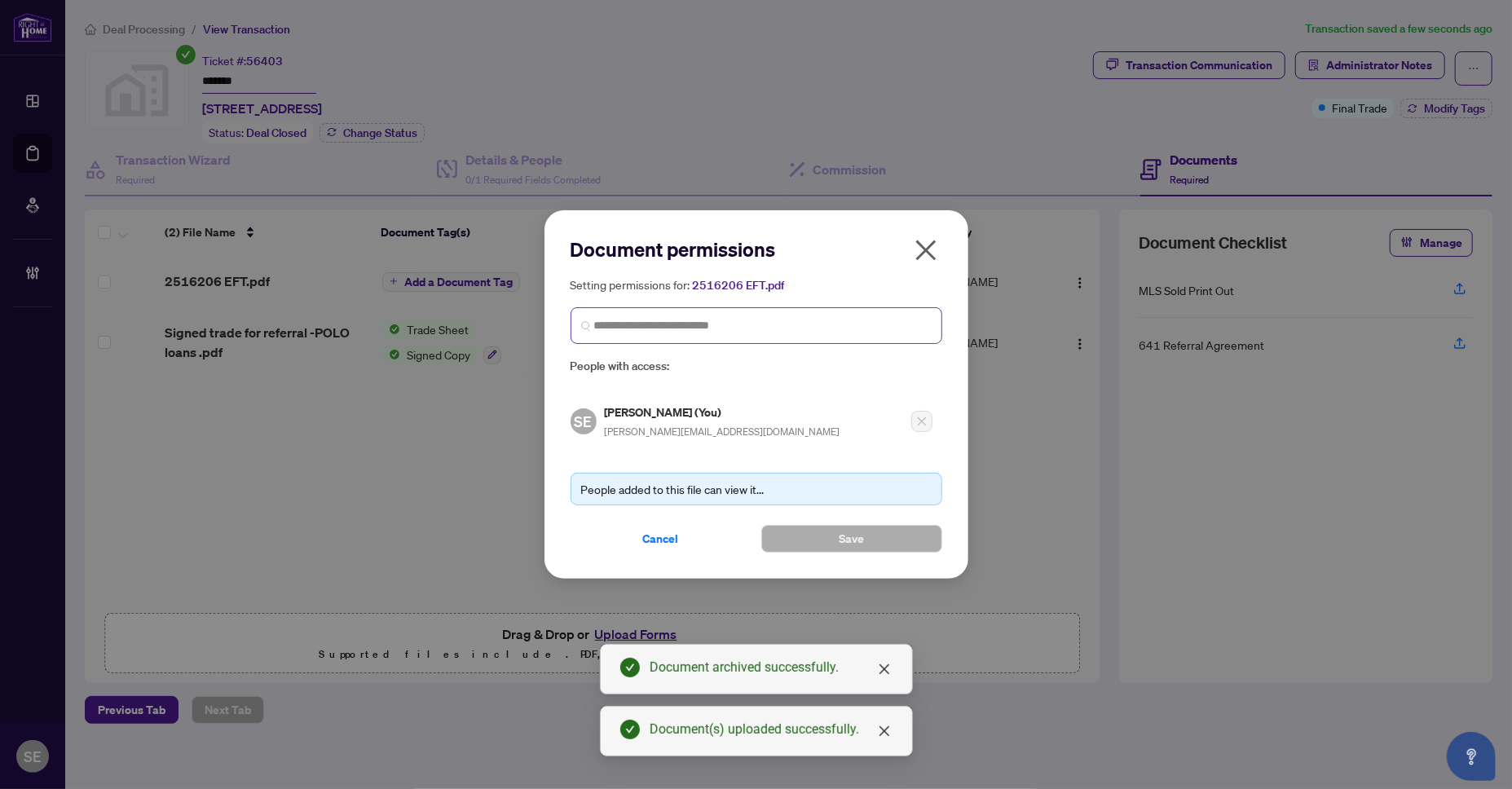
click at [665, 331] on span at bounding box center [757, 326] width 372 height 37
type input "****"
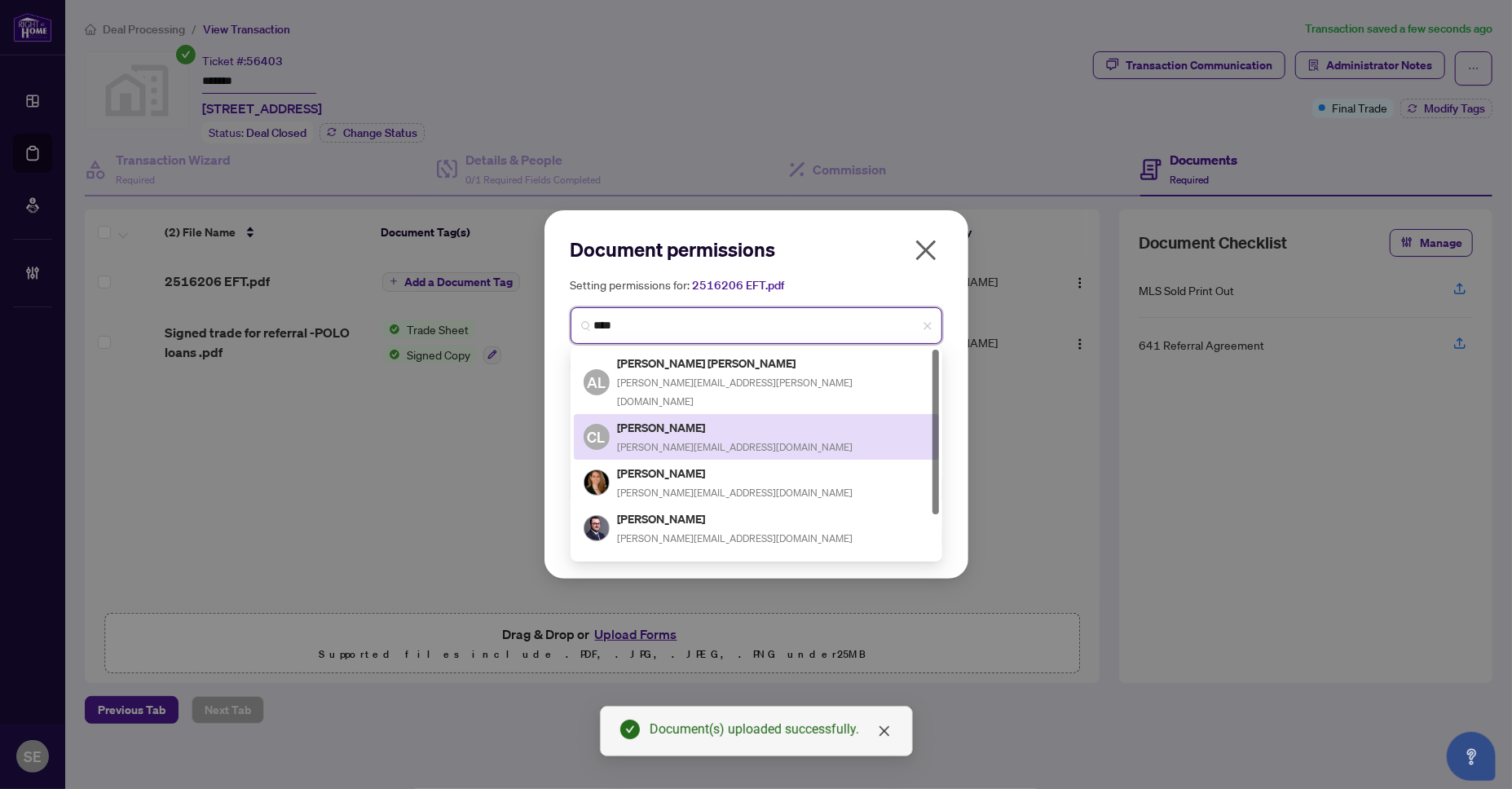
click at [714, 418] on h5 "[PERSON_NAME]" at bounding box center [736, 428] width 236 height 19
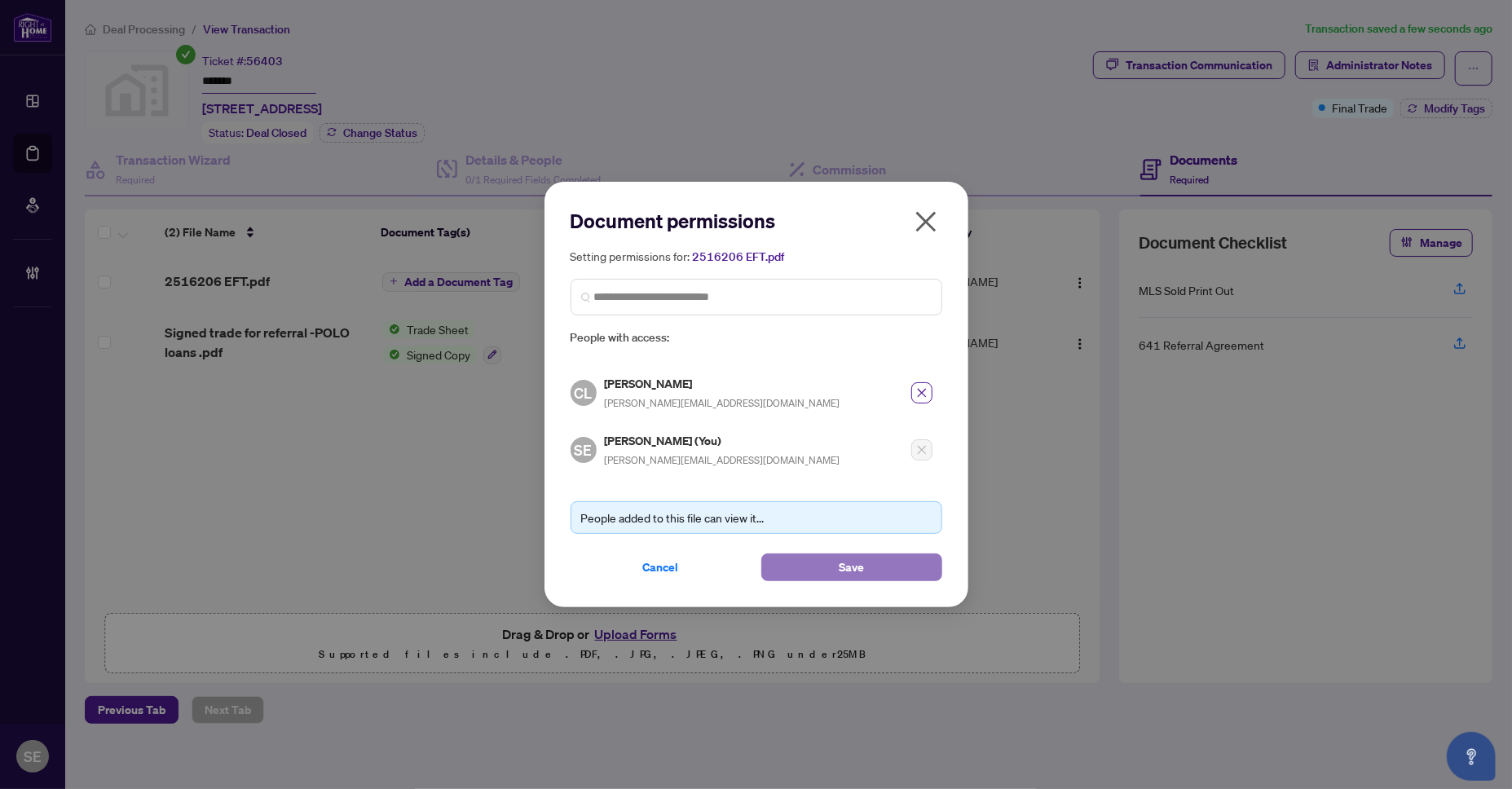
click at [873, 568] on button "Save" at bounding box center [852, 566] width 181 height 27
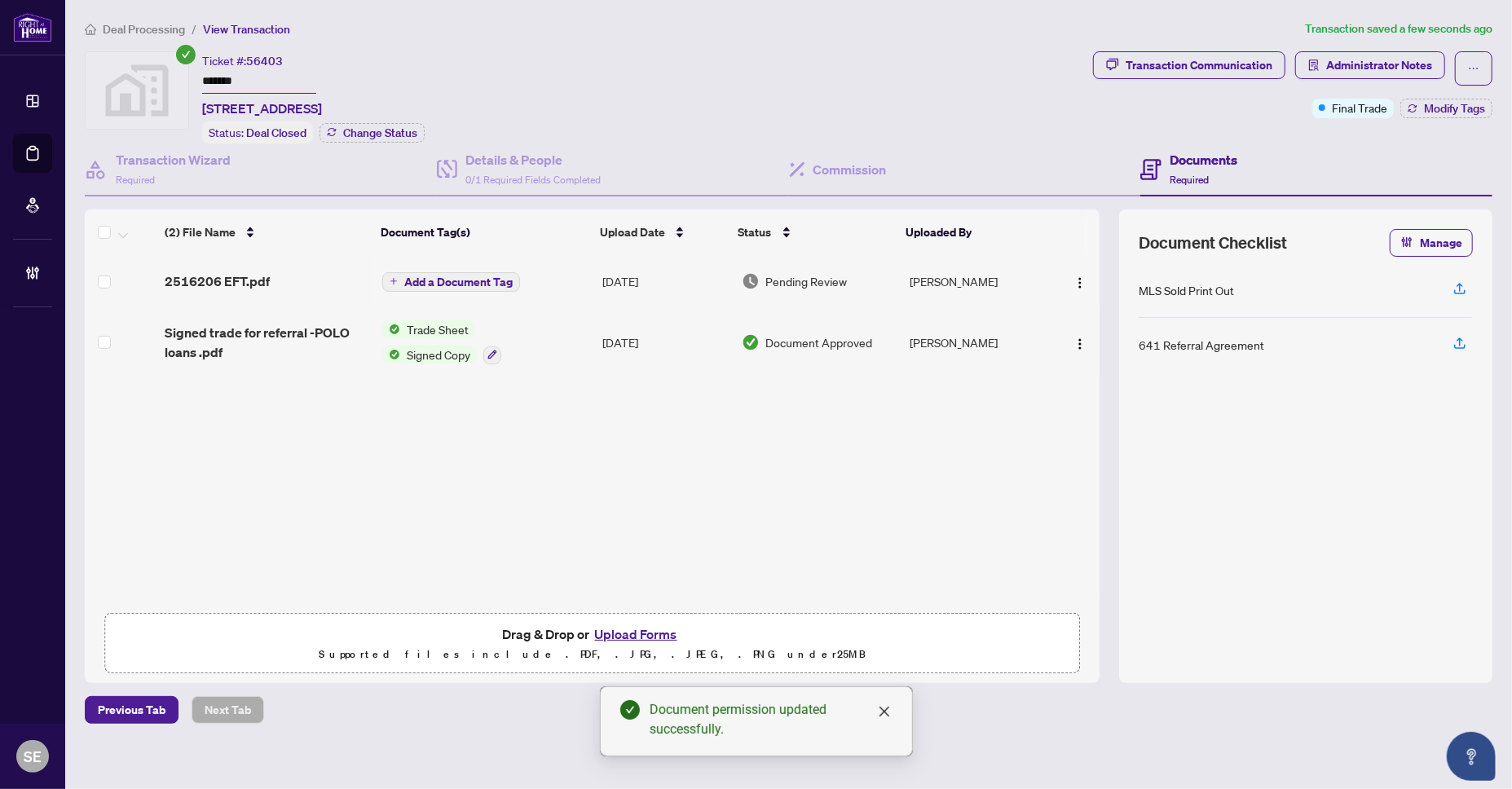
click at [924, 275] on td "[PERSON_NAME]" at bounding box center [977, 280] width 148 height 52
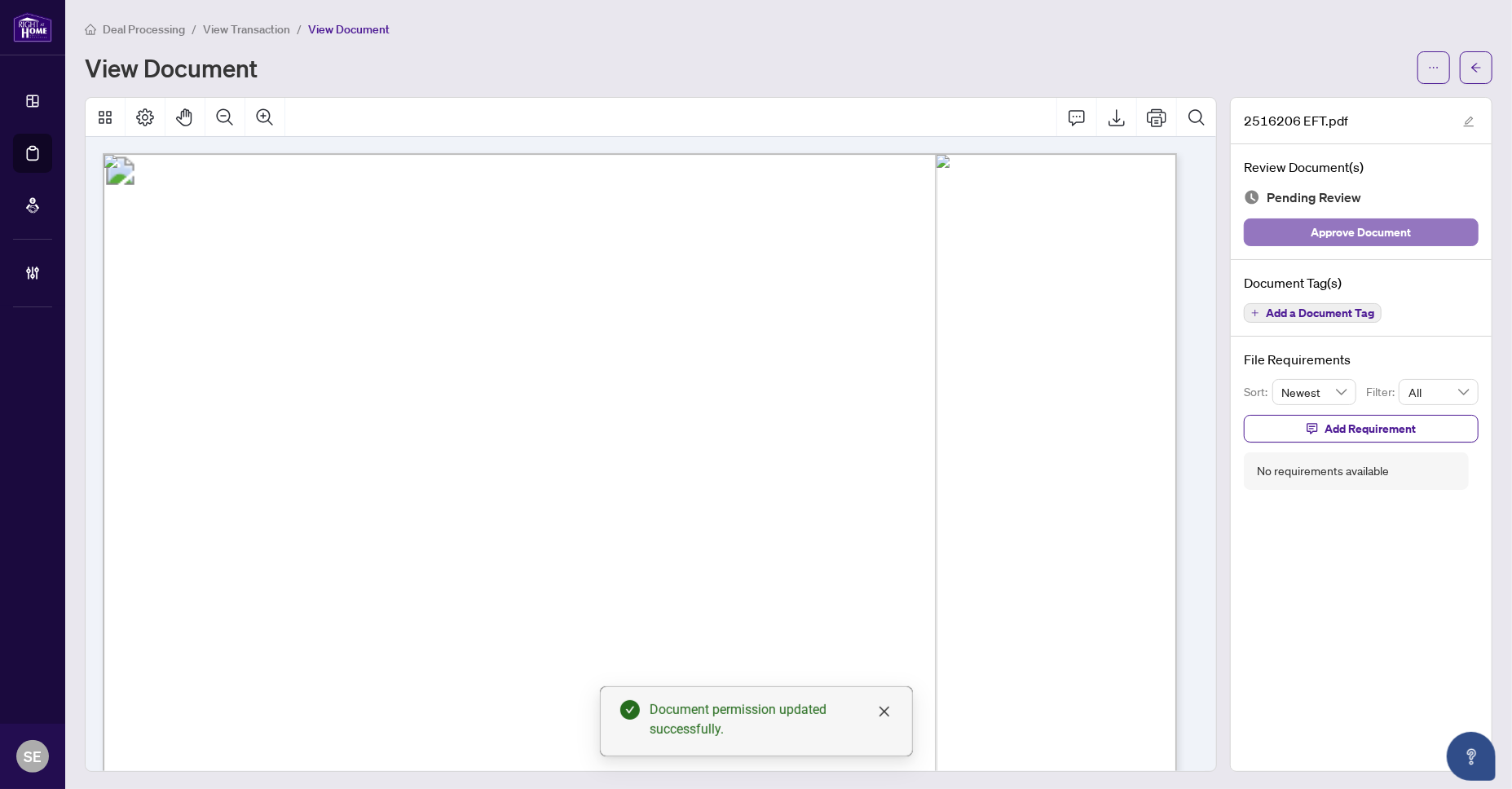
click at [1322, 237] on span "Approve Document" at bounding box center [1362, 232] width 100 height 26
